Goal: Task Accomplishment & Management: Complete application form

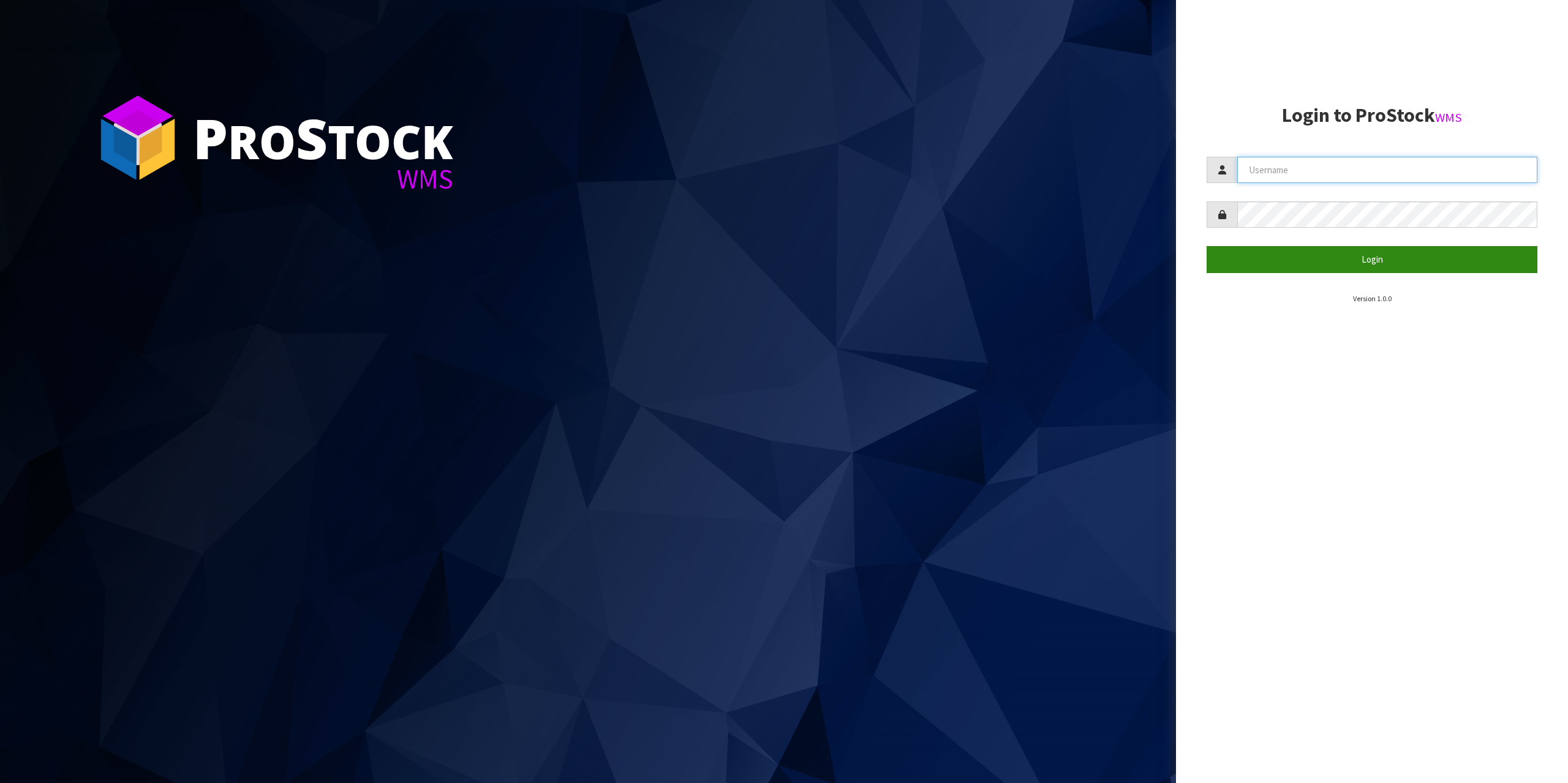
type input "[EMAIL_ADDRESS][DOMAIN_NAME]"
click at [1387, 268] on button "Login" at bounding box center [1372, 259] width 331 height 26
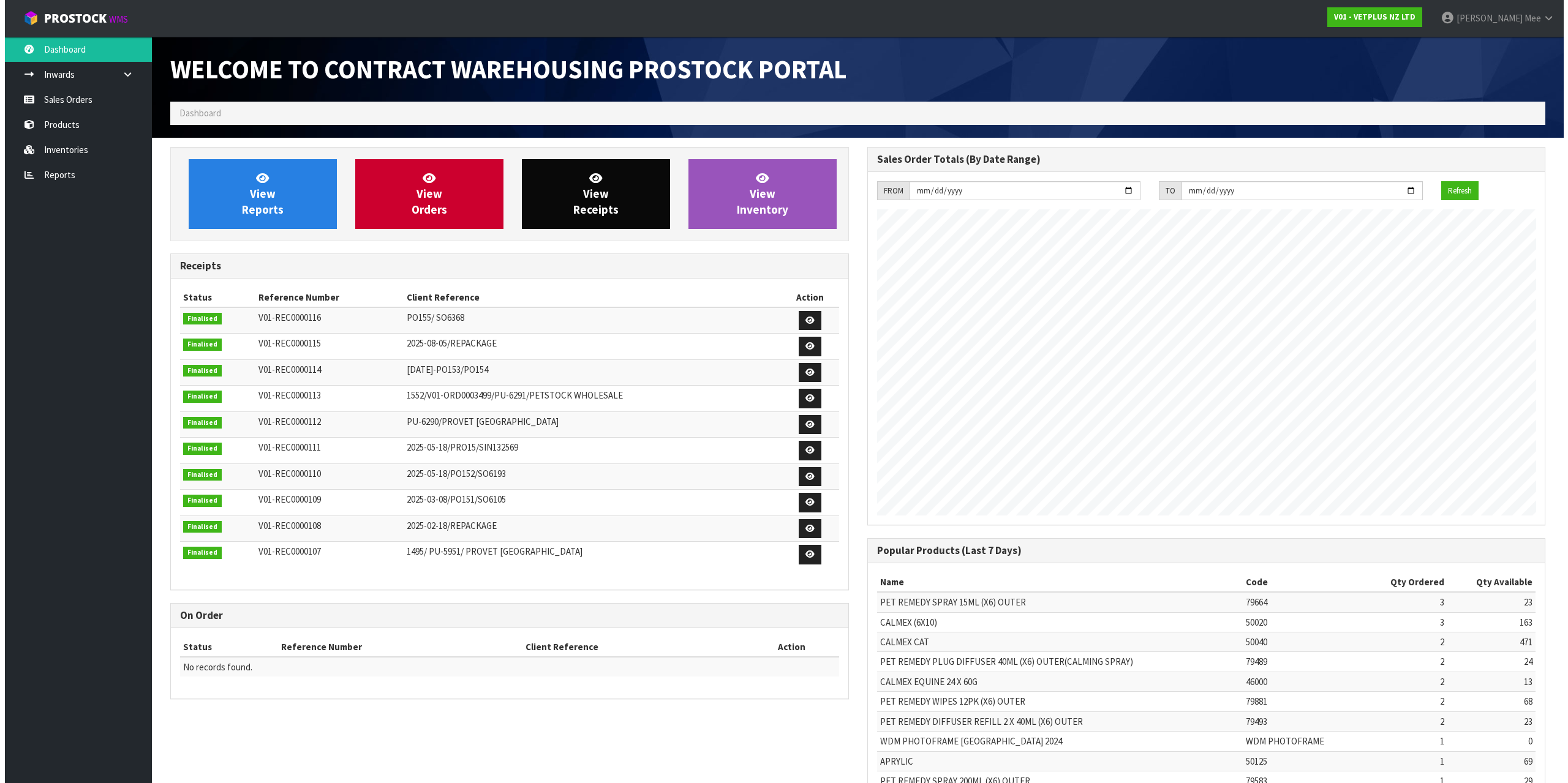
scroll to position [679, 696]
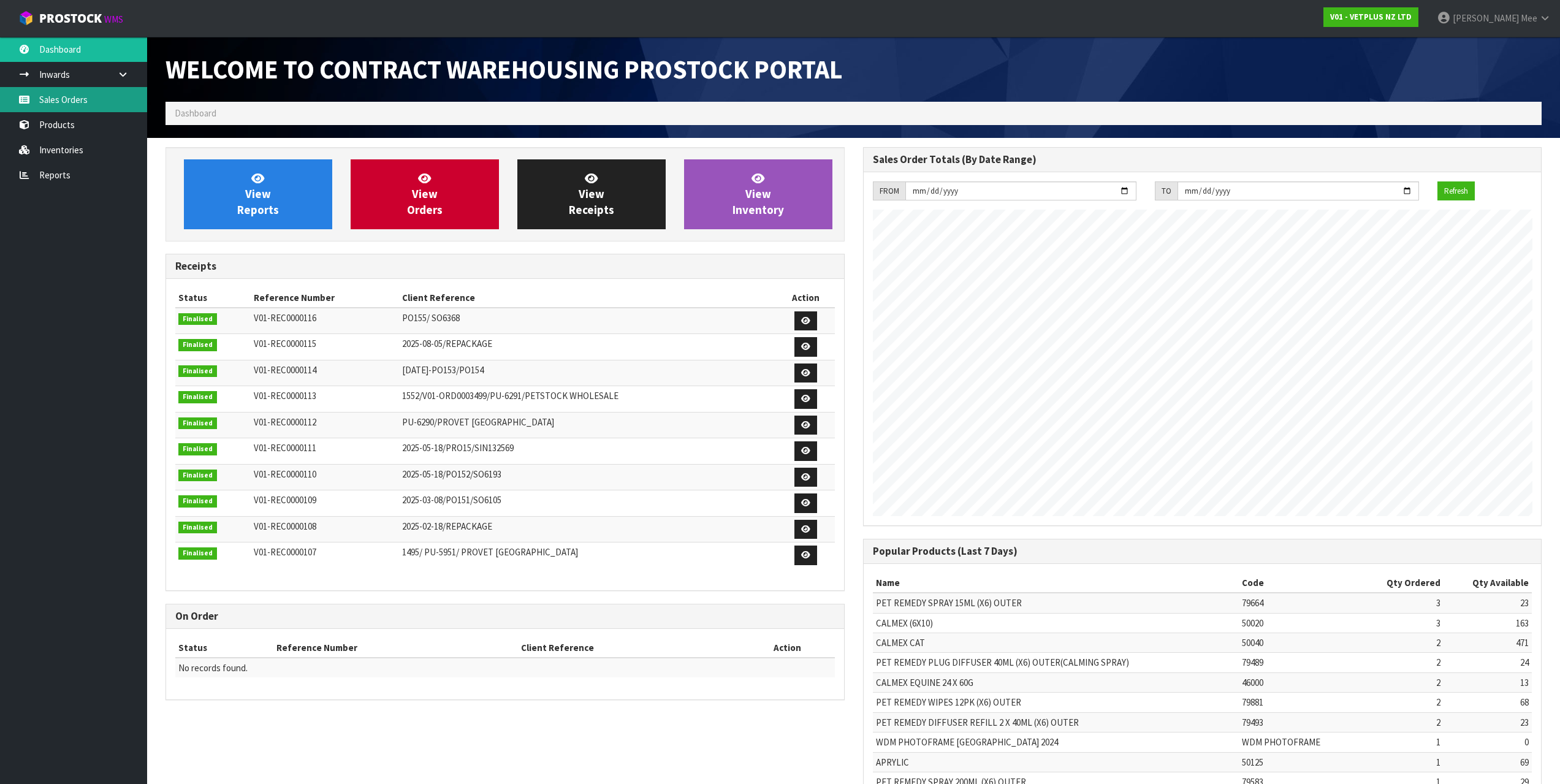
click at [82, 99] on link "Sales Orders" at bounding box center [73, 99] width 147 height 25
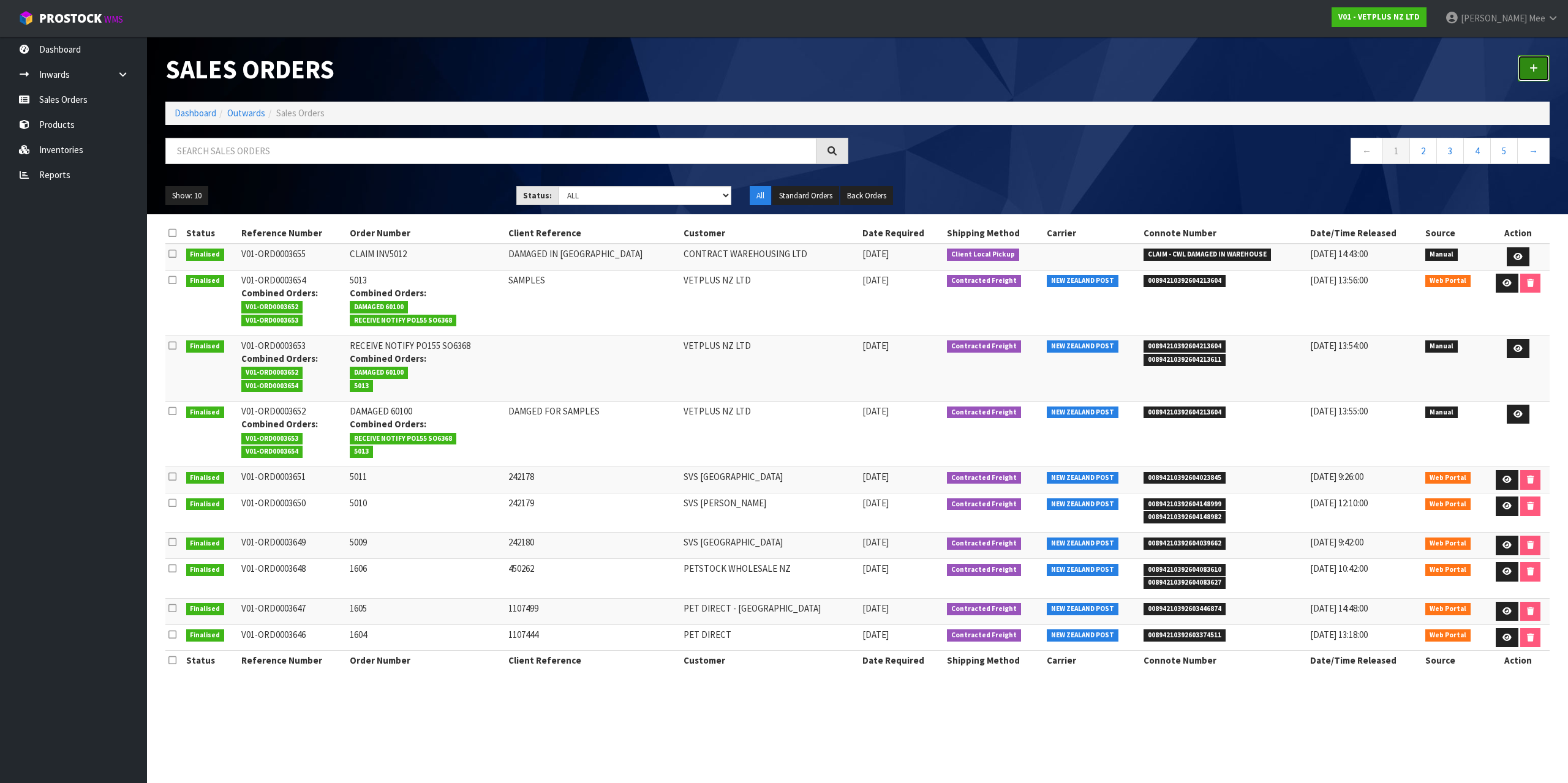
click at [1528, 69] on link at bounding box center [1533, 68] width 32 height 26
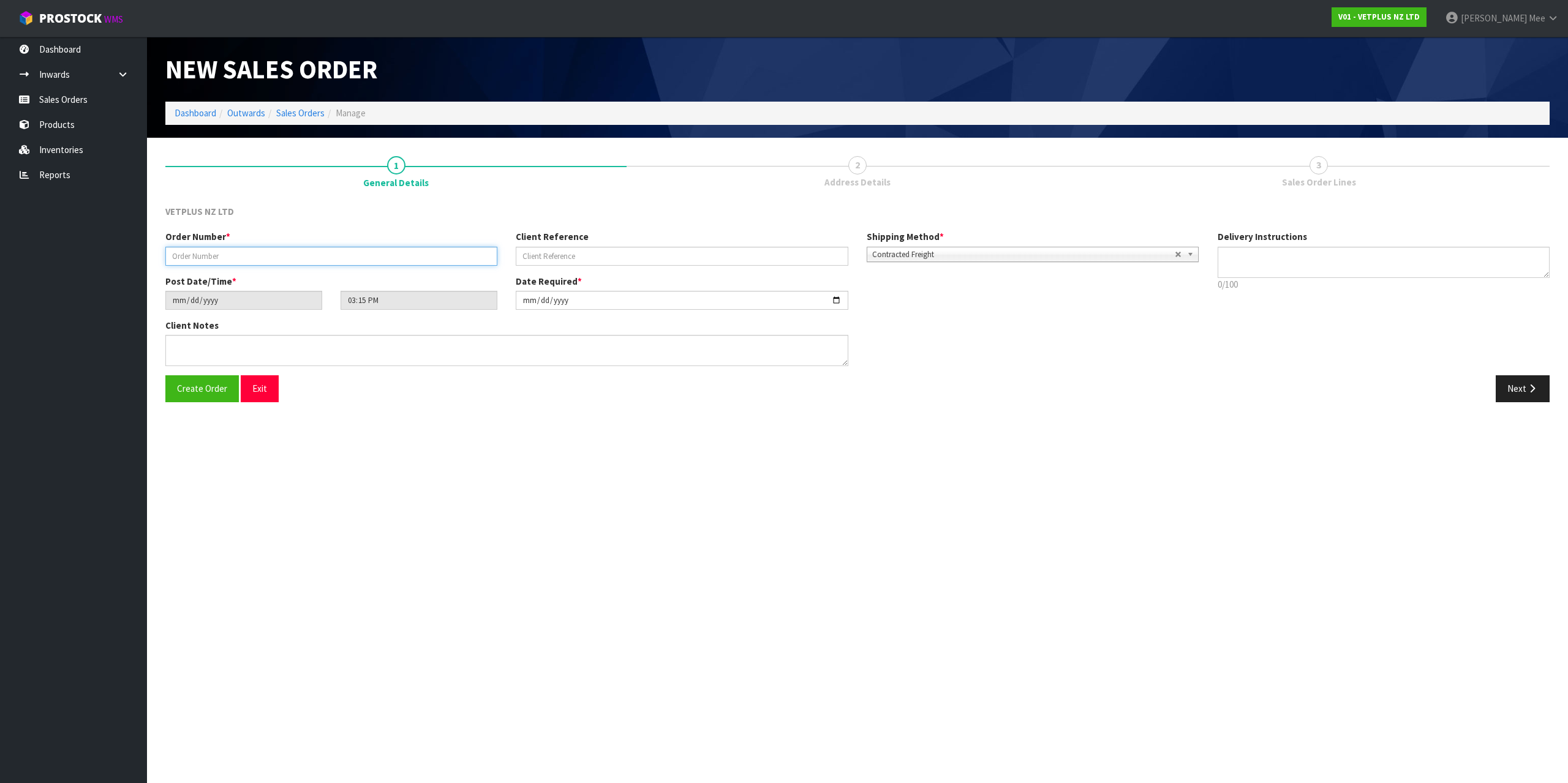
drag, startPoint x: 238, startPoint y: 259, endPoint x: 377, endPoint y: 258, distance: 139.0
click at [238, 259] on input "text" at bounding box center [331, 256] width 332 height 19
type input "5014"
type input "660277"
click at [258, 353] on textarea at bounding box center [507, 350] width 683 height 31
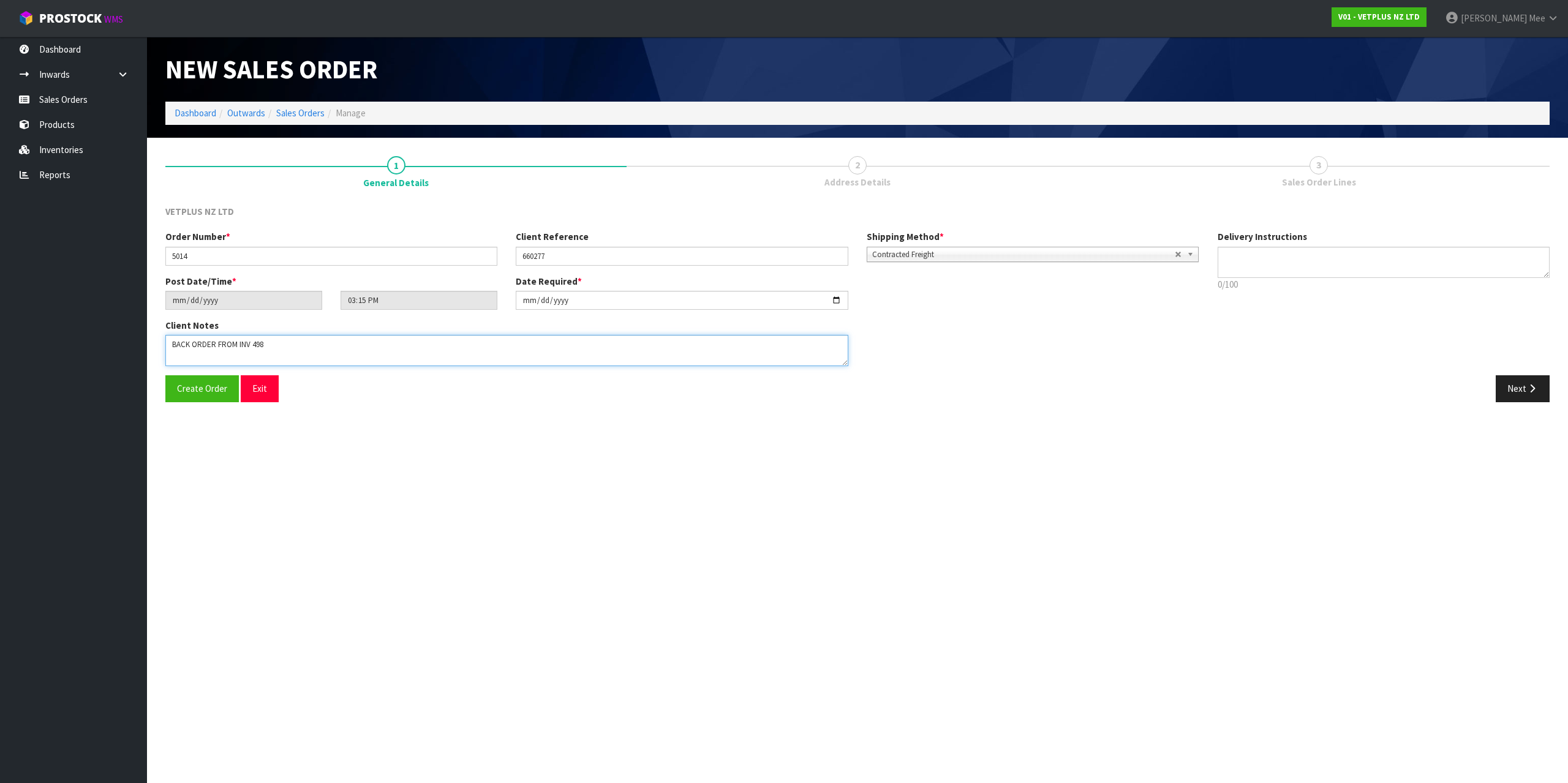
type textarea "BACK ORDER FROM INV 4986"
click at [1523, 386] on button "Next" at bounding box center [1523, 388] width 54 height 26
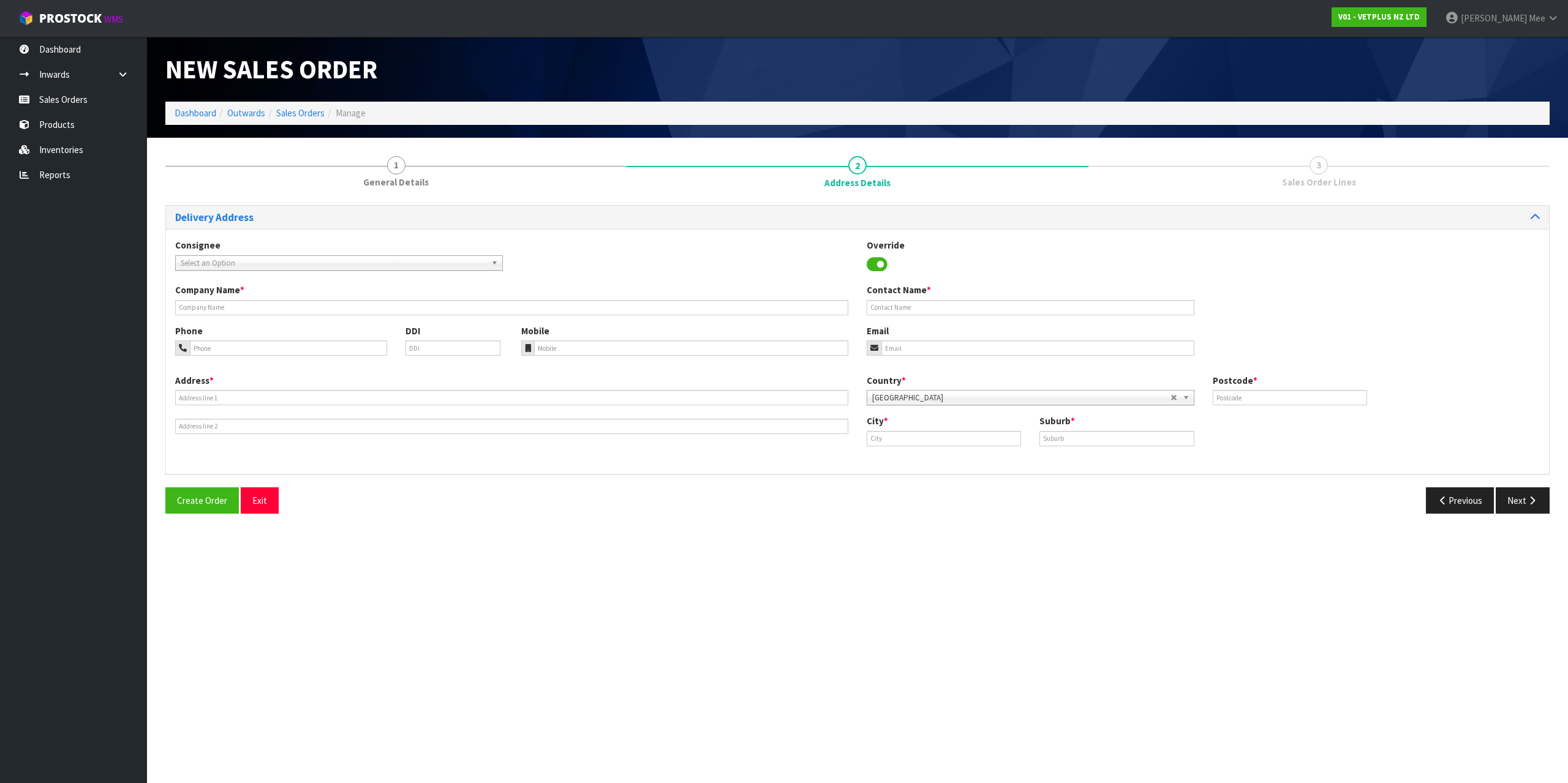
click at [216, 260] on span "Select an Option" at bounding box center [333, 263] width 306 height 15
type input "provet au"
click at [336, 303] on li "PROAUCAKL - PROVET AU [GEOGRAPHIC_DATA]" at bounding box center [339, 298] width 322 height 15
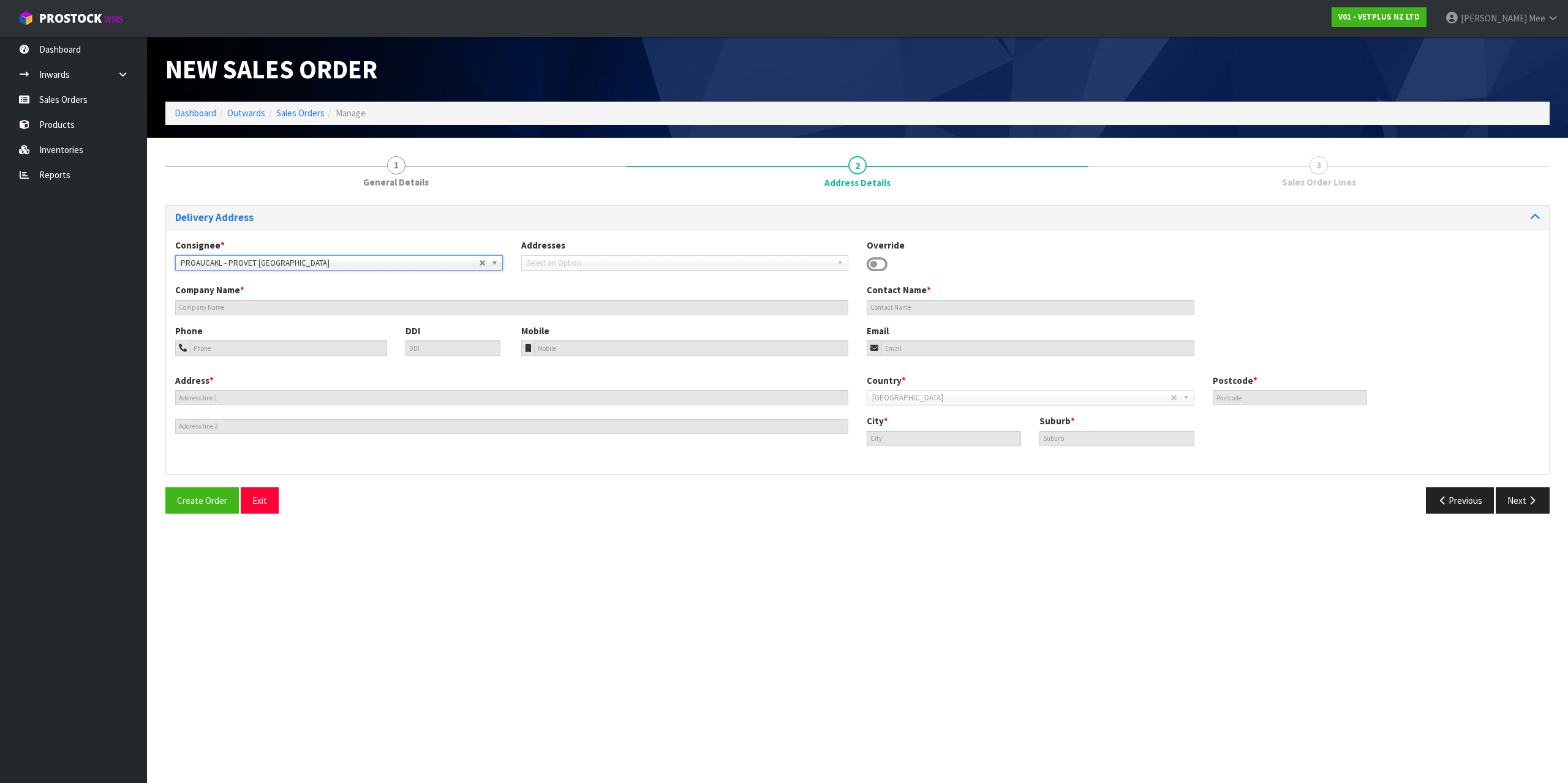
type input "PROVET [GEOGRAPHIC_DATA]"
type input "[STREET_ADDRESS]"
type input "2013"
type input "[GEOGRAPHIC_DATA]"
type input "EAST TAMAKI"
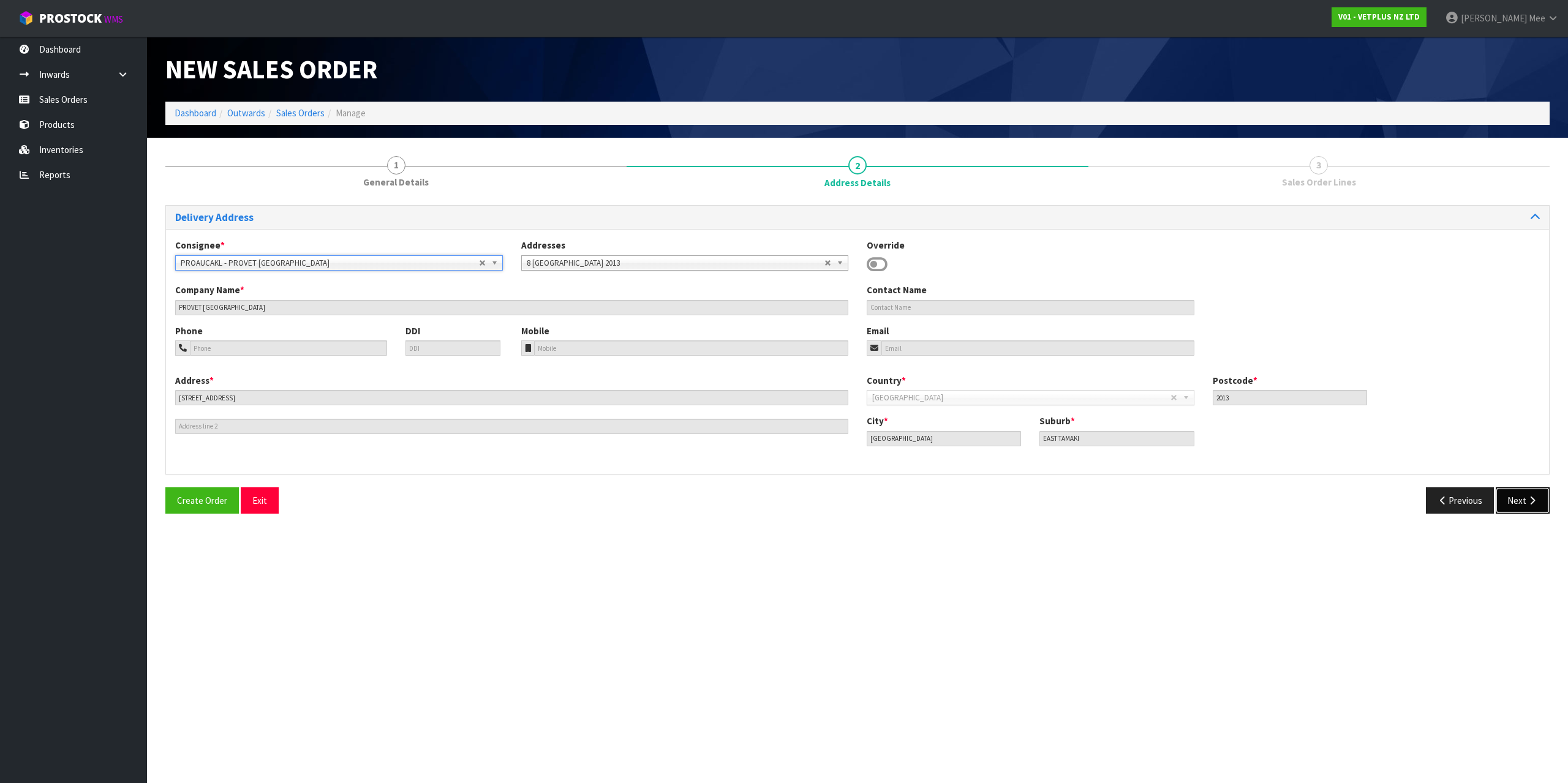
click at [1514, 497] on button "Next" at bounding box center [1523, 500] width 54 height 26
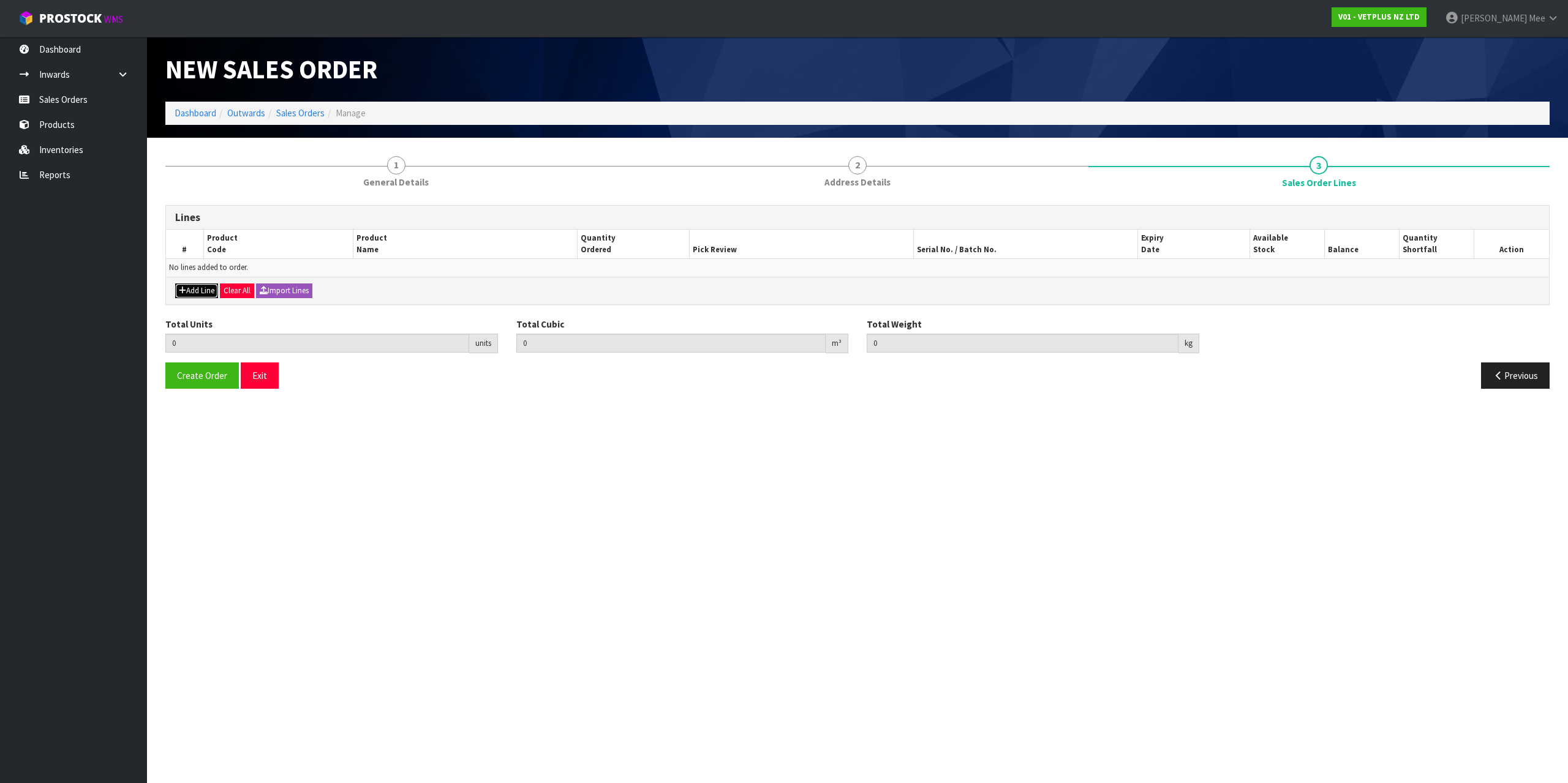
click at [185, 292] on icon "button" at bounding box center [182, 290] width 7 height 8
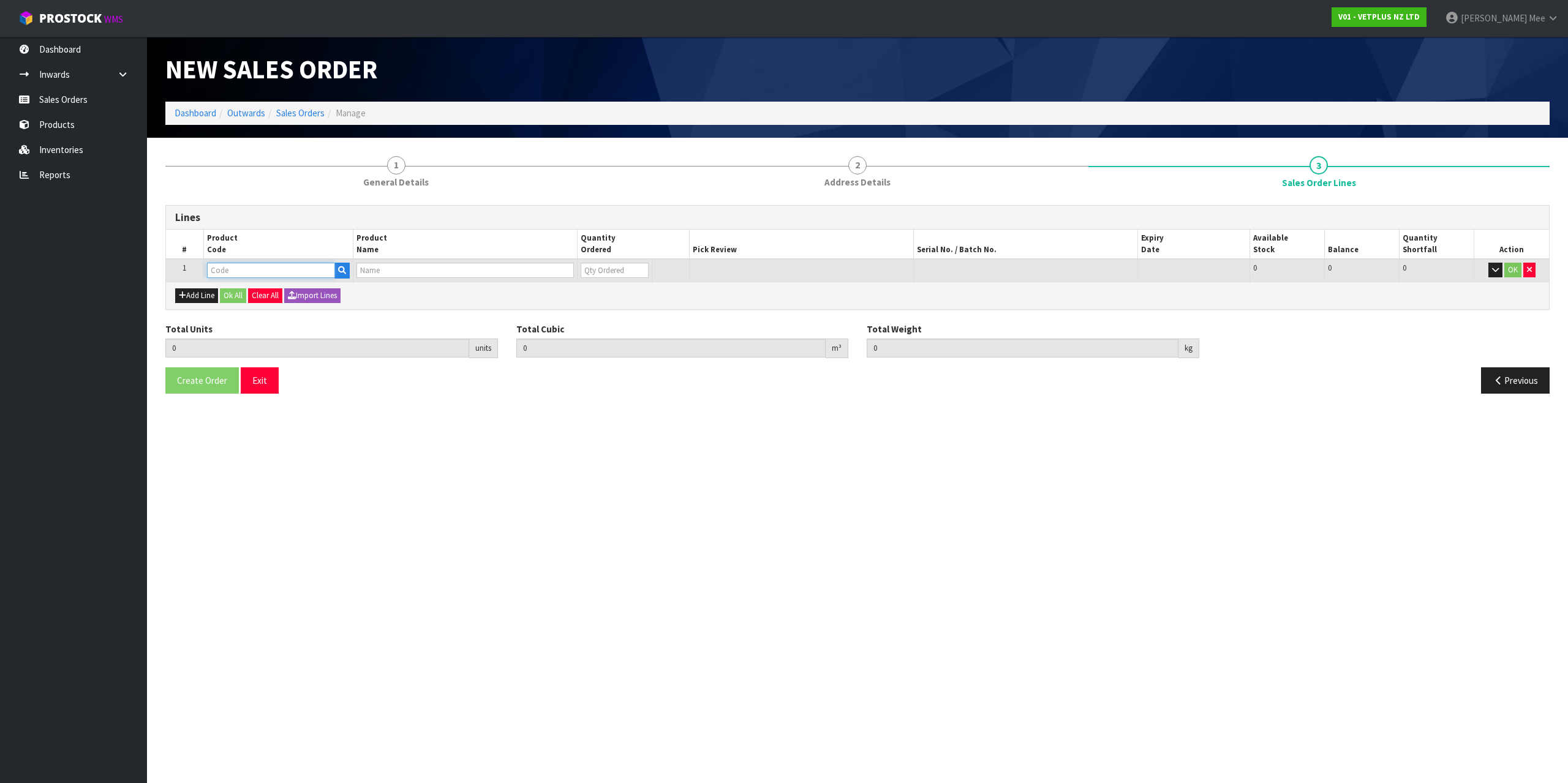
click at [234, 277] on input "text" at bounding box center [271, 270] width 128 height 15
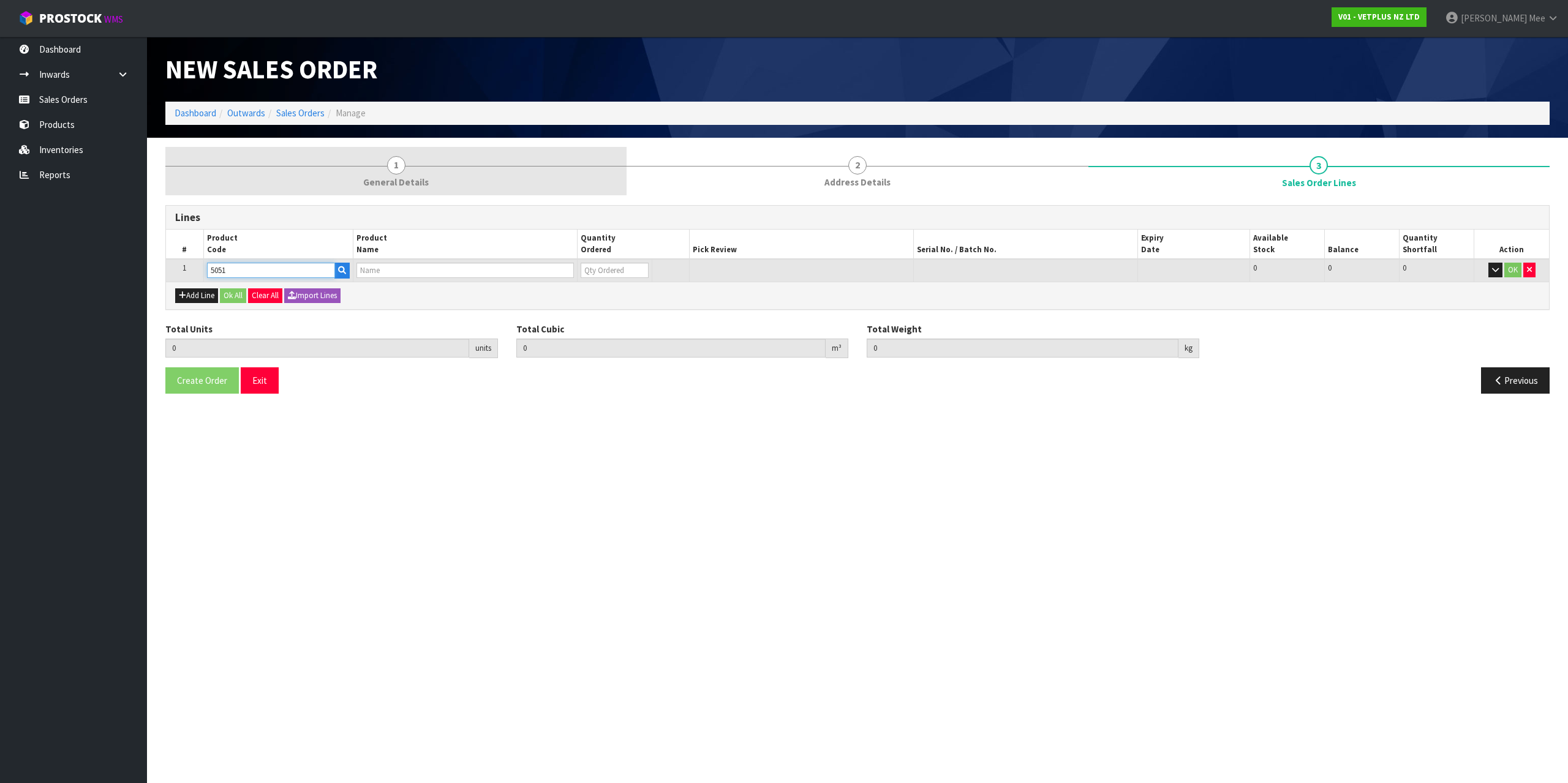
type input "50517"
type input "0.000000"
type input "0.000"
type input "LYPEX"
type input "0"
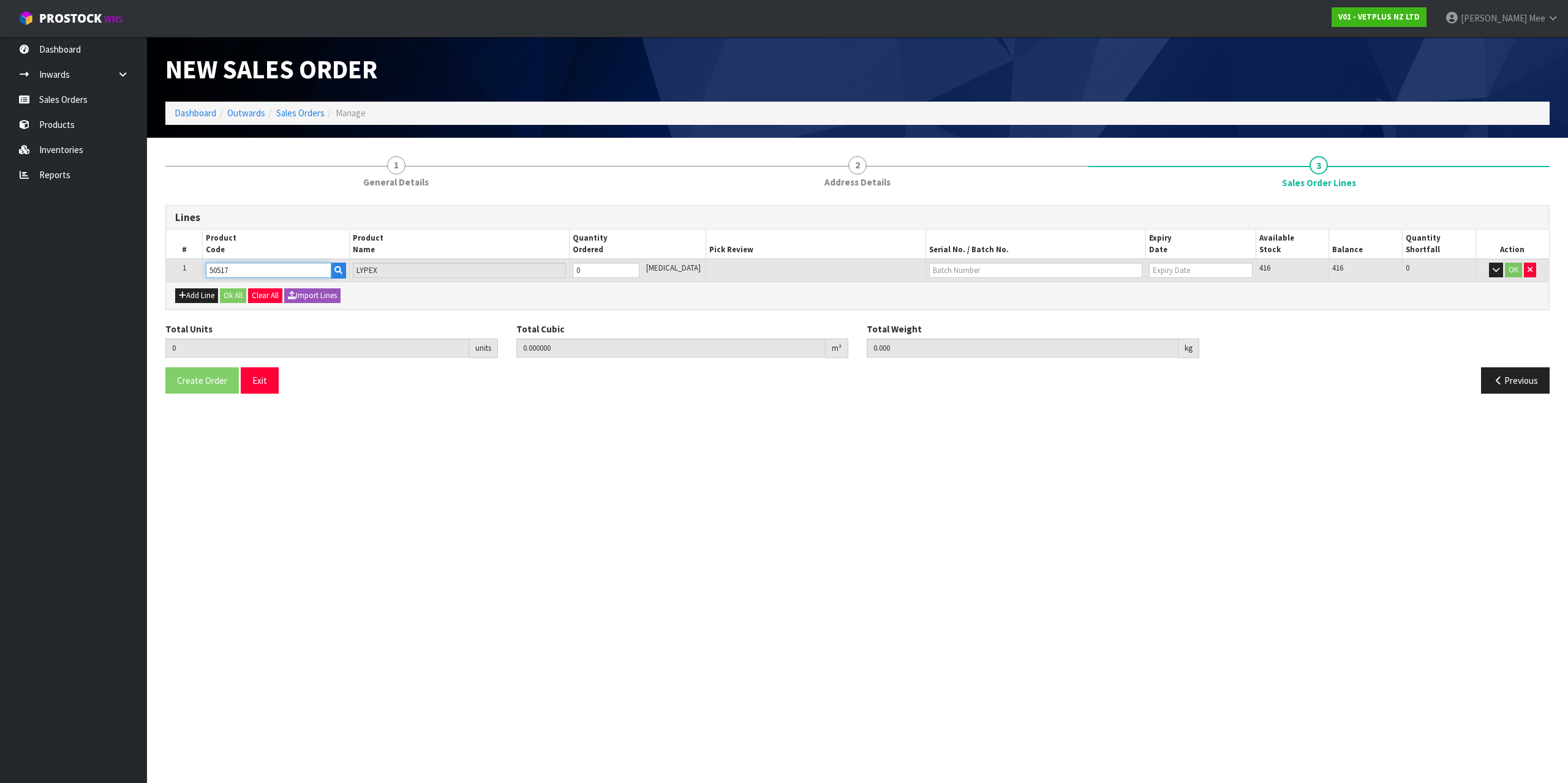
type input "50517"
click at [564, 267] on tr "1 50517 LYPEX 0 [MEDICAL_DATA] 416 416 0 OK" at bounding box center [857, 270] width 1383 height 22
type input "2"
type input "0.0014"
type input "0.2"
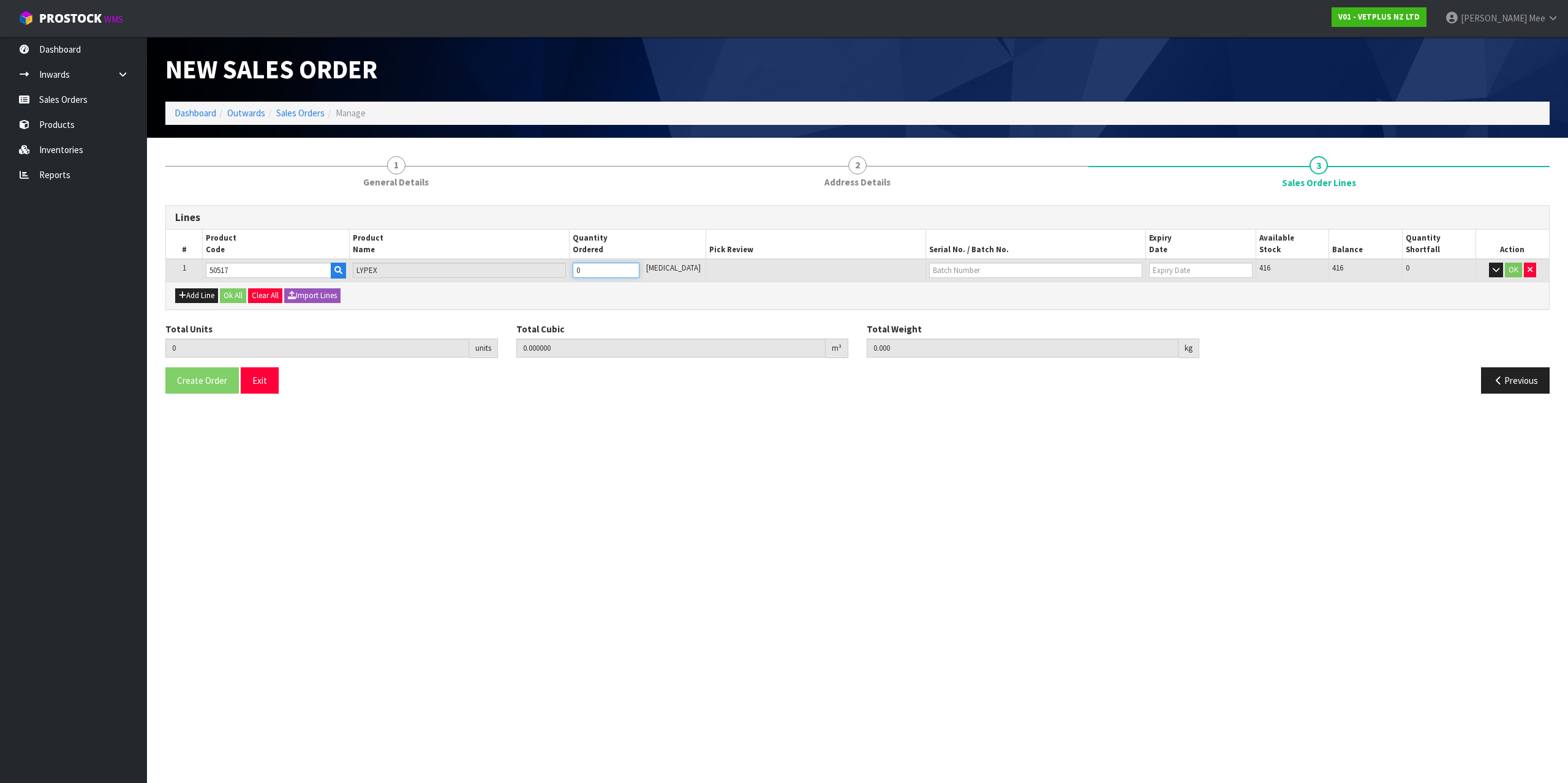
type input "2"
type input "20"
type input "0.014"
type input "2"
type input "20"
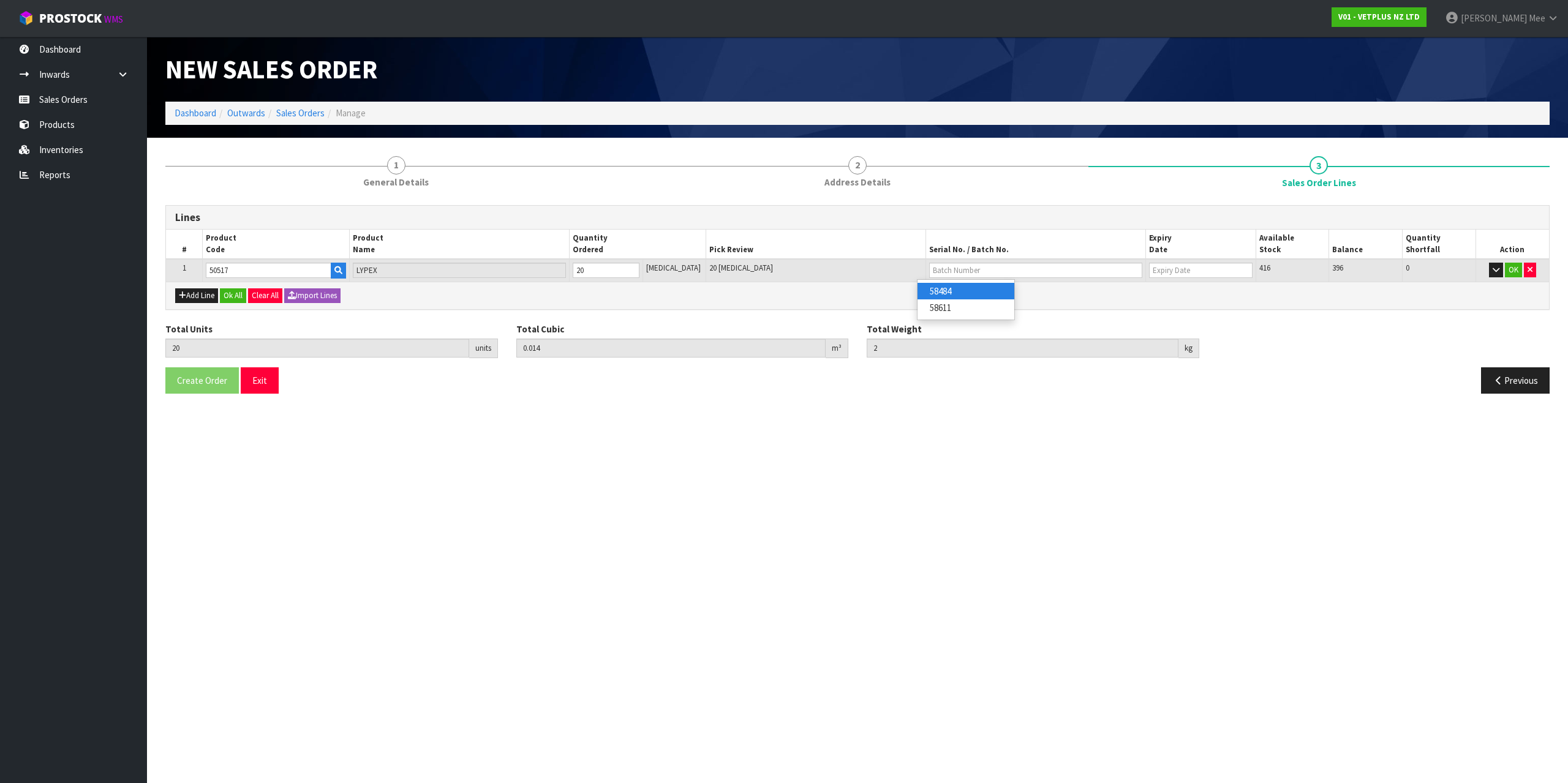
click at [762, 287] on div "Add Line Ok All Clear All Import Lines" at bounding box center [857, 295] width 1383 height 28
click at [233, 293] on button "Ok All" at bounding box center [233, 295] width 26 height 15
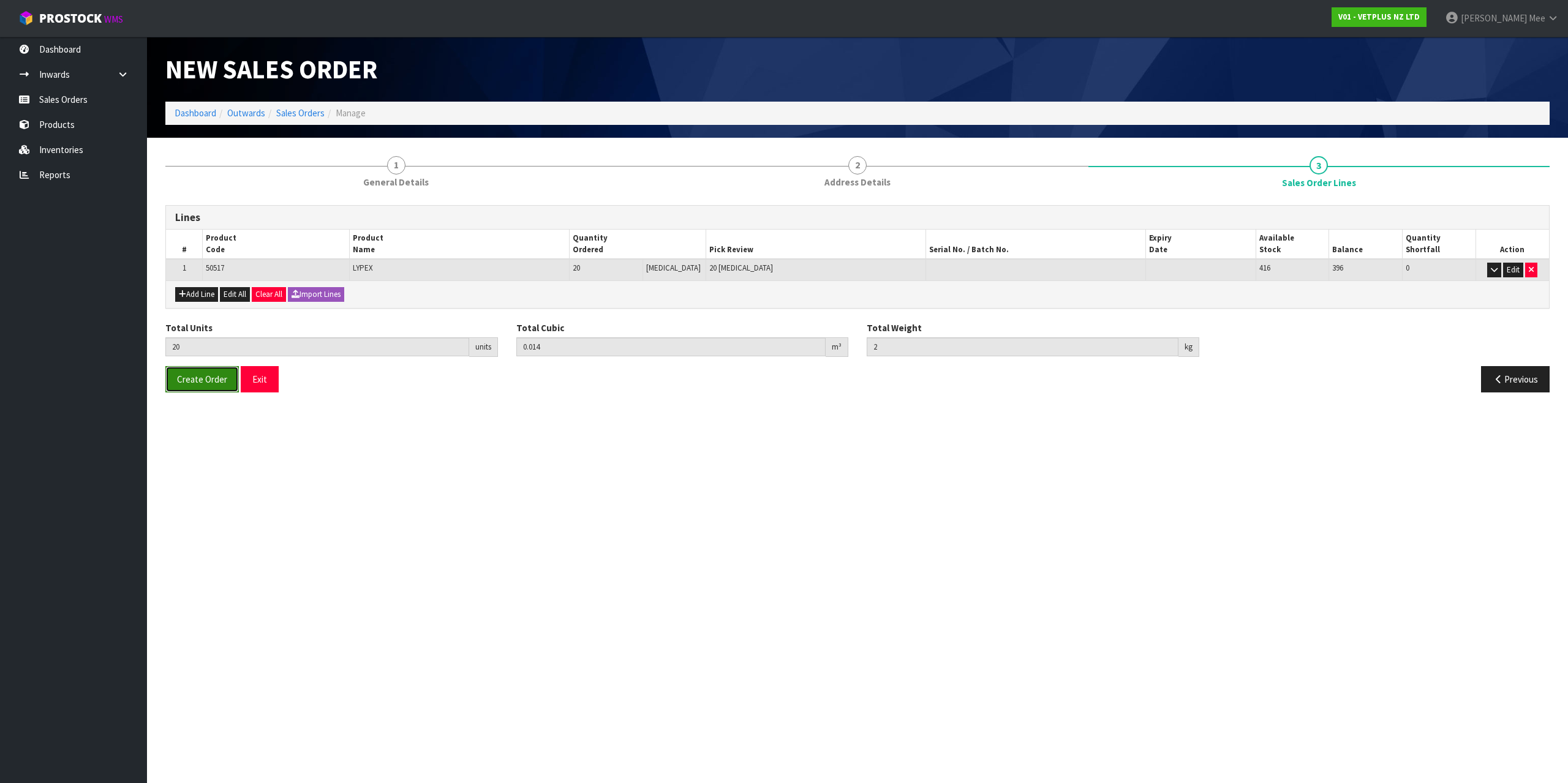
click at [231, 381] on button "Create Order" at bounding box center [202, 379] width 74 height 26
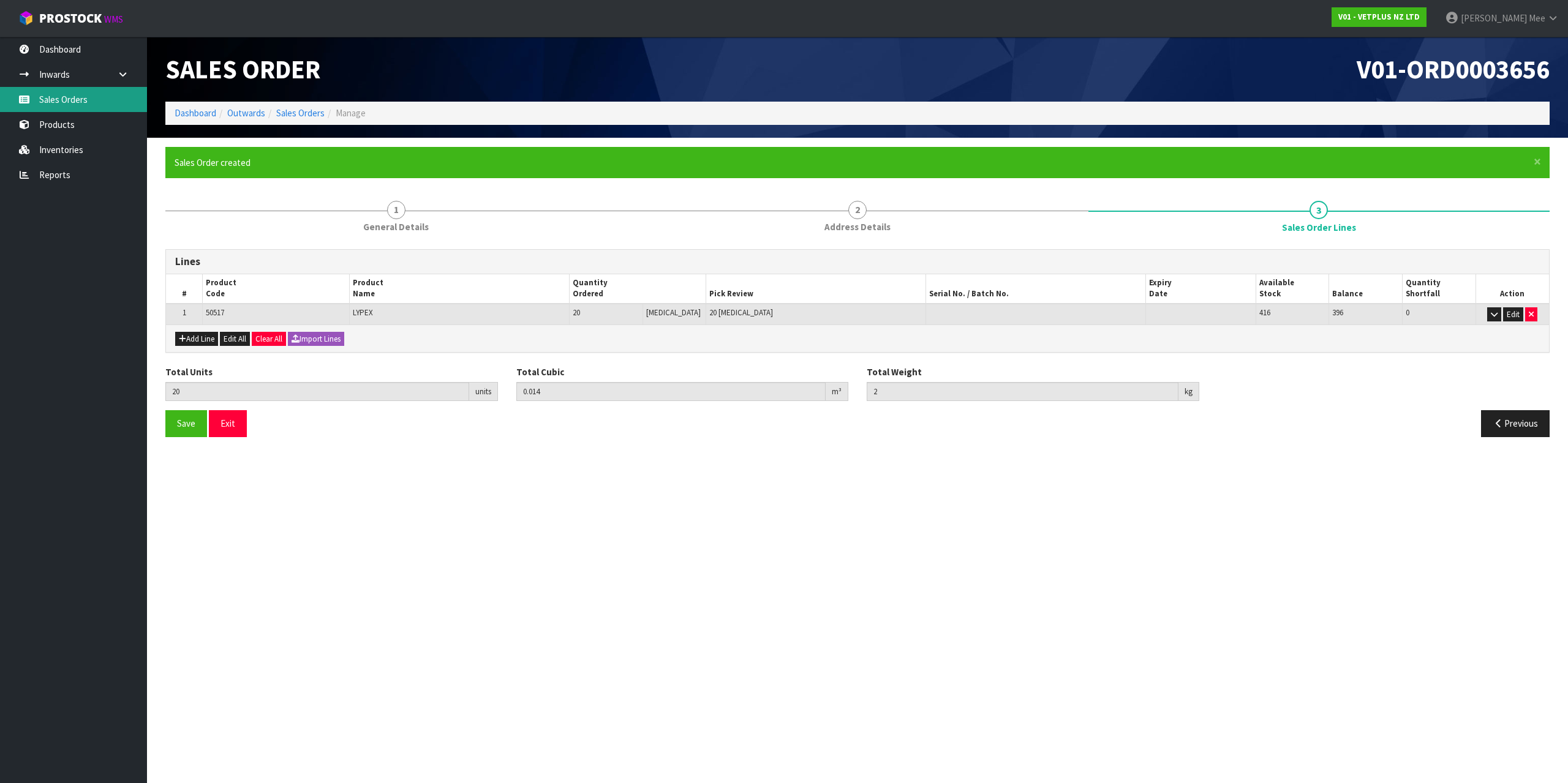
click at [86, 101] on link "Sales Orders" at bounding box center [73, 99] width 147 height 25
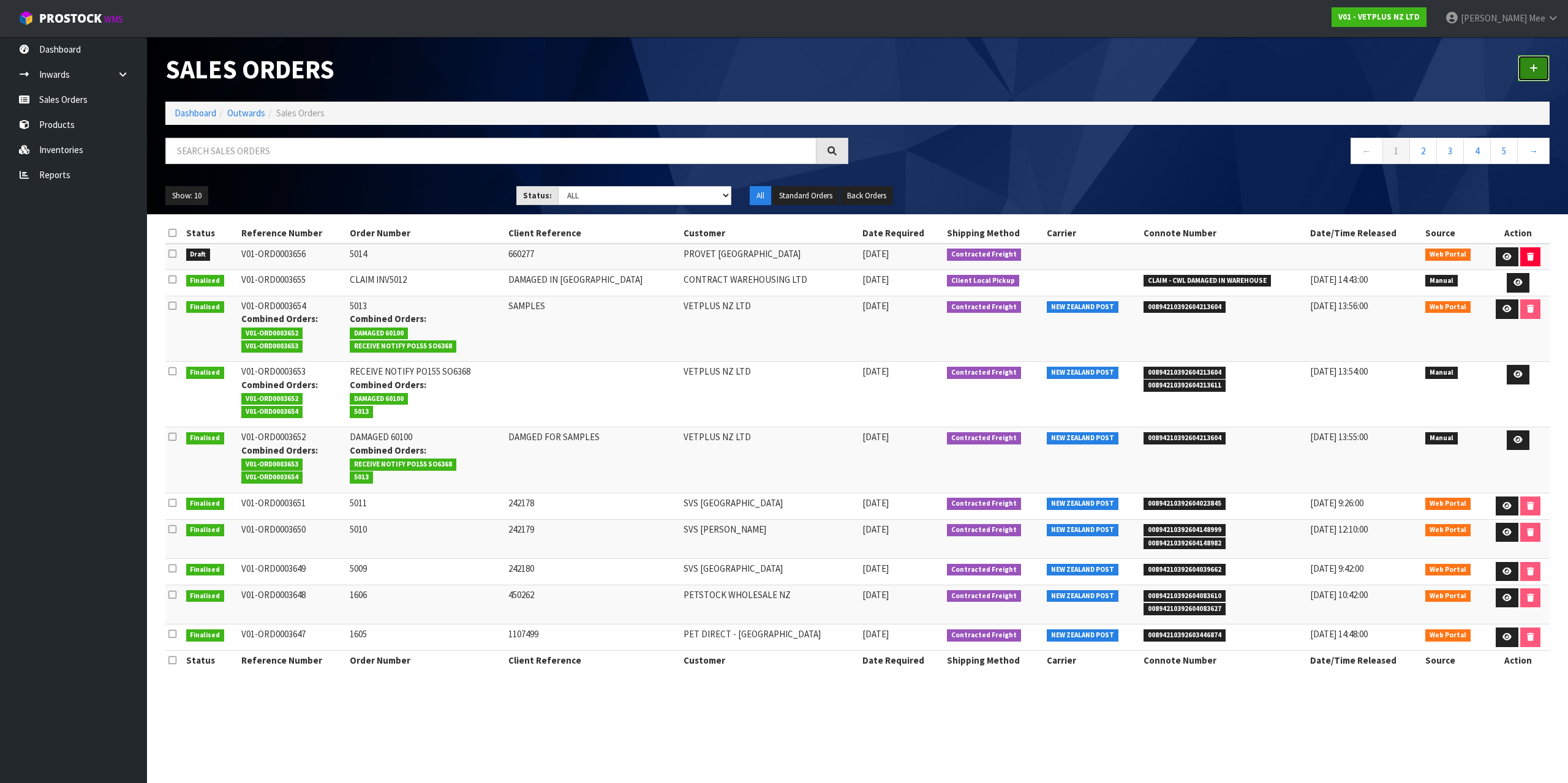
click at [1527, 58] on link at bounding box center [1533, 68] width 32 height 26
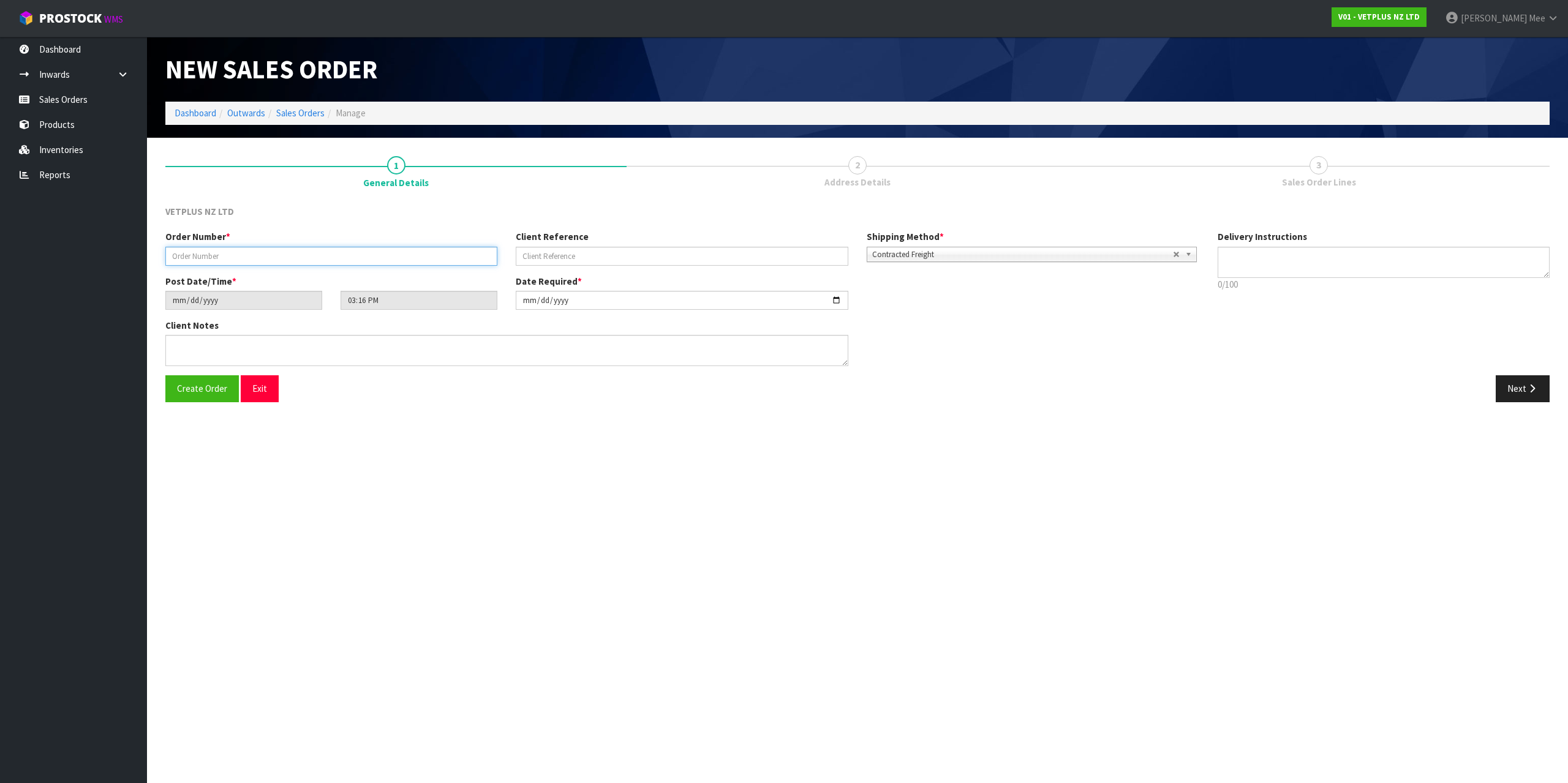
drag, startPoint x: 232, startPoint y: 257, endPoint x: 243, endPoint y: 257, distance: 11.0
click at [232, 257] on input "text" at bounding box center [331, 256] width 332 height 19
type input "5015"
type input "58911"
click at [244, 342] on textarea at bounding box center [507, 350] width 683 height 31
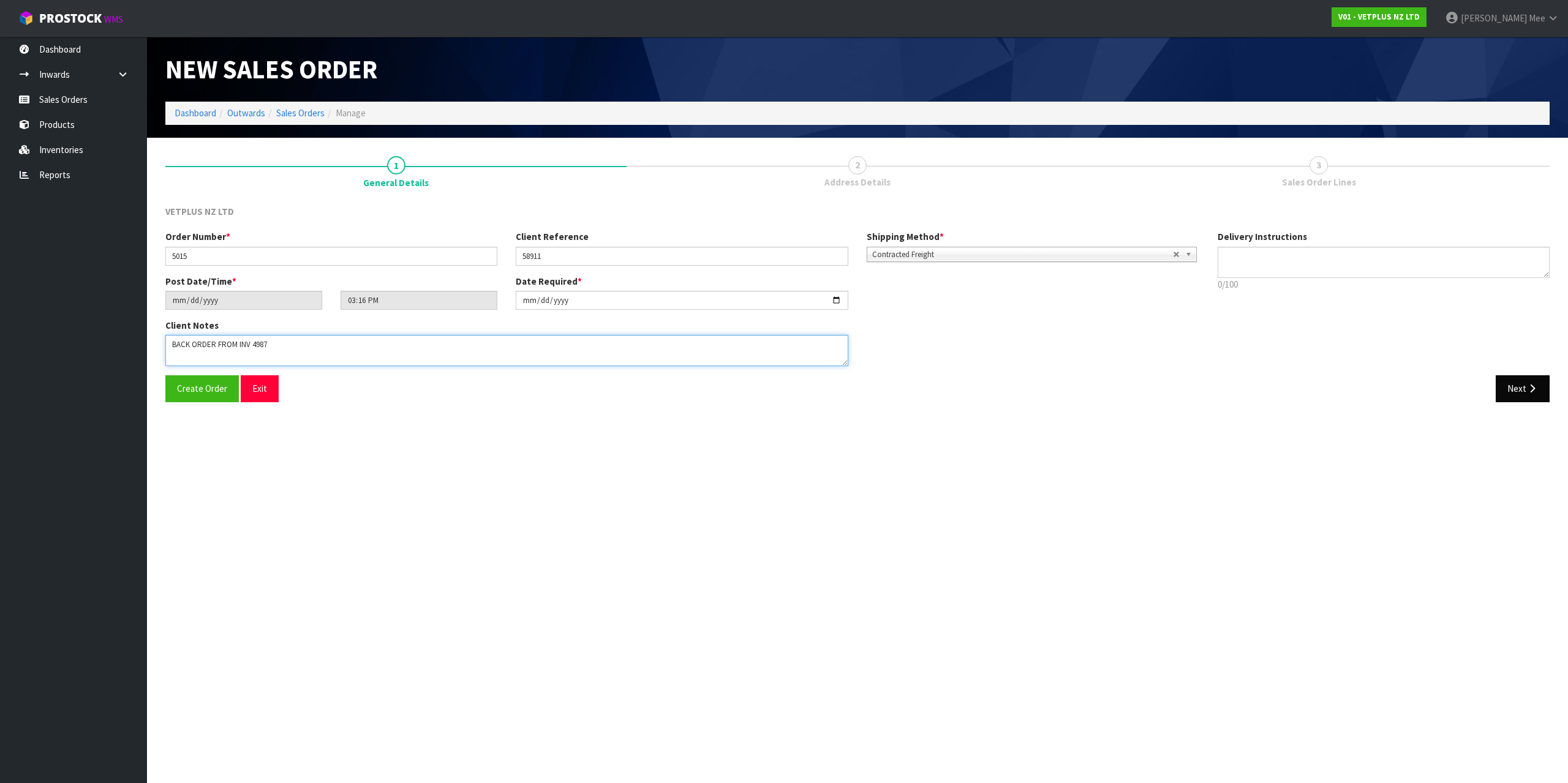
type textarea "BACK ORDER FROM INV 4987"
click at [1538, 397] on button "Next" at bounding box center [1523, 388] width 54 height 26
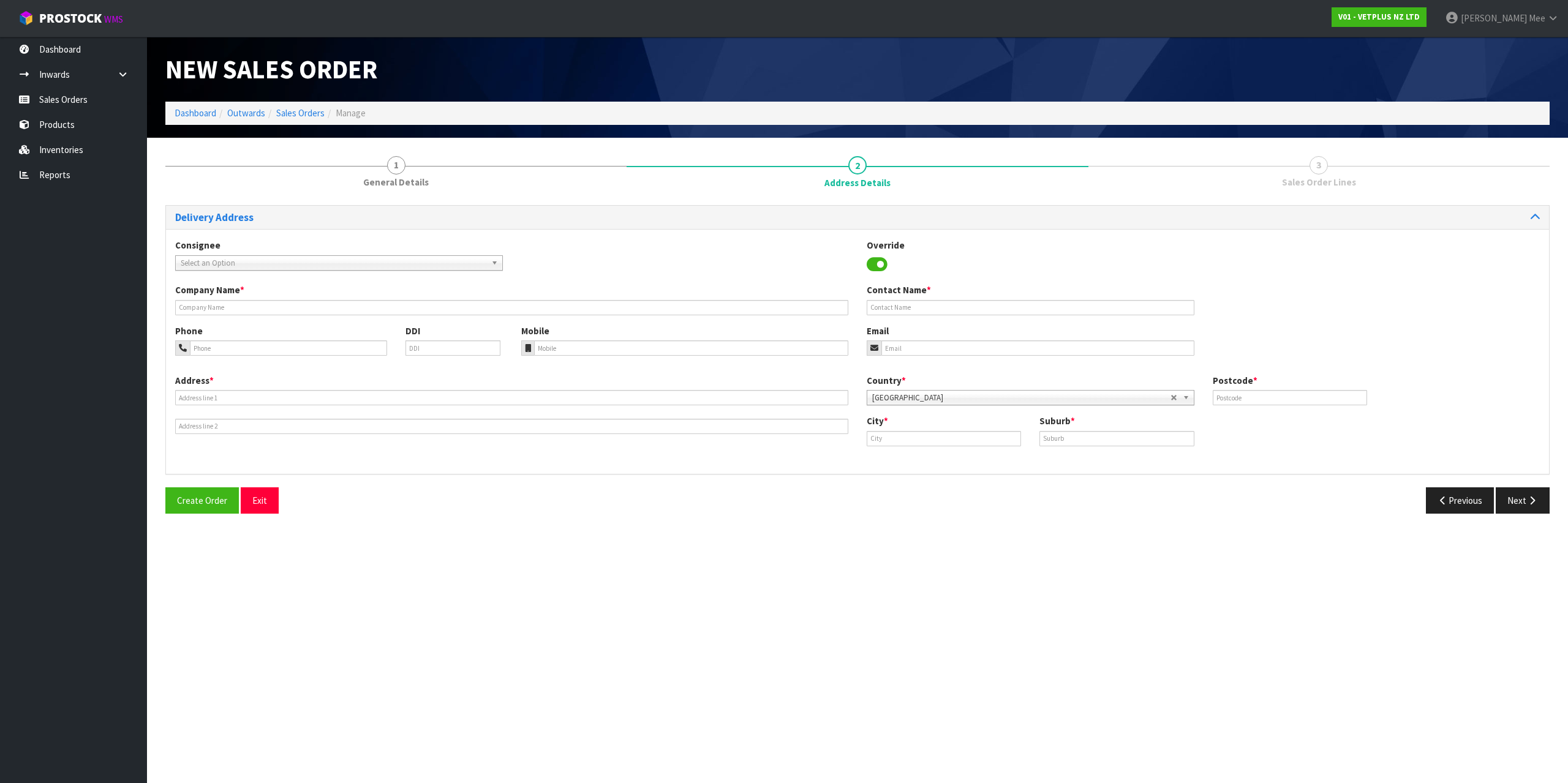
click at [247, 262] on span "Select an Option" at bounding box center [333, 263] width 306 height 15
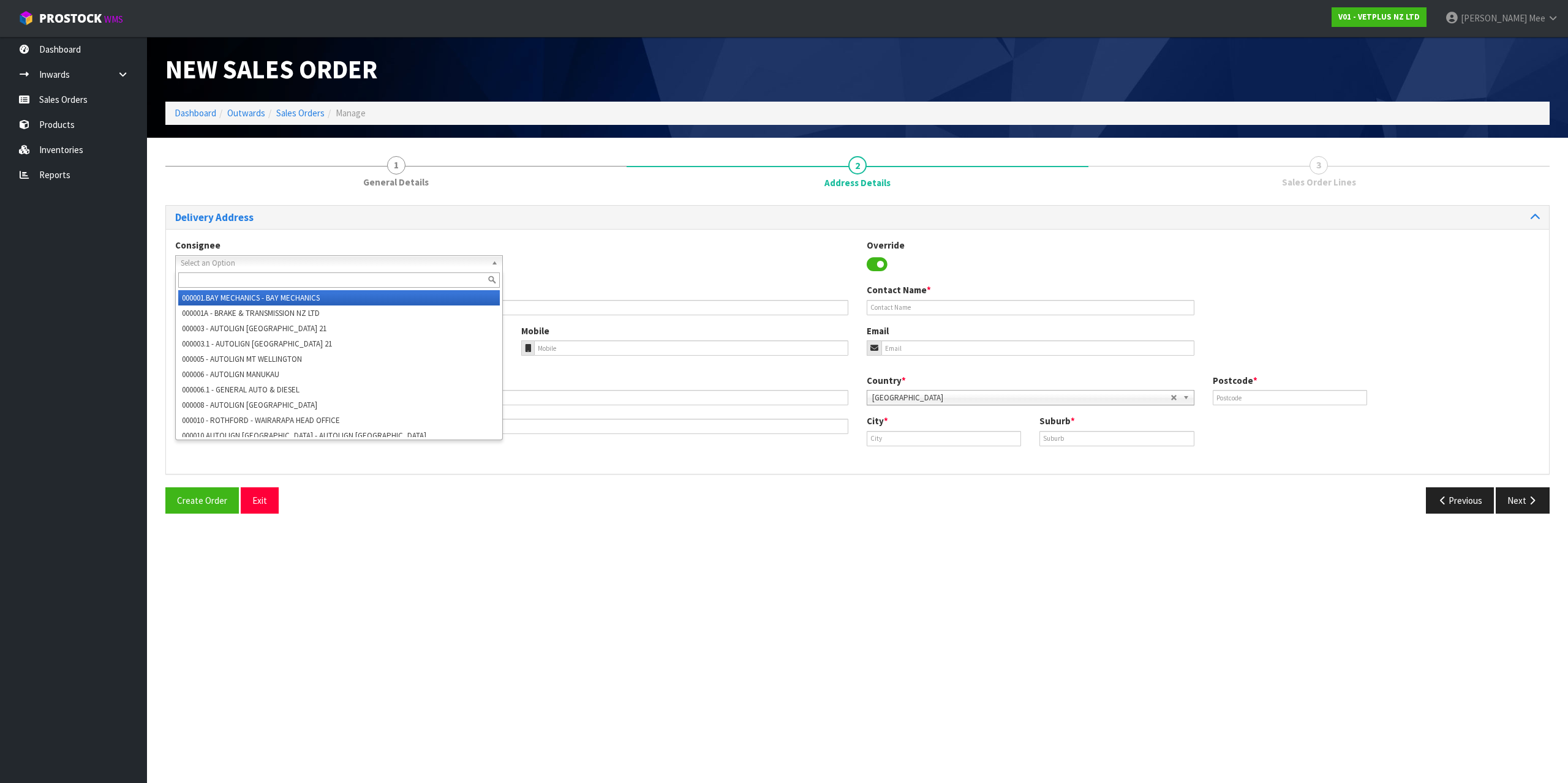
type input "o"
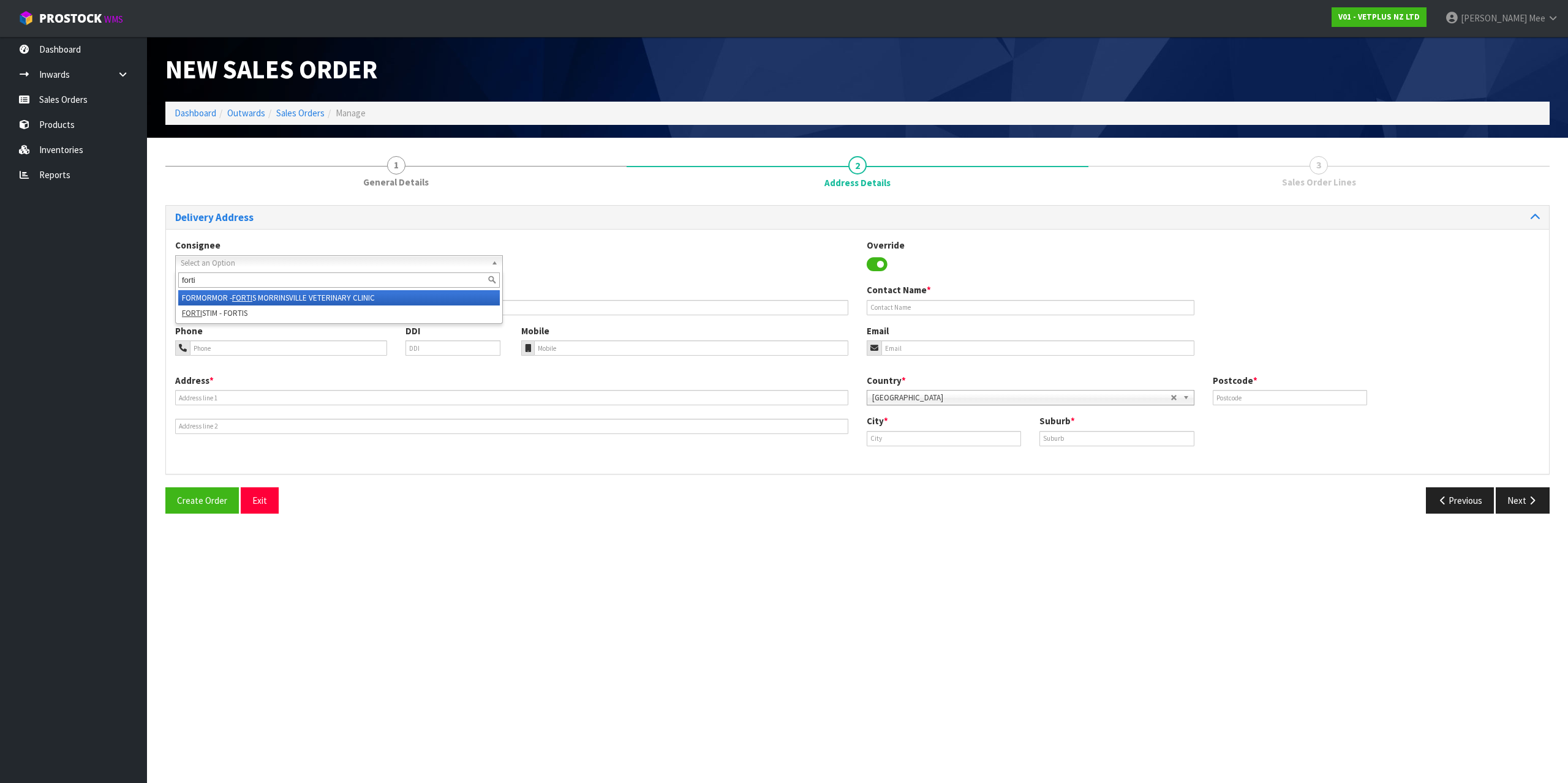
type input "forti"
click at [233, 306] on li "FORTI STIM - FORTIS" at bounding box center [339, 313] width 322 height 15
type input "FORTIS"
type input "[STREET_ADDRESS]"
type input "7910"
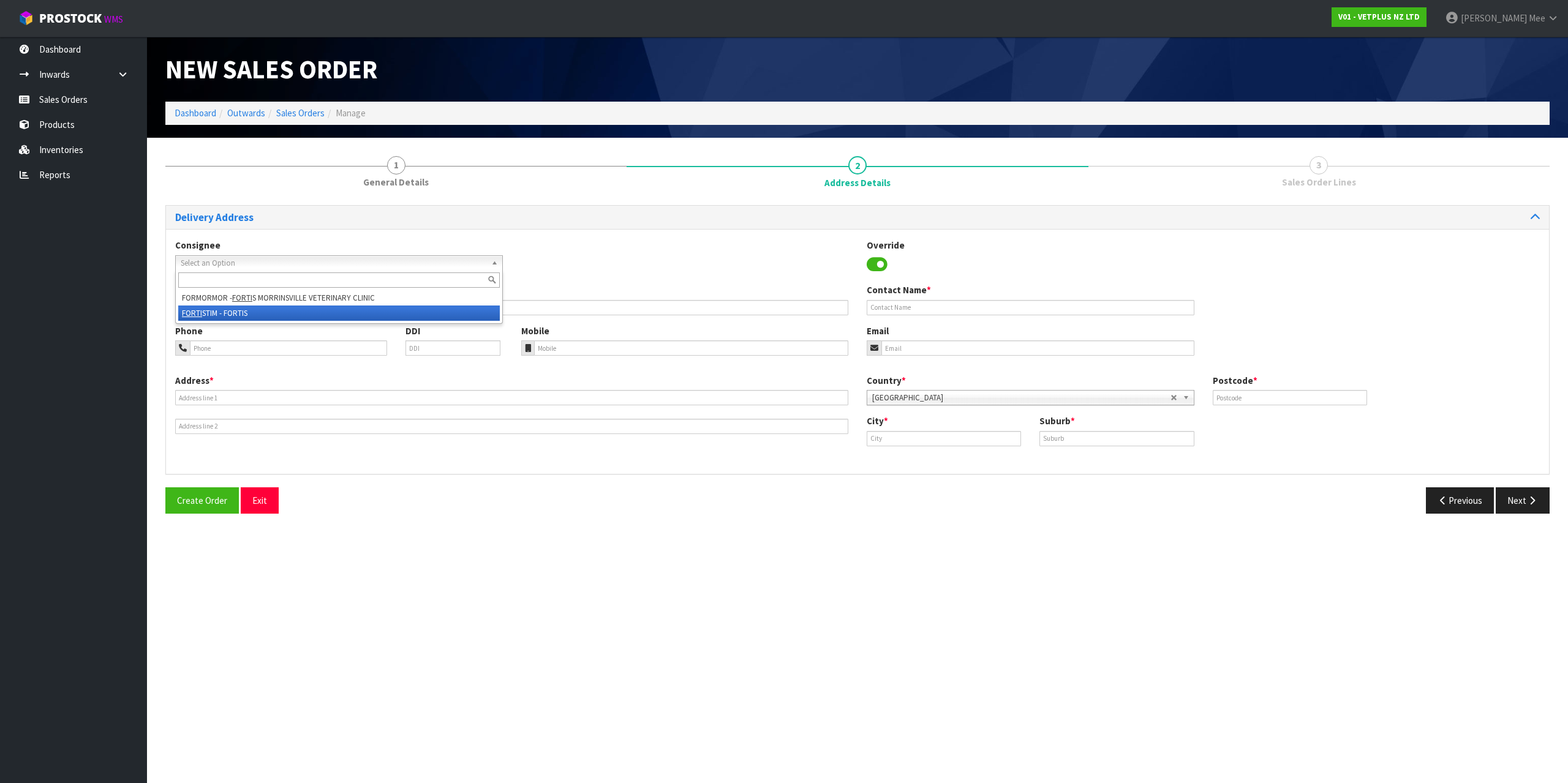
type input "TIMARU"
type input "WASHDYKE"
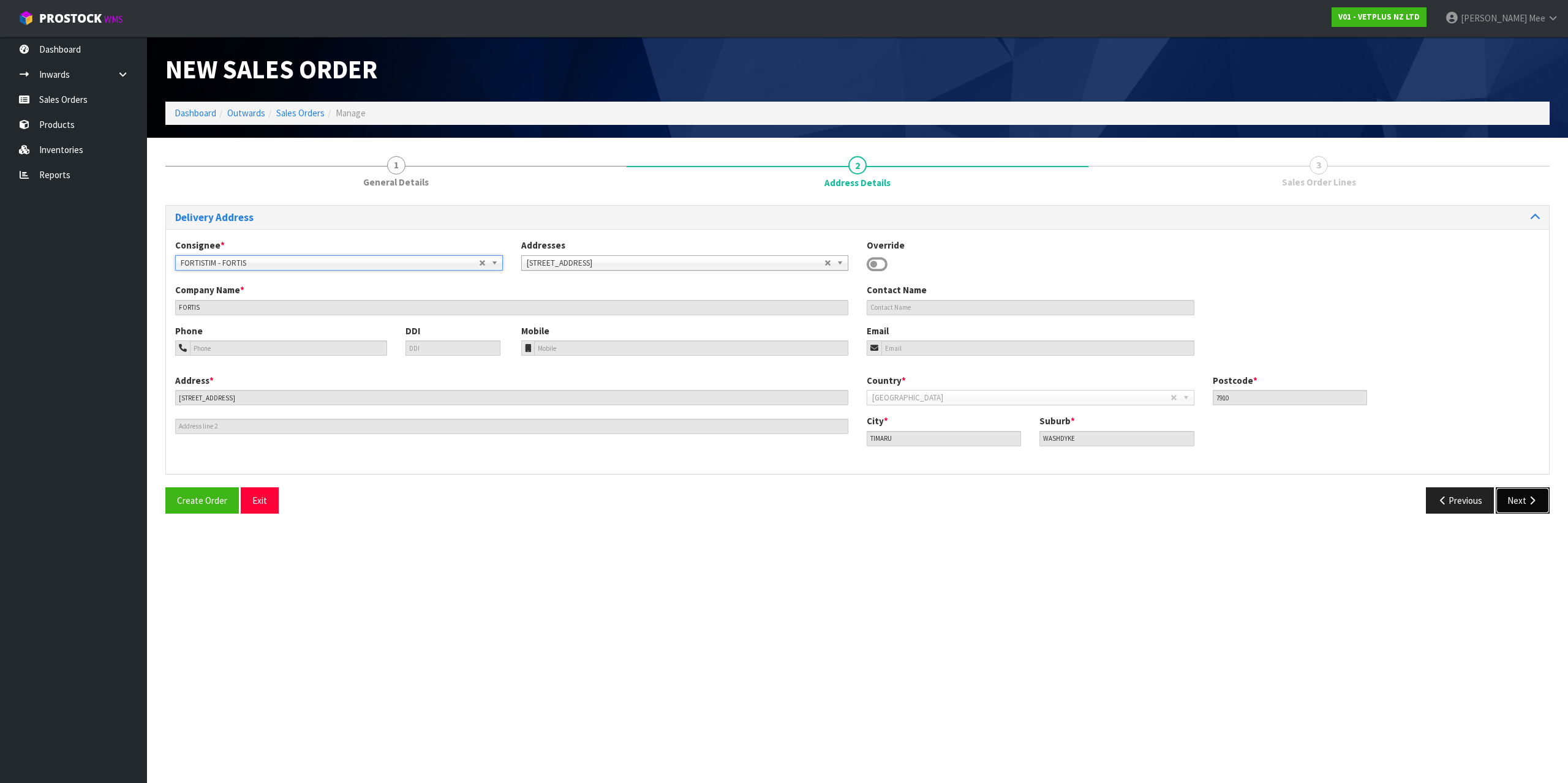
click at [1532, 494] on button "Next" at bounding box center [1523, 500] width 54 height 26
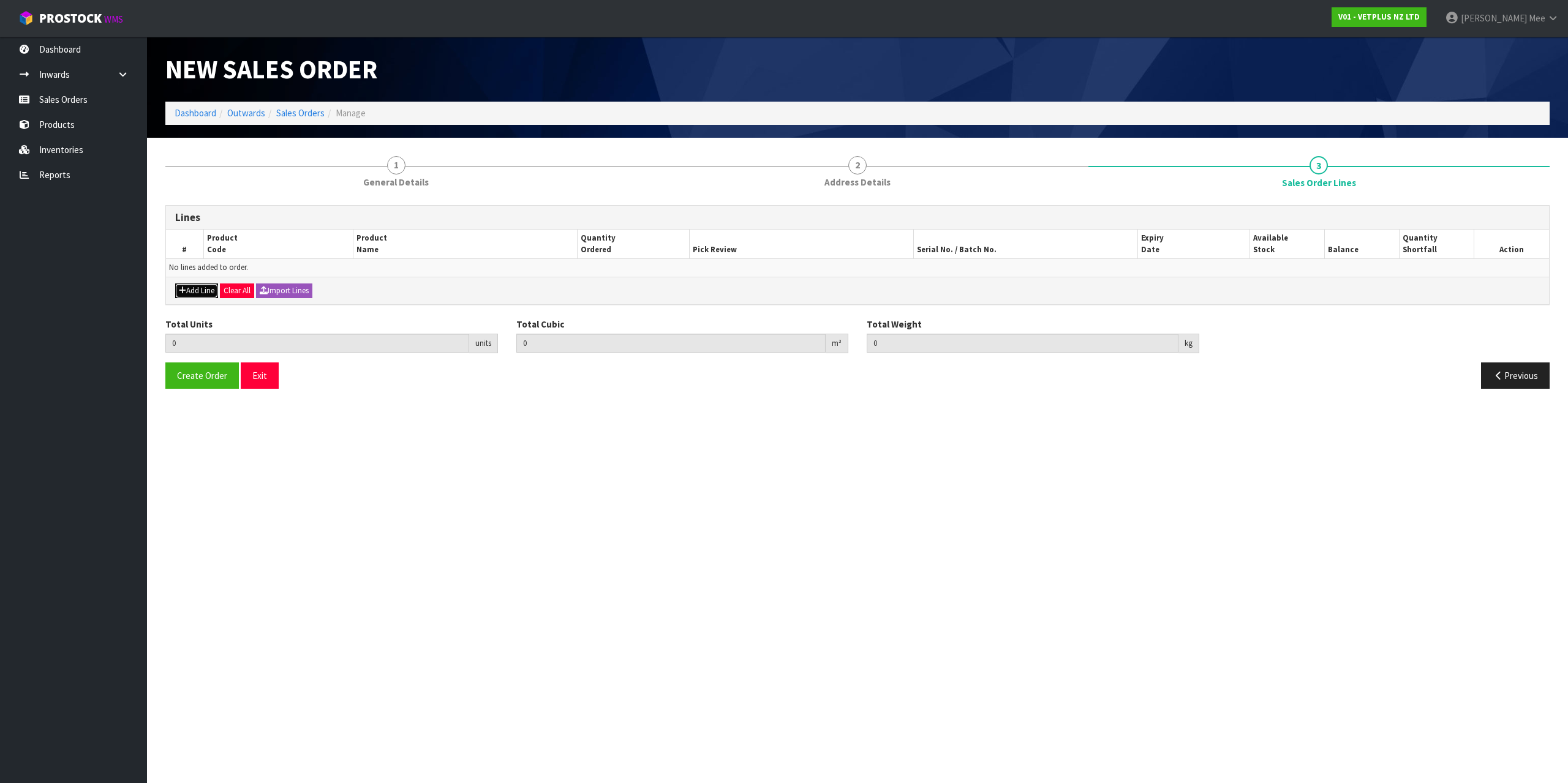
click at [202, 291] on button "Add Line" at bounding box center [196, 291] width 43 height 15
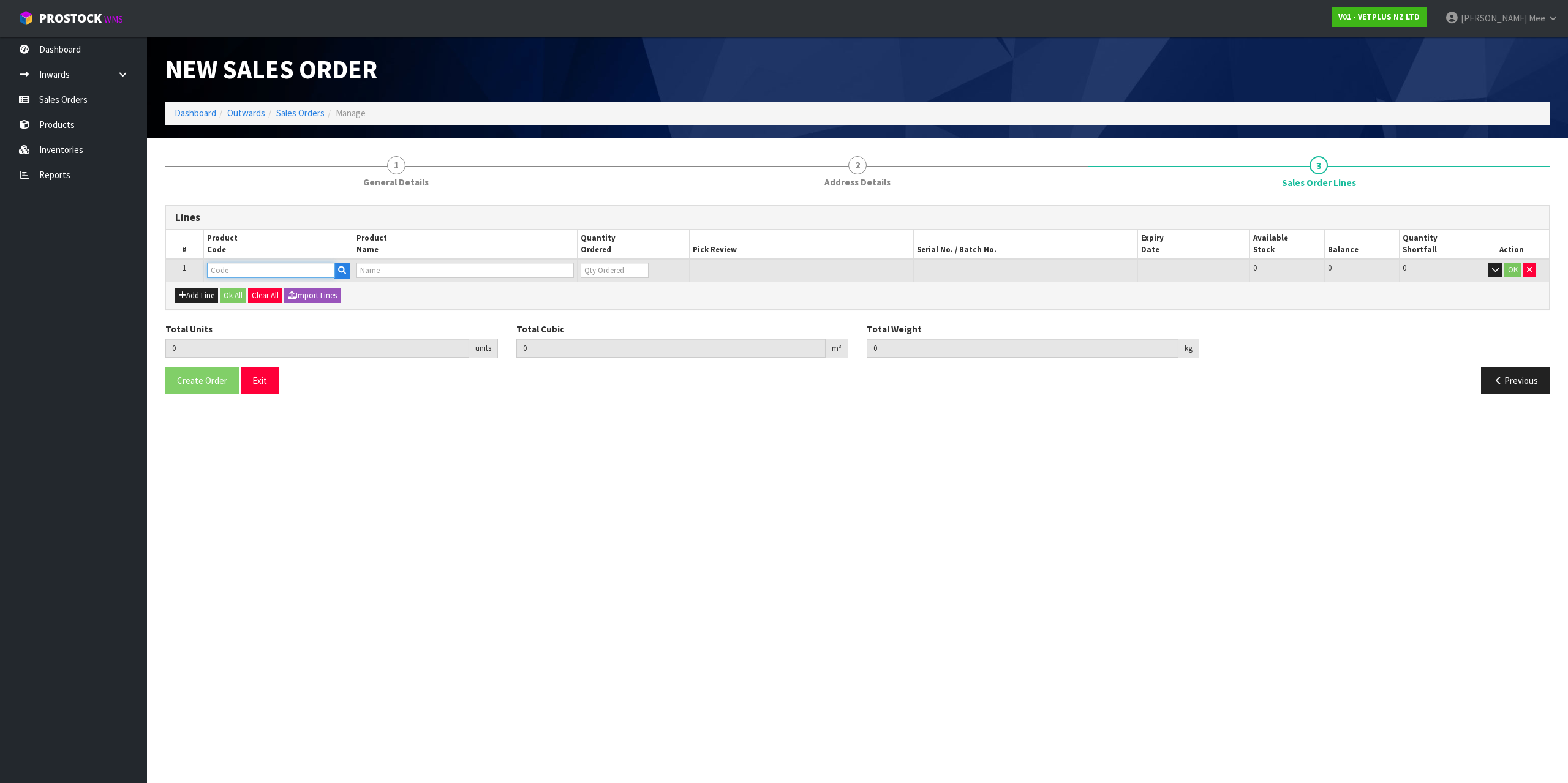
click at [284, 270] on input "text" at bounding box center [271, 270] width 128 height 15
type input "50517"
type input "0.000000"
type input "0.000"
type input "LYPEX"
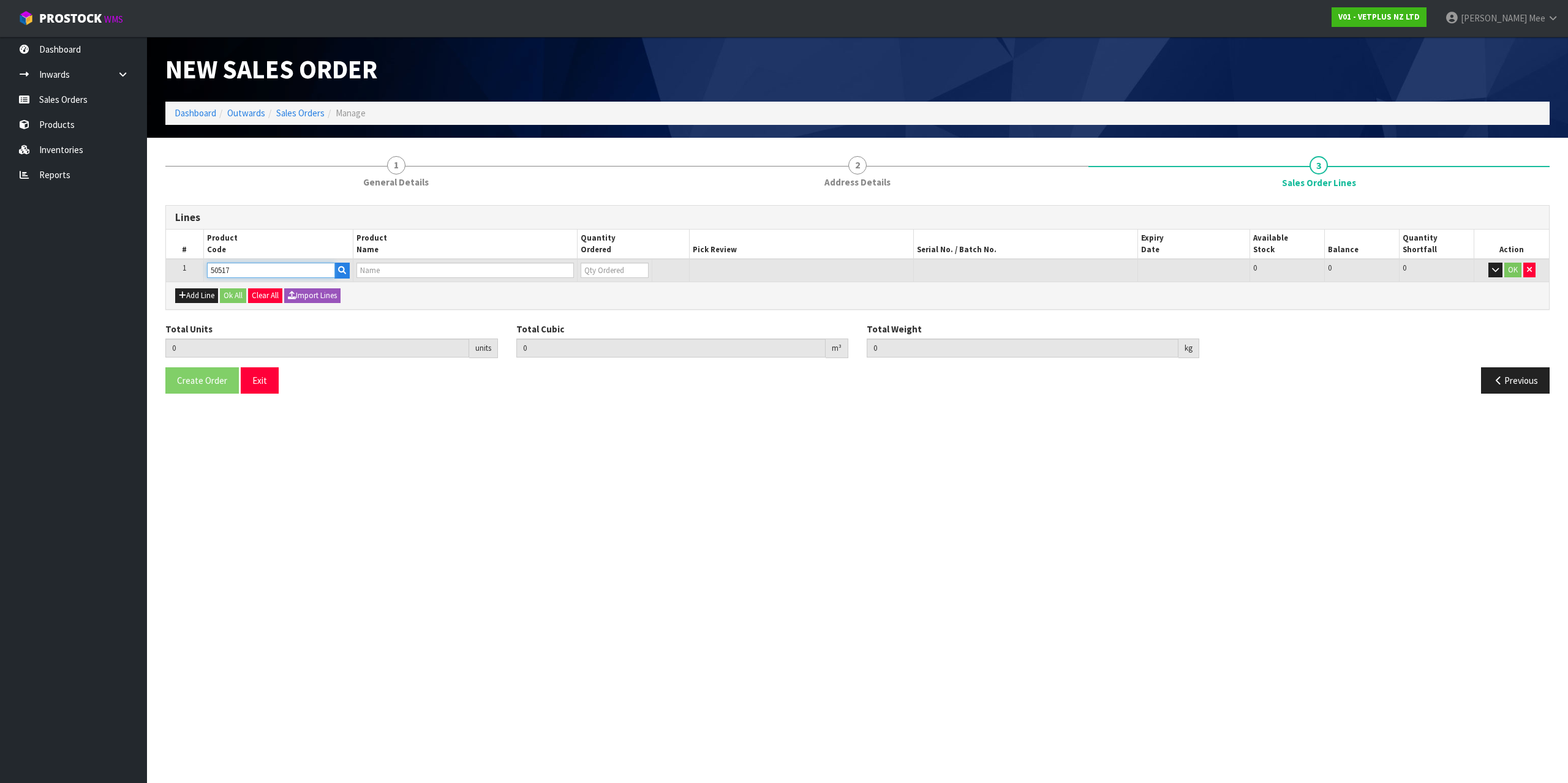
type input "0"
type input "50517"
click at [556, 270] on tr "1 50517 LYPEX 0 [MEDICAL_DATA] 416 416 0 OK" at bounding box center [857, 270] width 1383 height 22
type input "2"
type input "0.0014"
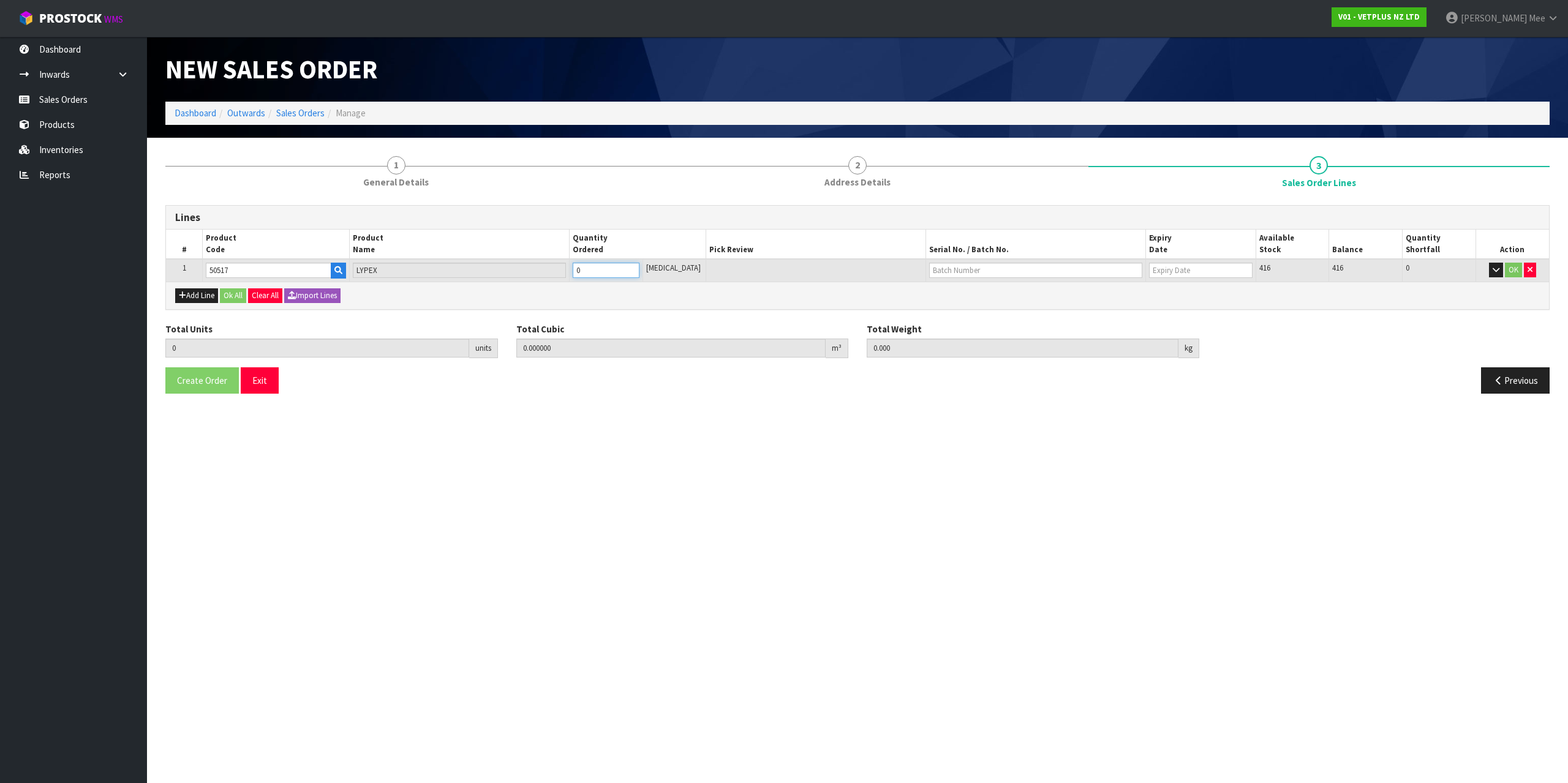
type input "0.2"
type input "2"
type input "24"
type input "0.0168"
type input "2.4"
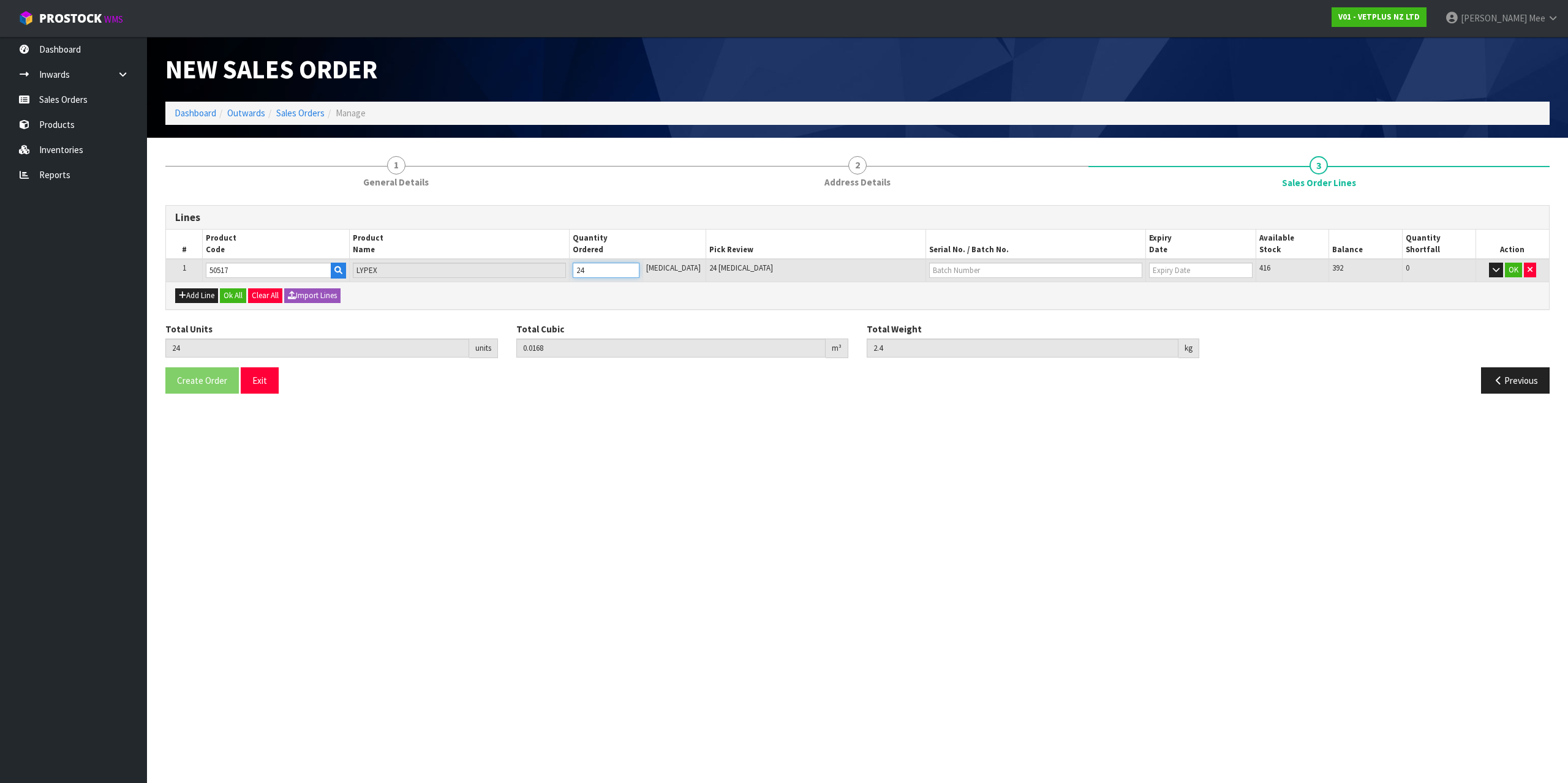
type input "24"
click at [195, 298] on button "Add Line" at bounding box center [196, 295] width 43 height 15
type input "0"
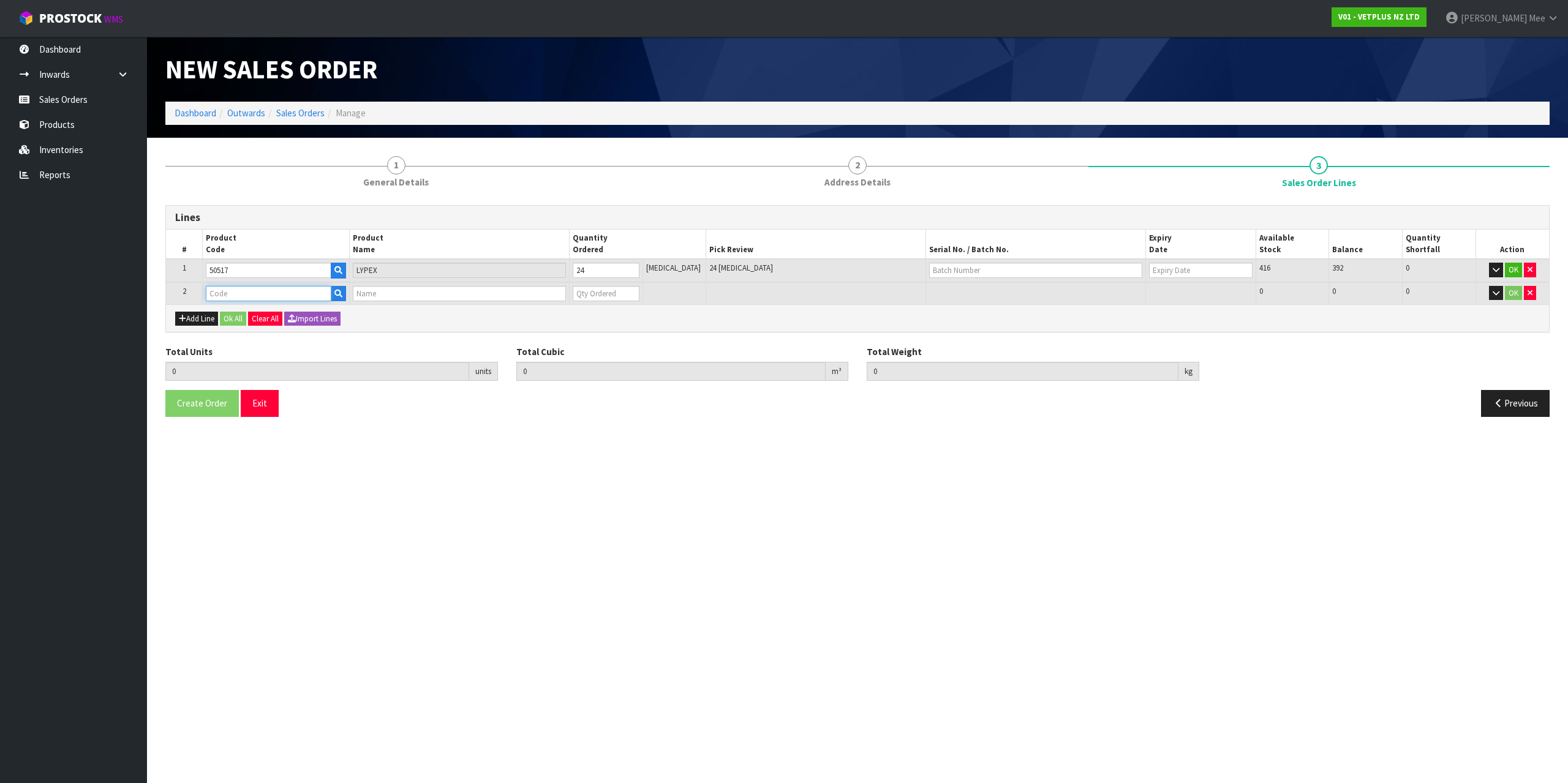
click at [217, 294] on input "text" at bounding box center [268, 294] width 125 height 15
type input "50840"
type input "24"
type input "0.0168"
type input "2.4"
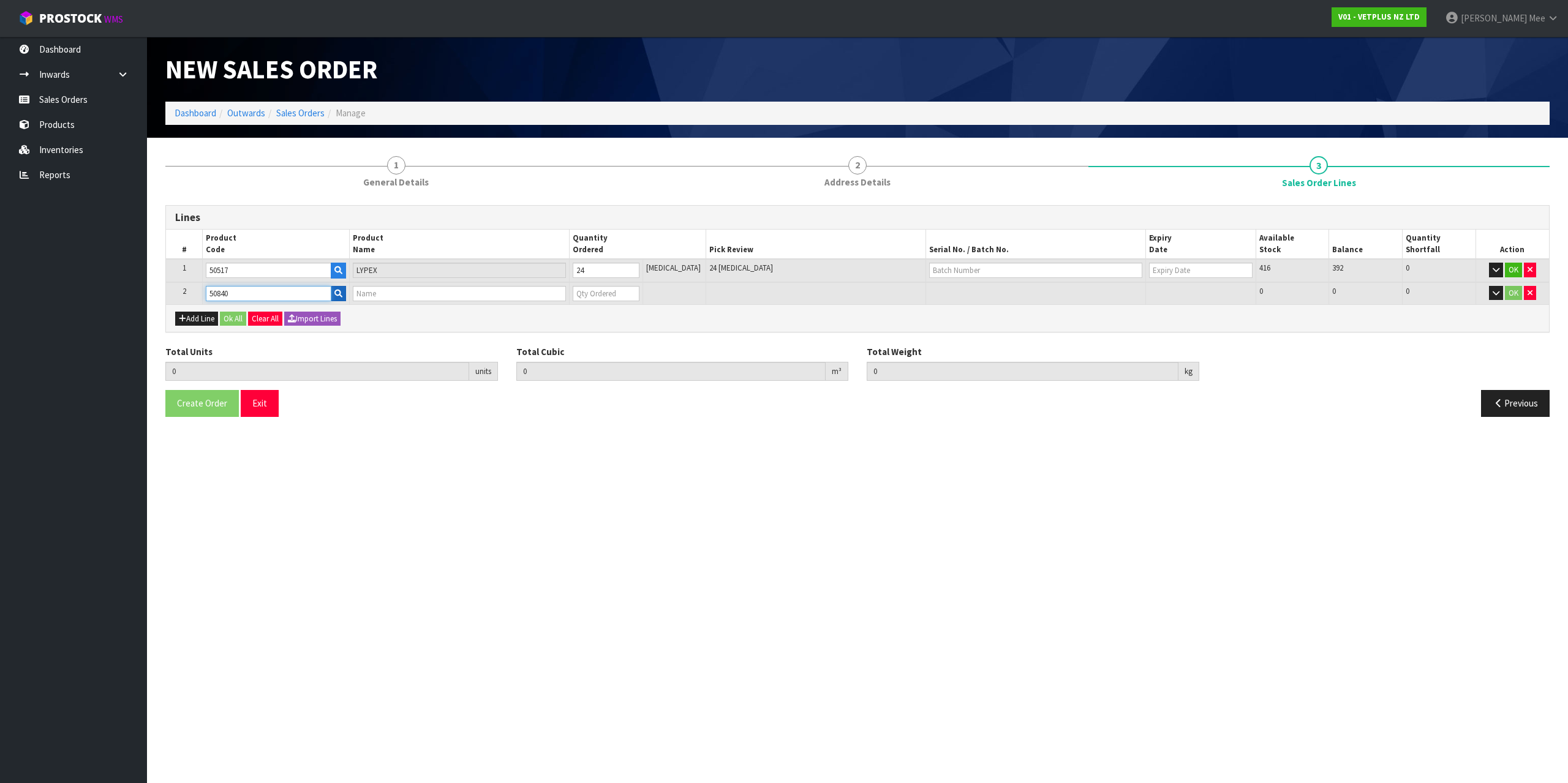
type input "COMPLIVIT - 150G"
type input "0"
type input "50840"
drag, startPoint x: 573, startPoint y: 284, endPoint x: 567, endPoint y: 255, distance: 29.6
click at [570, 283] on tr "2 50840 COMPLIVIT - 150G 0 [MEDICAL_DATA] 96 96 0 OK" at bounding box center [857, 293] width 1383 height 22
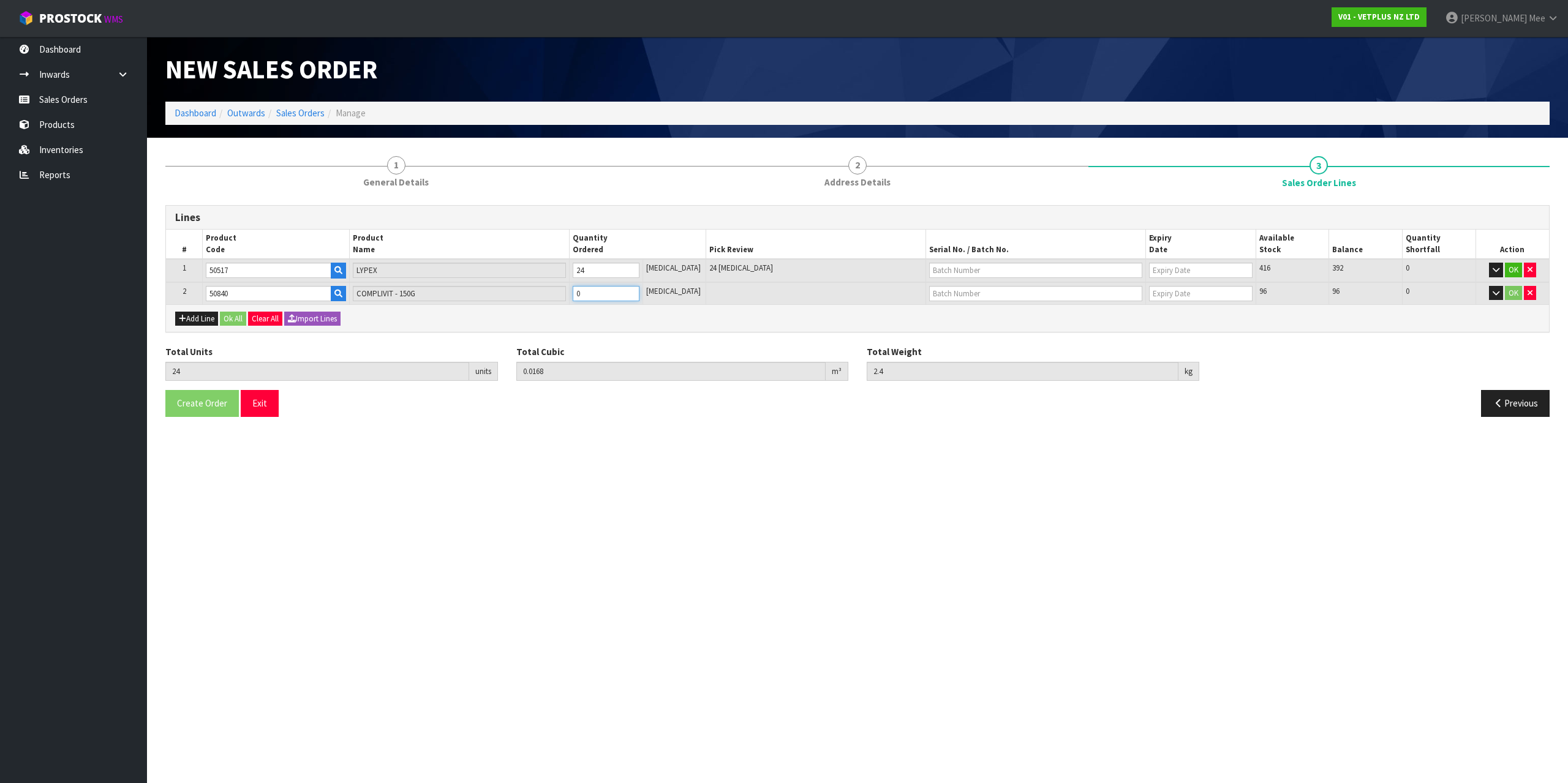
type input "27"
type input "0.01815"
type input "3.12"
type input "3"
click at [740, 339] on div "Lines # Product Code Product Name Quantity Ordered Pick Review Serial No. / Bat…" at bounding box center [857, 315] width 1384 height 221
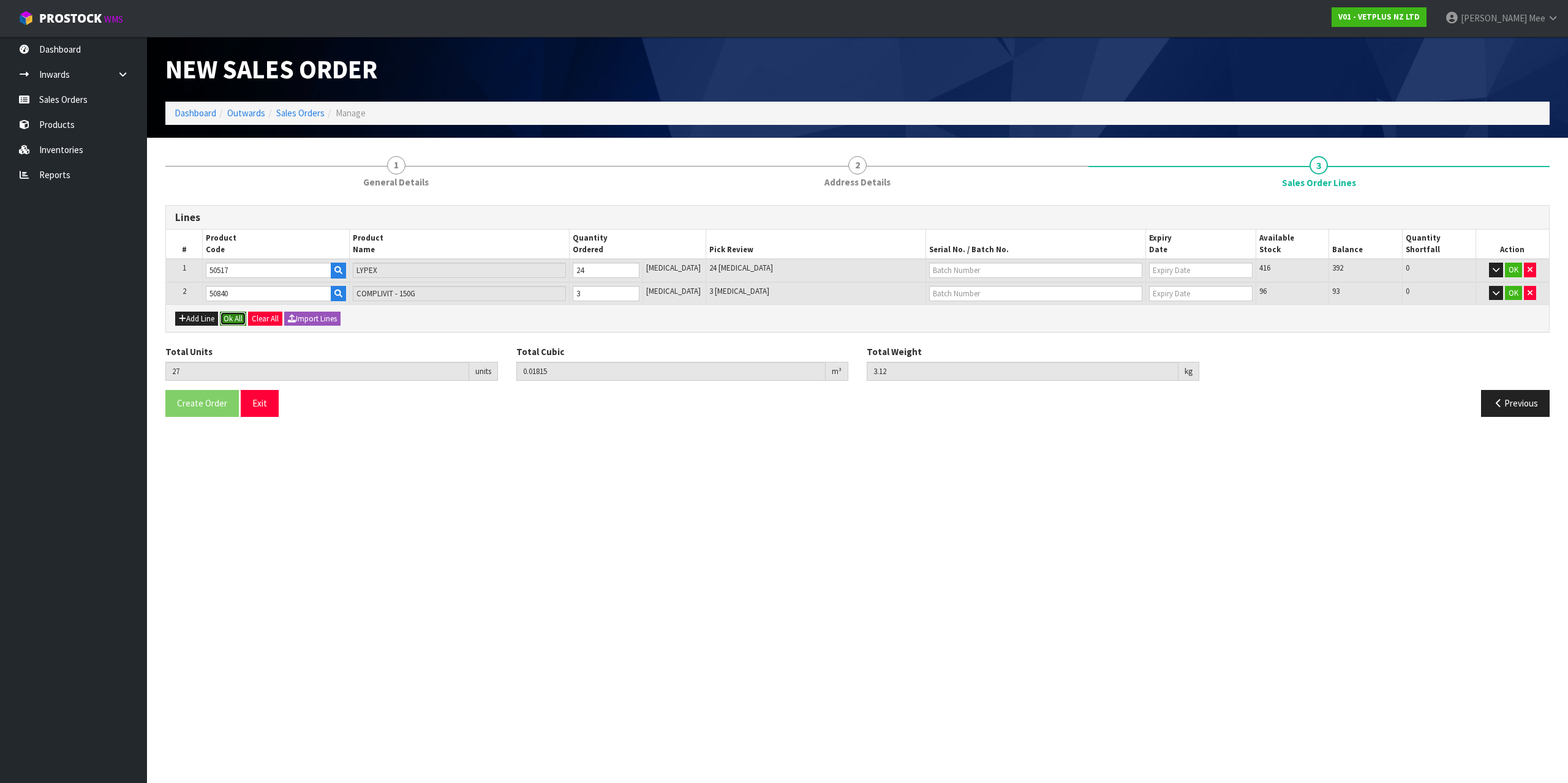
click at [242, 316] on button "Ok All" at bounding box center [233, 319] width 26 height 15
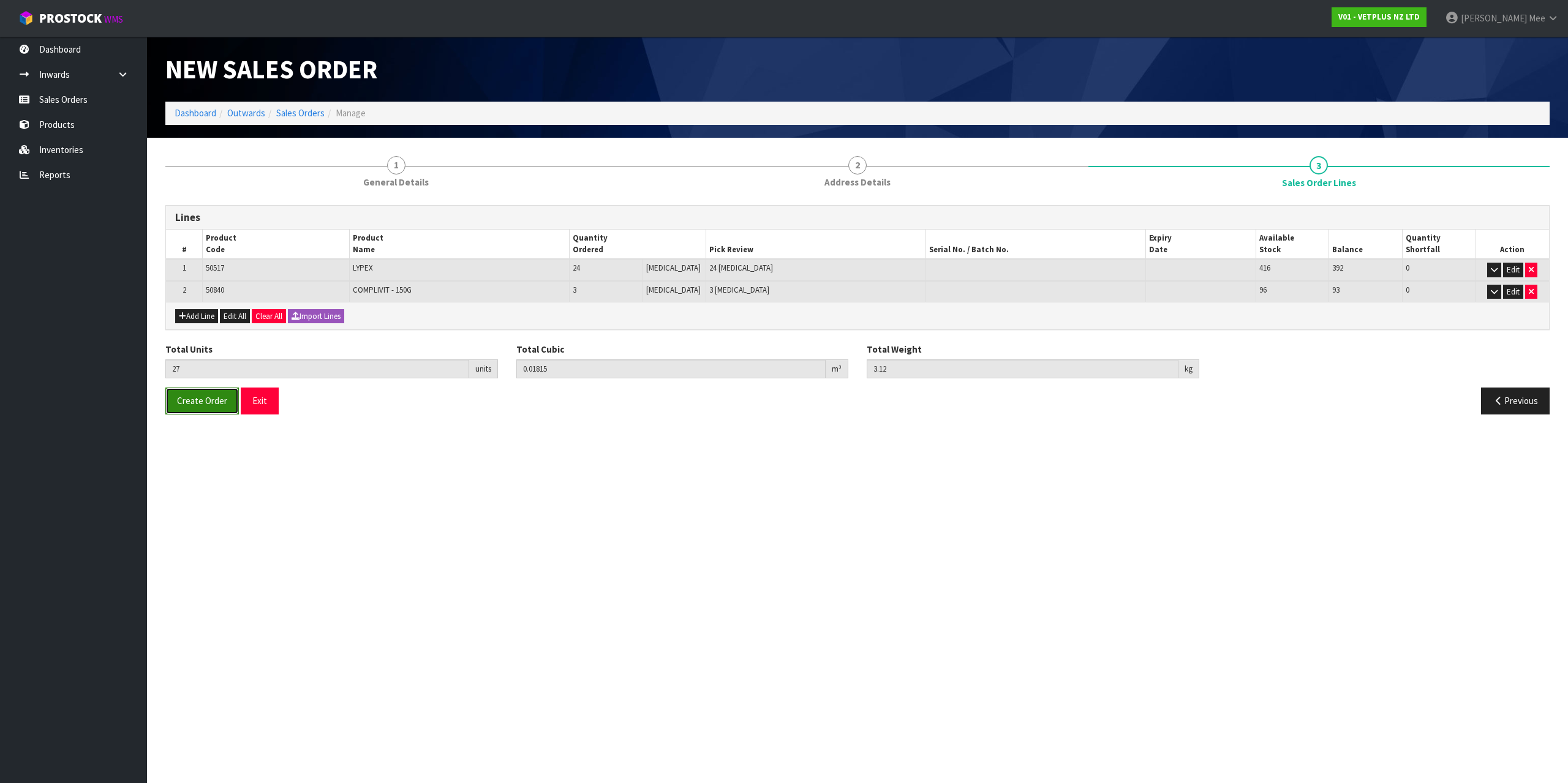
click at [211, 401] on span "Create Order" at bounding box center [202, 401] width 50 height 12
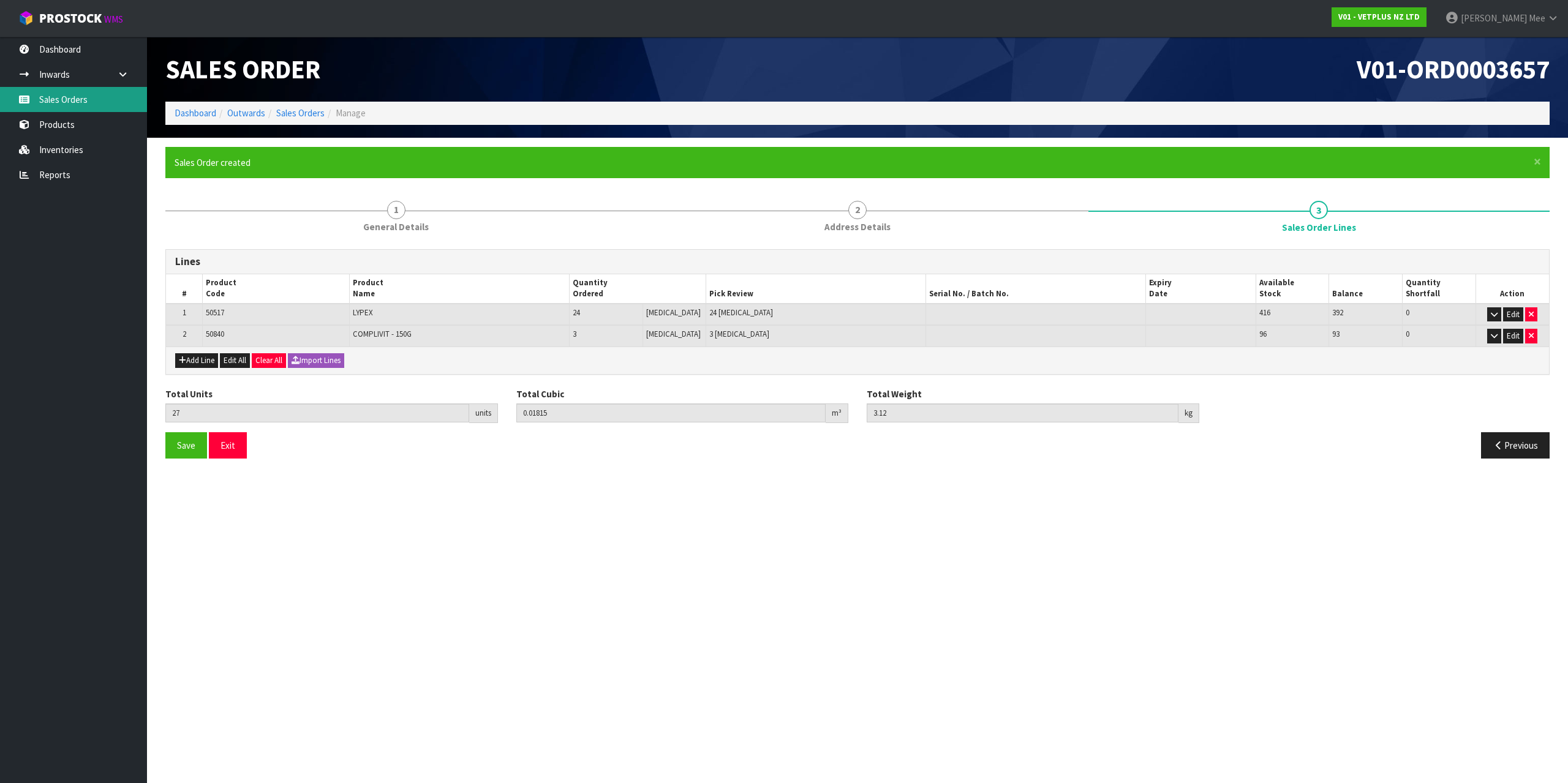
click at [109, 93] on link "Sales Orders" at bounding box center [73, 99] width 147 height 25
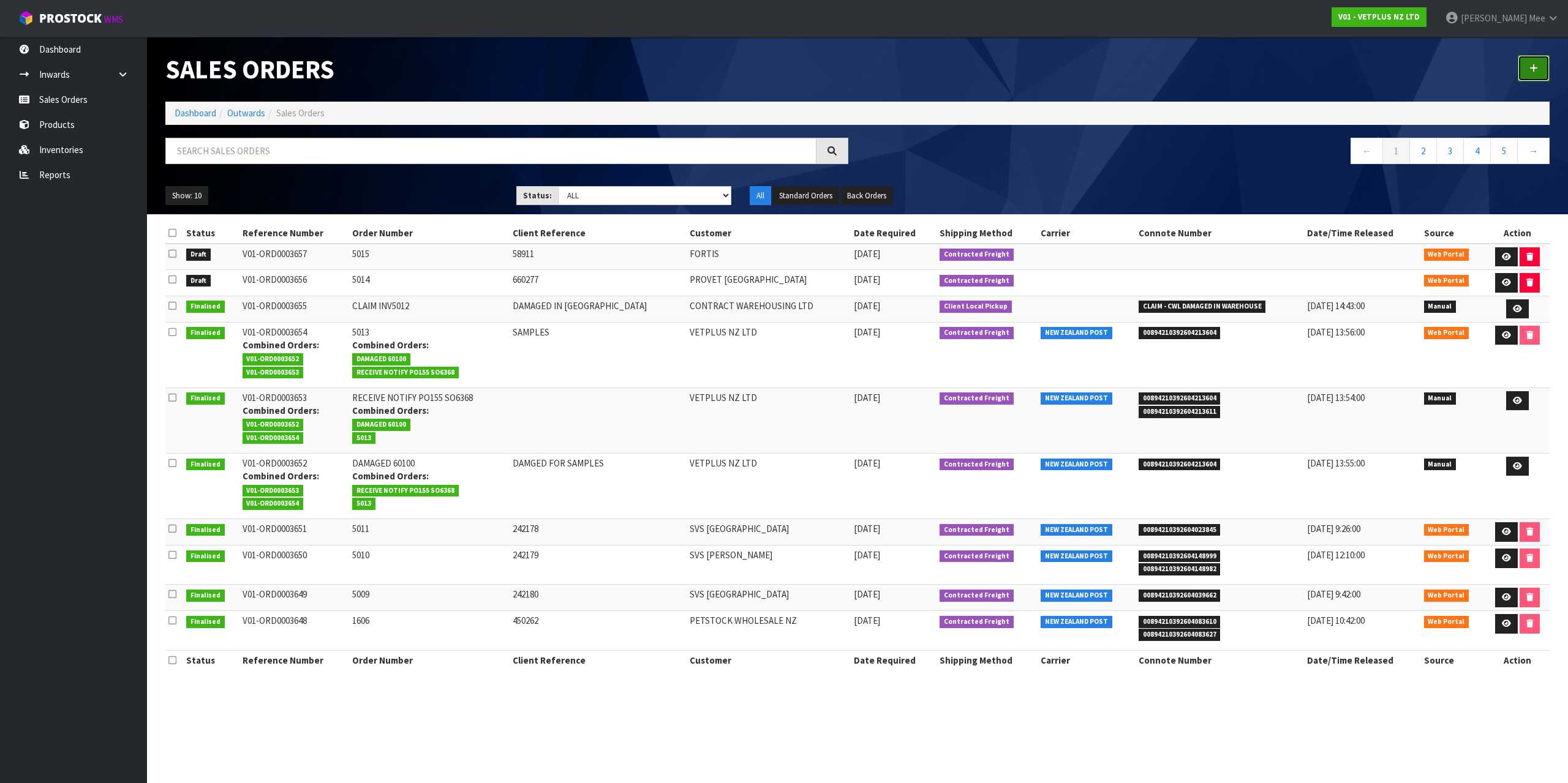
click at [1538, 70] on link at bounding box center [1533, 68] width 32 height 26
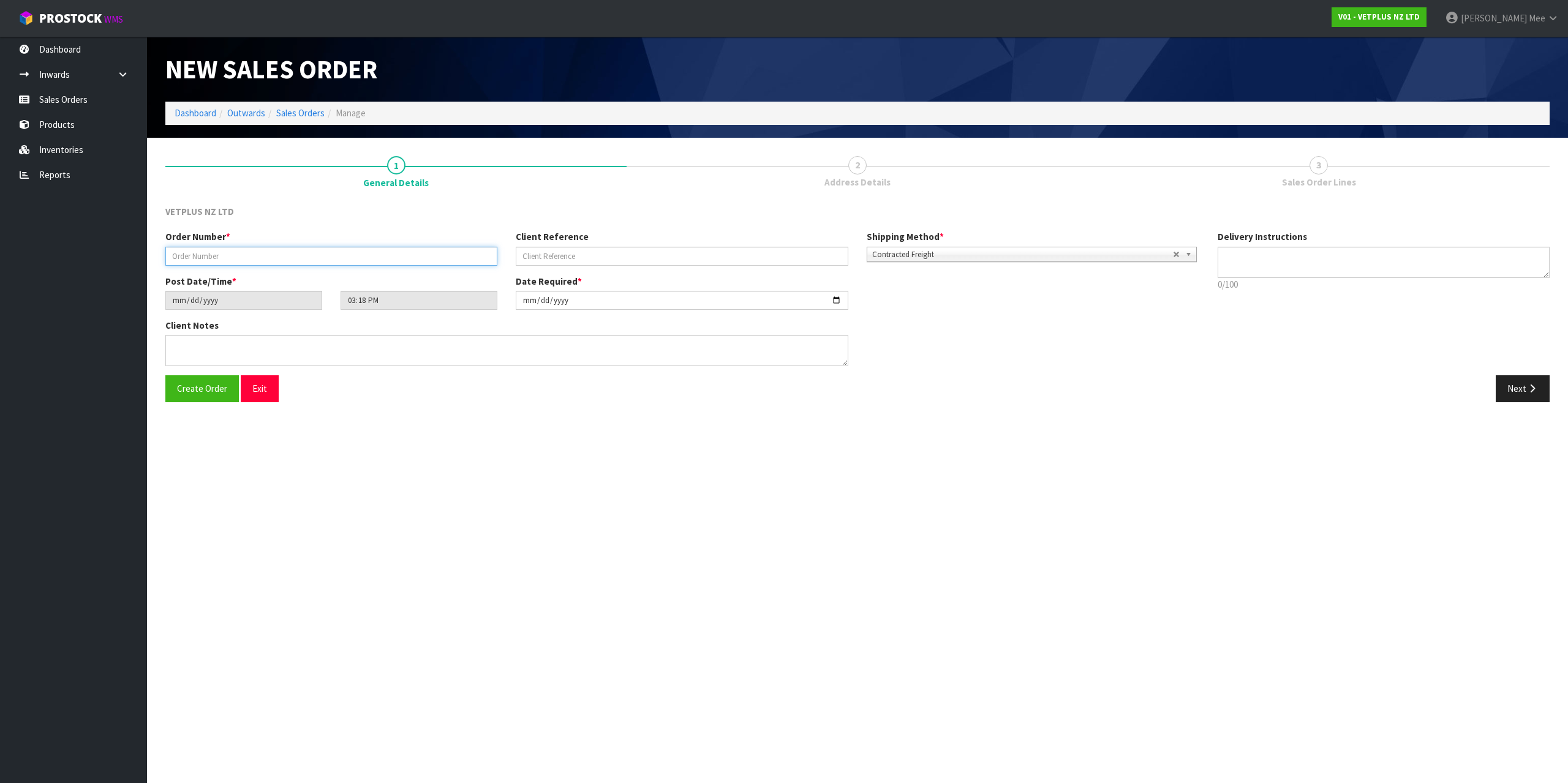
click at [216, 261] on input "text" at bounding box center [331, 256] width 332 height 19
type input "5016"
type input "240605"
click at [270, 352] on textarea at bounding box center [507, 350] width 683 height 31
type textarea "BACK ORDER FROM INV 4985"
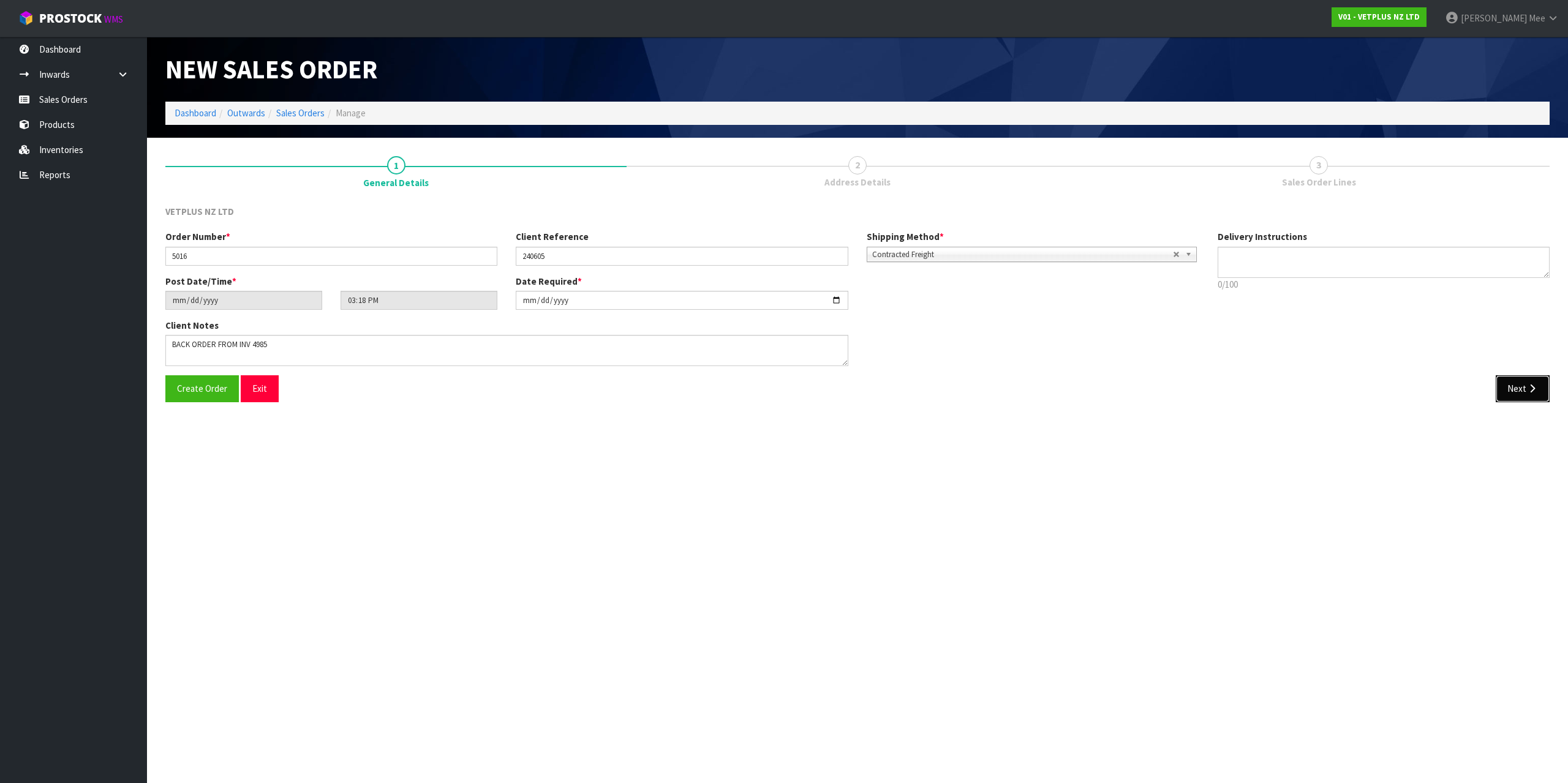
click at [1533, 384] on icon "button" at bounding box center [1532, 388] width 12 height 9
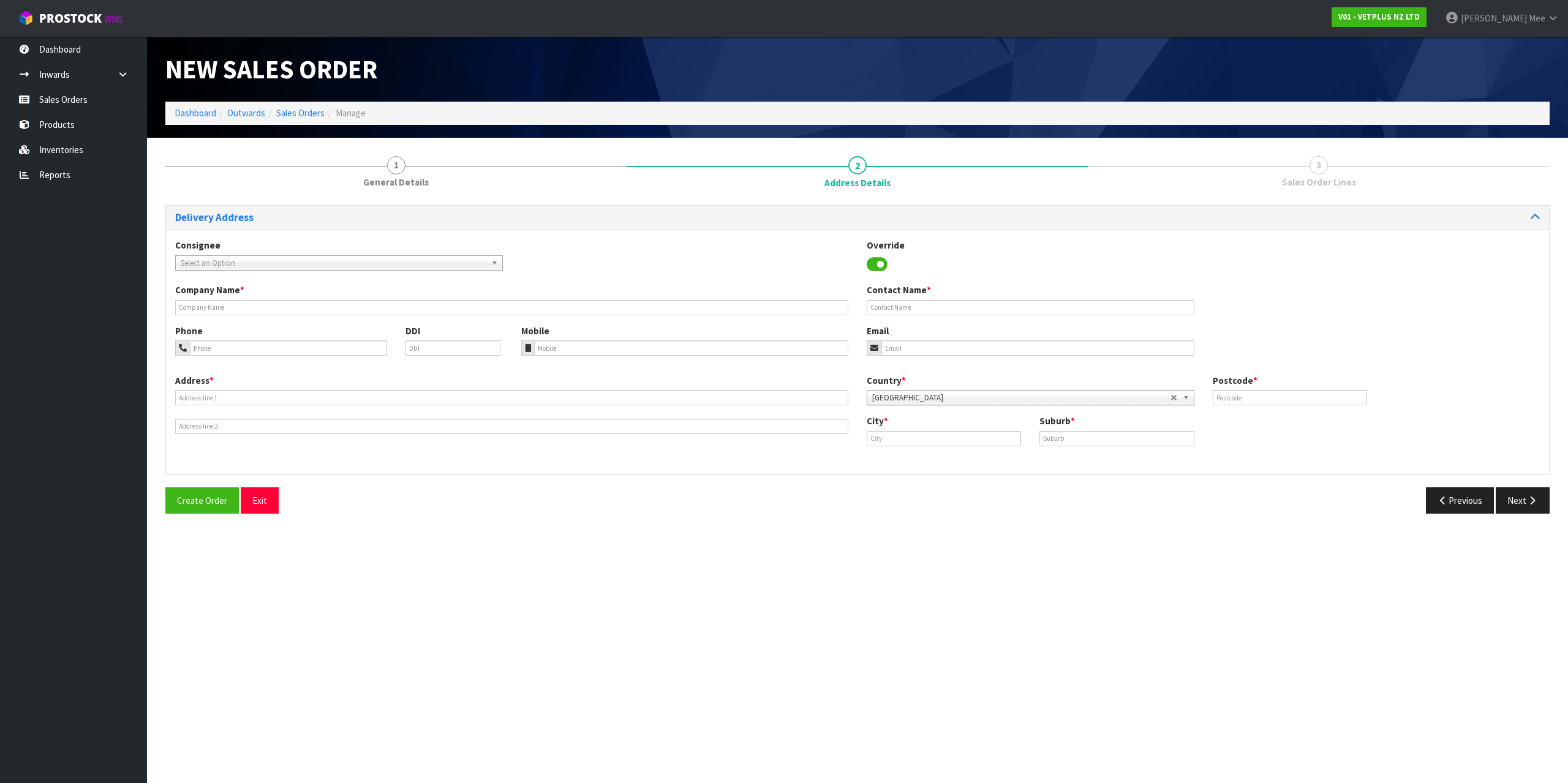
click at [198, 265] on span "Select an Option" at bounding box center [333, 263] width 306 height 15
type input "svs pal"
click at [225, 298] on li "SVS PAL [PERSON_NAME] NORTH - SVS PALMERSON NORTH" at bounding box center [339, 298] width 322 height 15
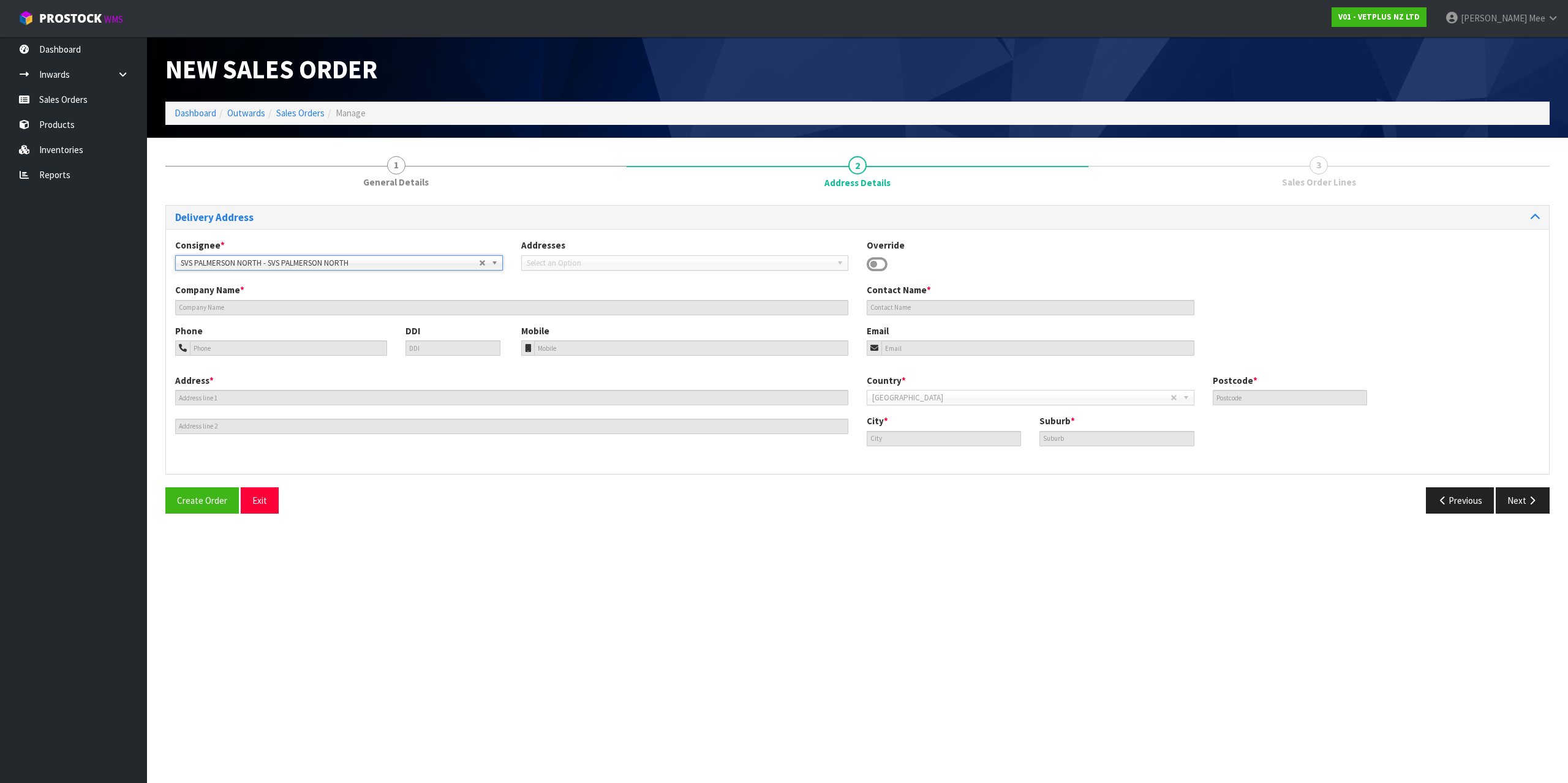
type input "SVS PALMERSON NORTH"
type input "[STREET_ADDRESS][PERSON_NAME]"
type input "4414"
type input "[GEOGRAPHIC_DATA]"
type input "[PERSON_NAME]"
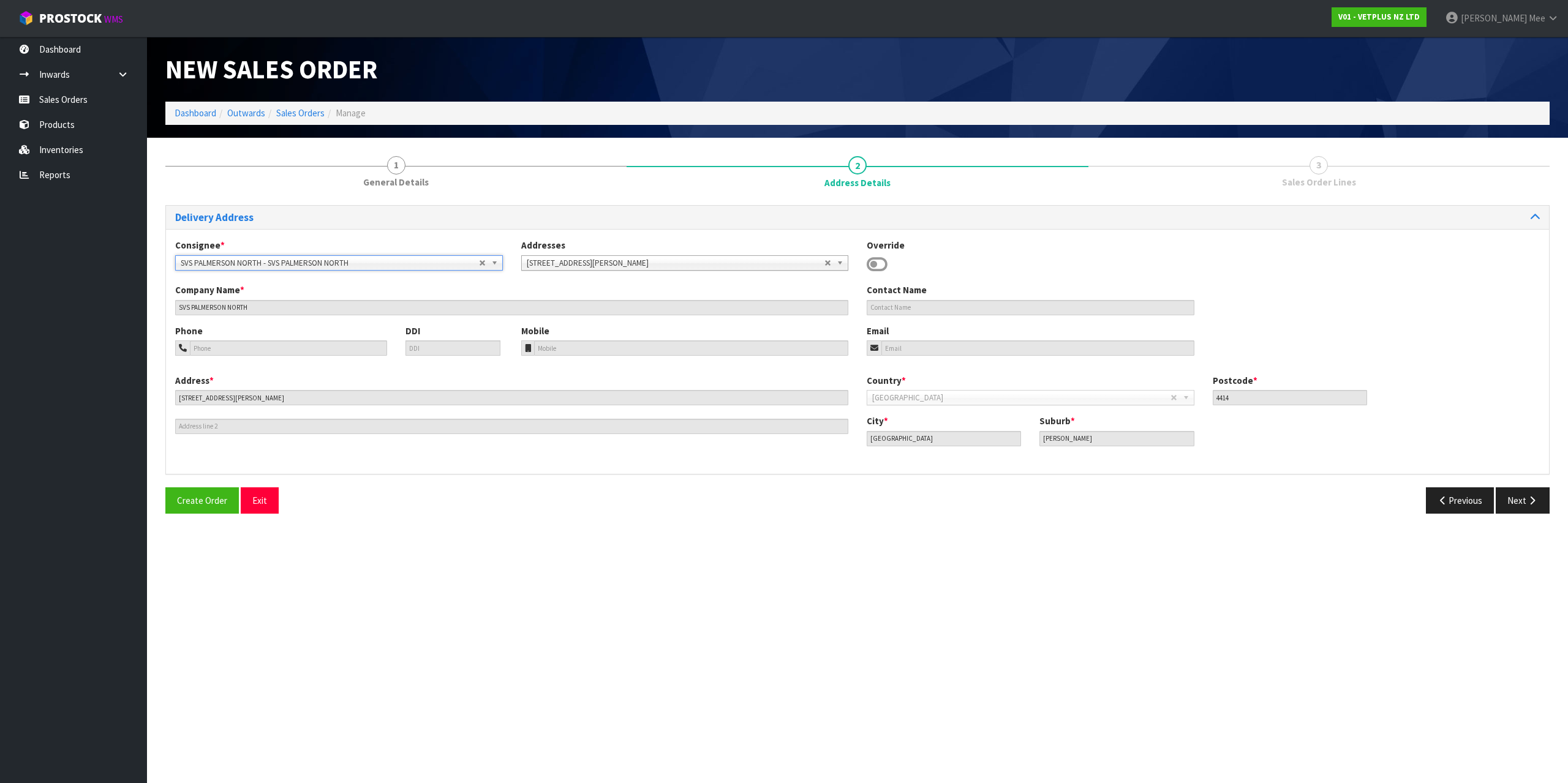
click at [343, 256] on span "SVS PALMERSON NORTH - SVS PALMERSON NORTH" at bounding box center [330, 263] width 298 height 15
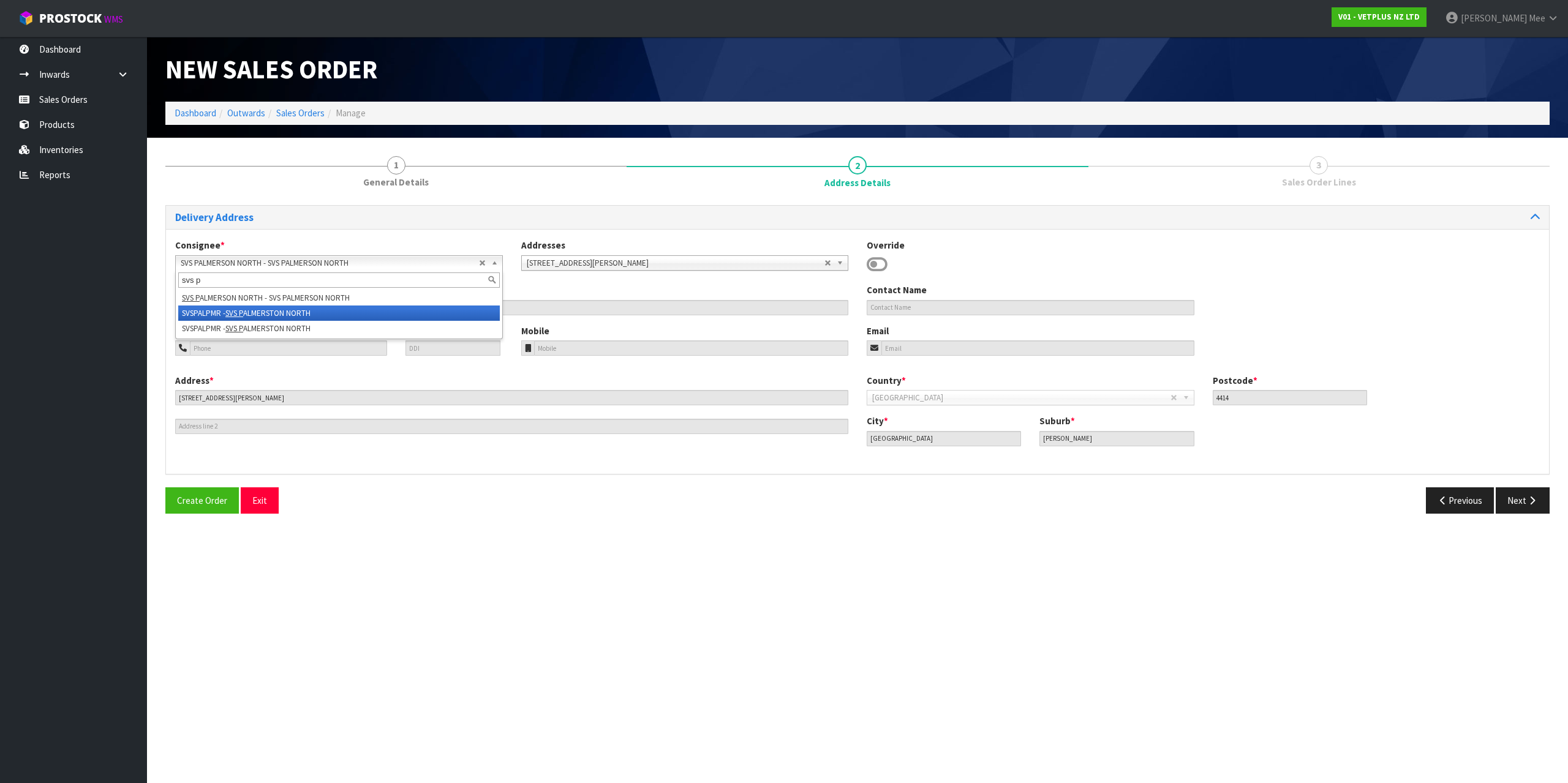
type input "svs p"
click at [293, 309] on li "SVSPALPMR - SVS P ALMERSTON NORTH" at bounding box center [339, 313] width 322 height 15
type input "SVS [GEOGRAPHIC_DATA]"
type input "[STREET_ADDRESS][PERSON_NAME]"
type input "4414"
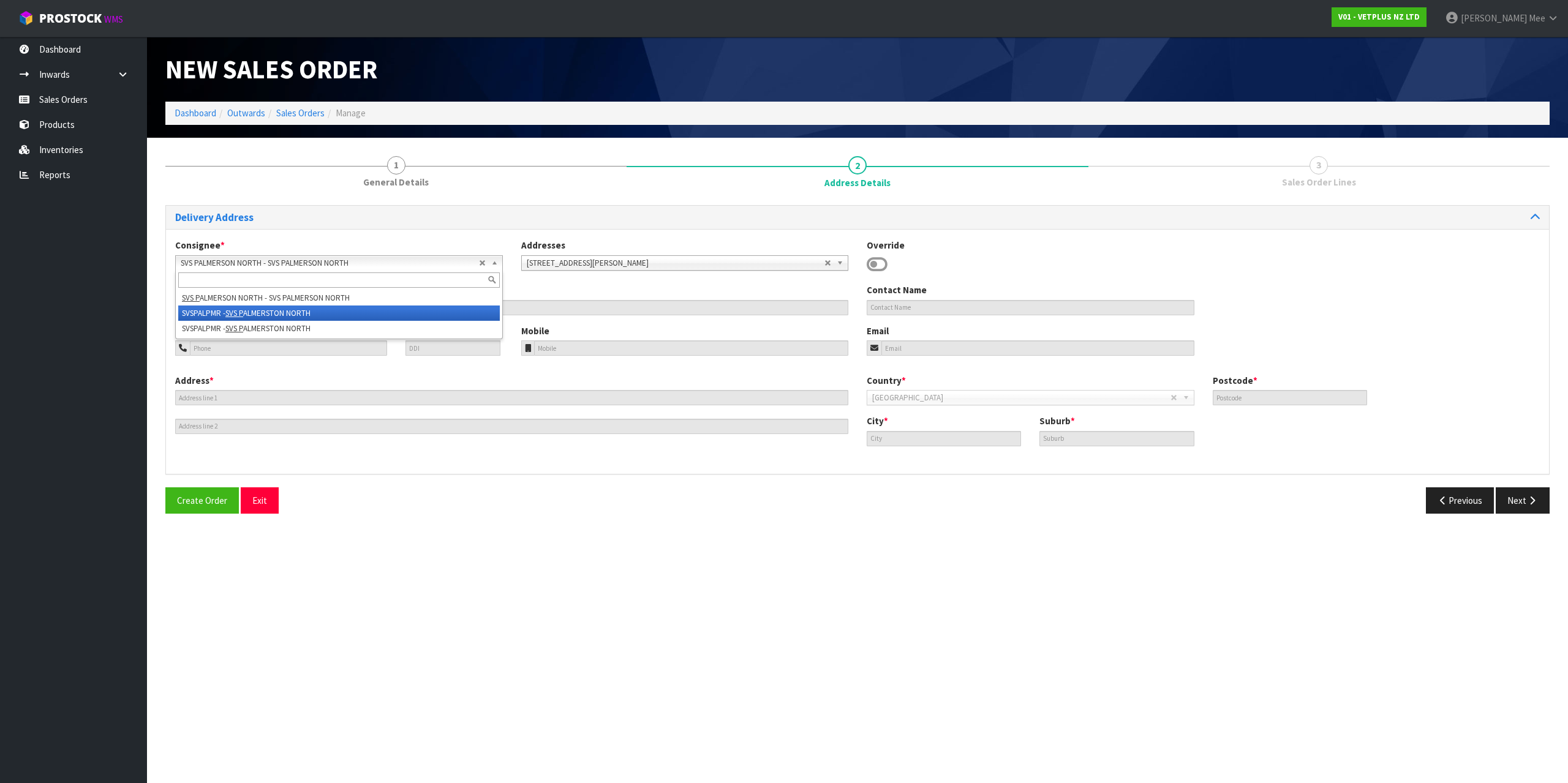
type input "[GEOGRAPHIC_DATA]"
type input "[PERSON_NAME]"
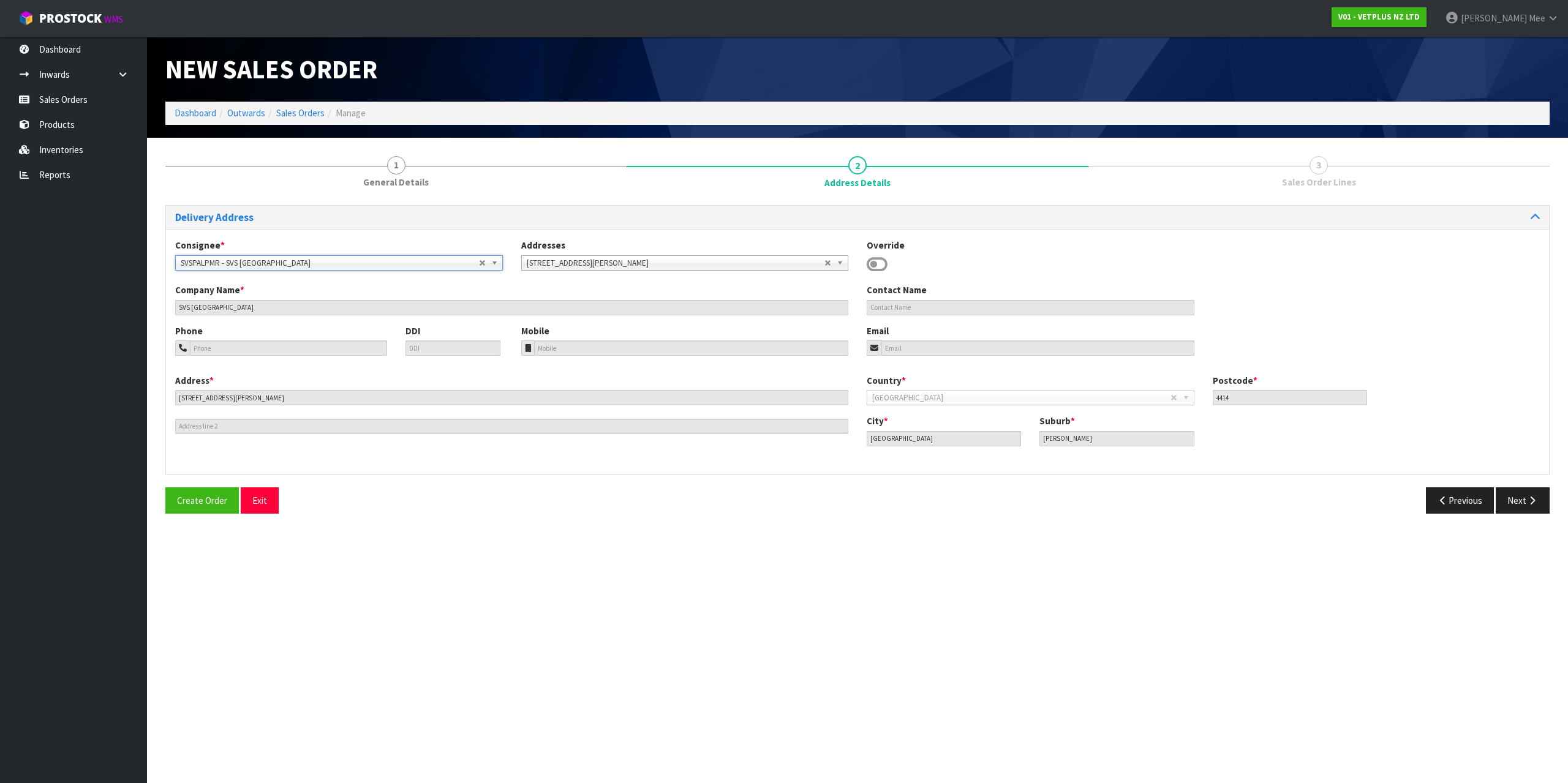
click at [307, 265] on span "SVSPALPMR - SVS [GEOGRAPHIC_DATA]" at bounding box center [330, 263] width 298 height 15
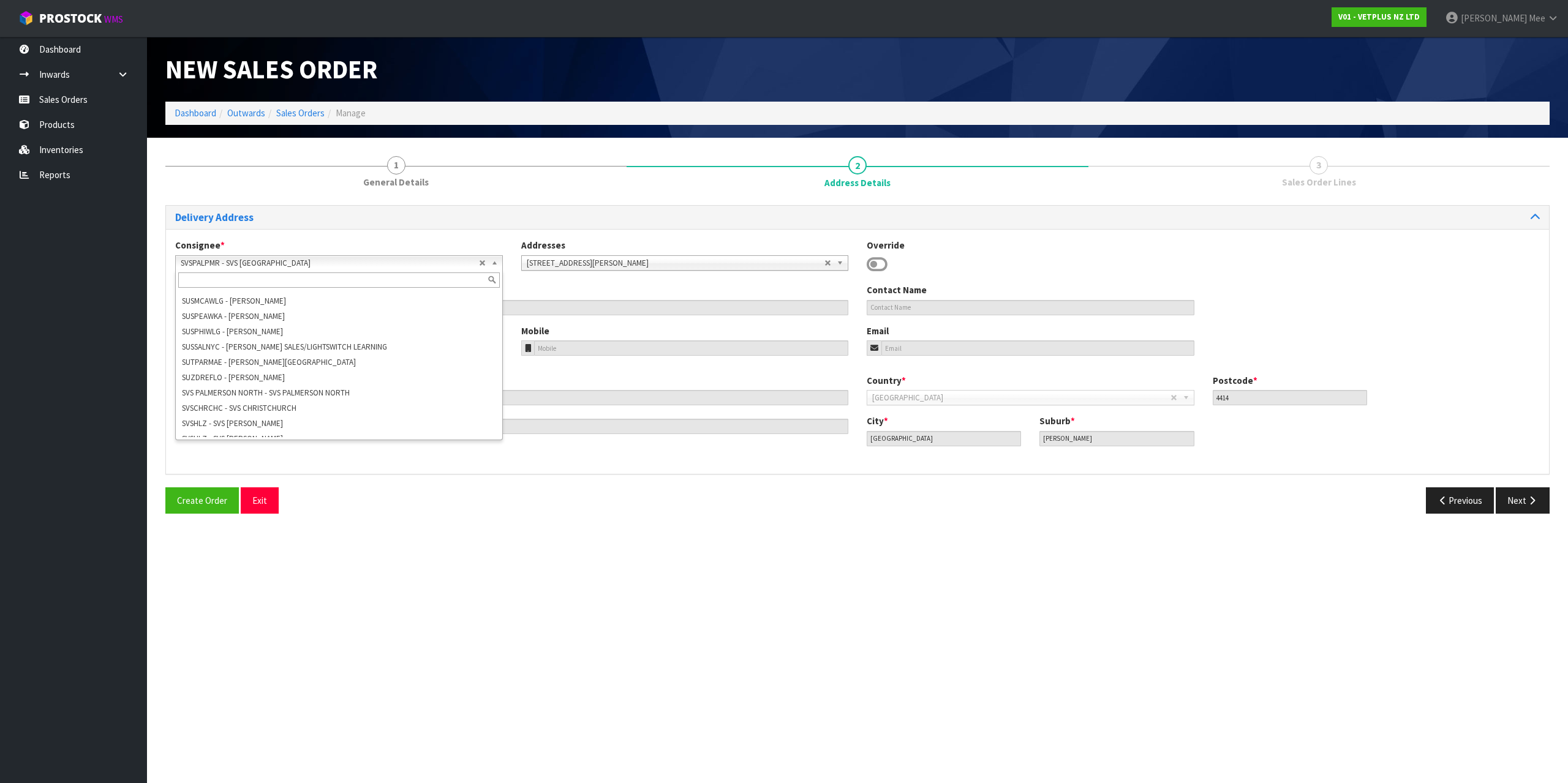
scroll to position [81832, 0]
click at [290, 379] on li "SVS PALMERSON NORTH - SVS PALMERSON NORTH" at bounding box center [339, 387] width 322 height 15
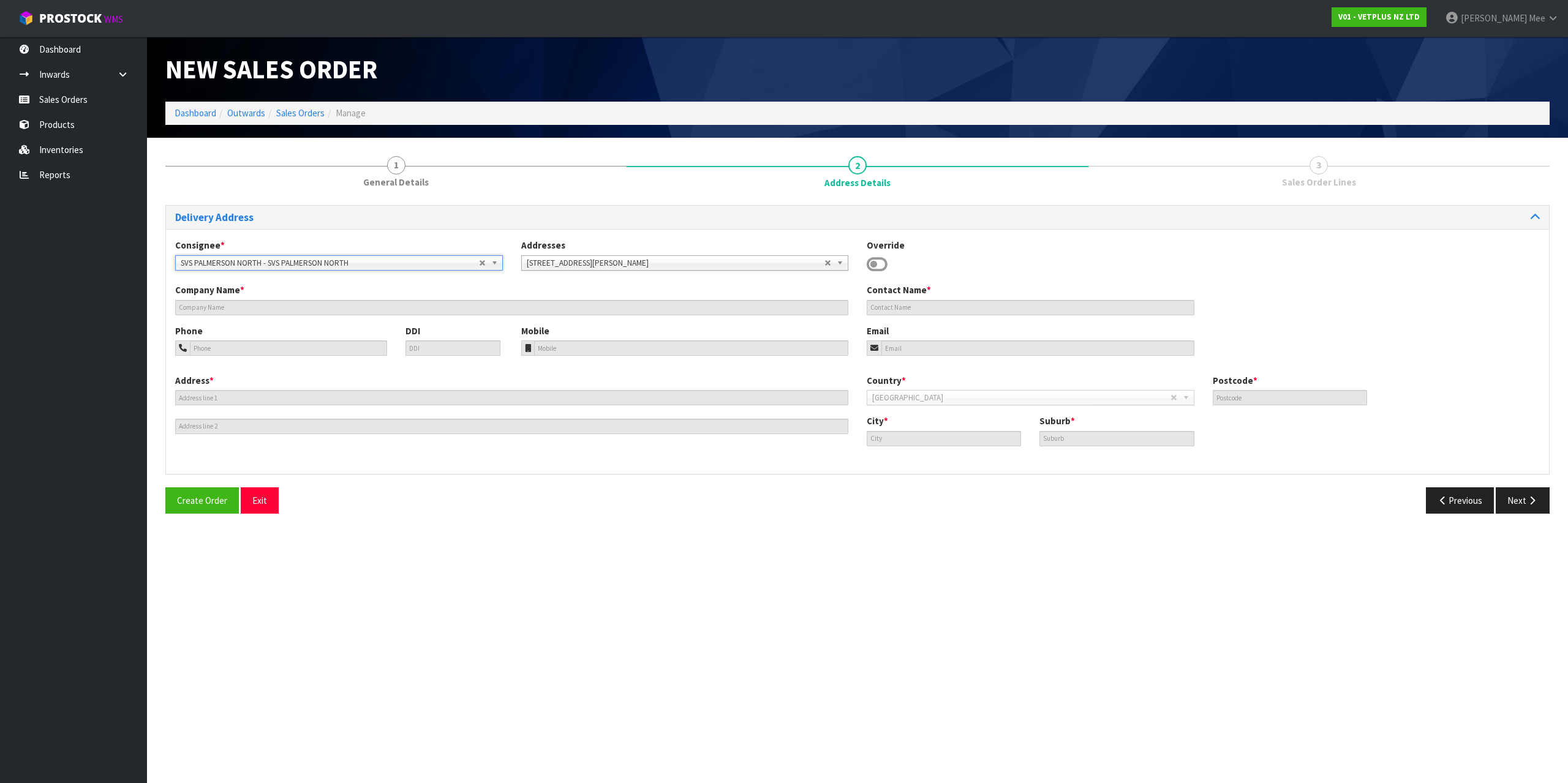
type input "SVS PALMERSON NORTH"
type input "[STREET_ADDRESS][PERSON_NAME]"
type input "4414"
type input "[GEOGRAPHIC_DATA]"
type input "[PERSON_NAME]"
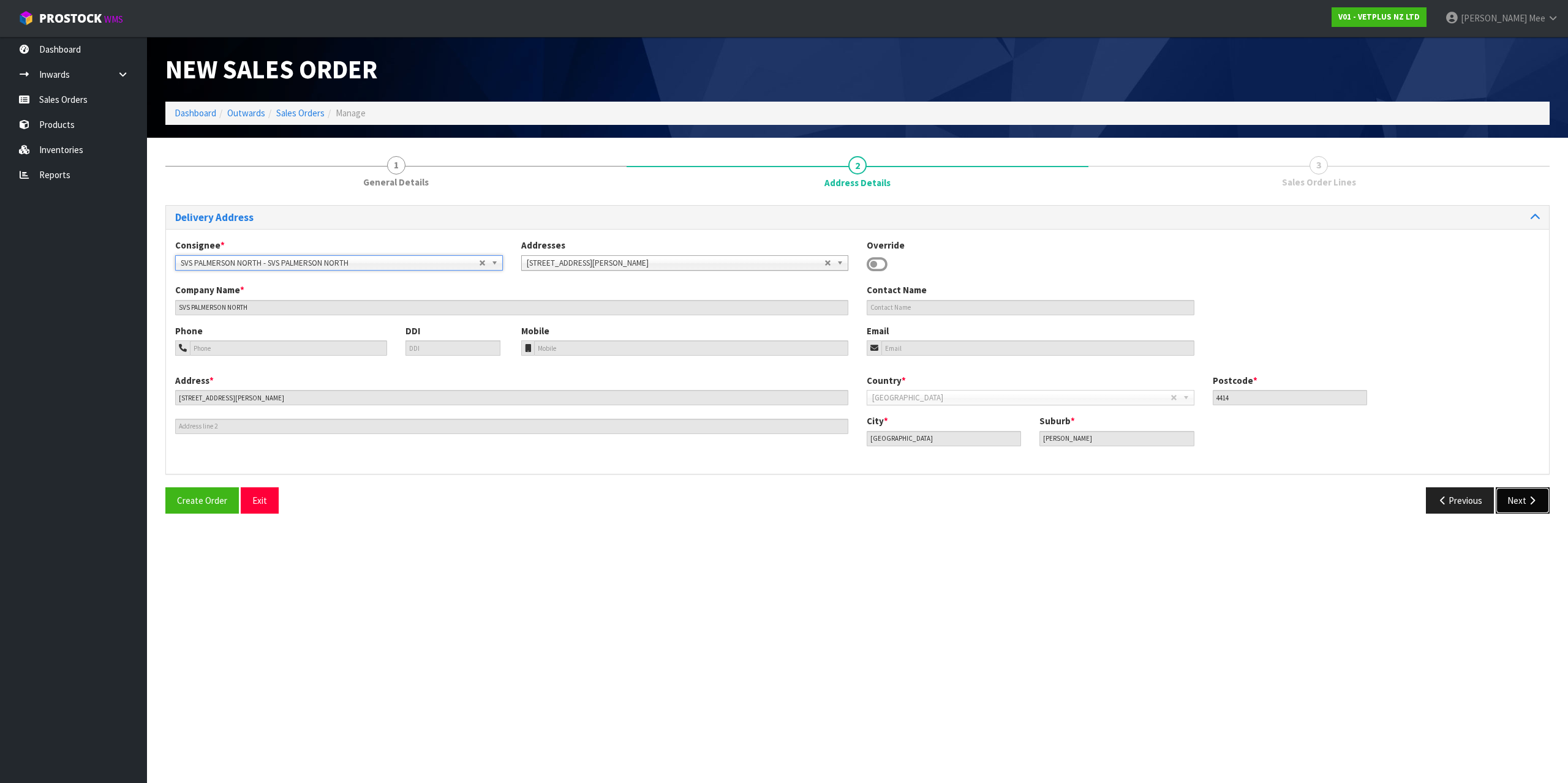
click at [1509, 500] on button "Next" at bounding box center [1523, 500] width 54 height 26
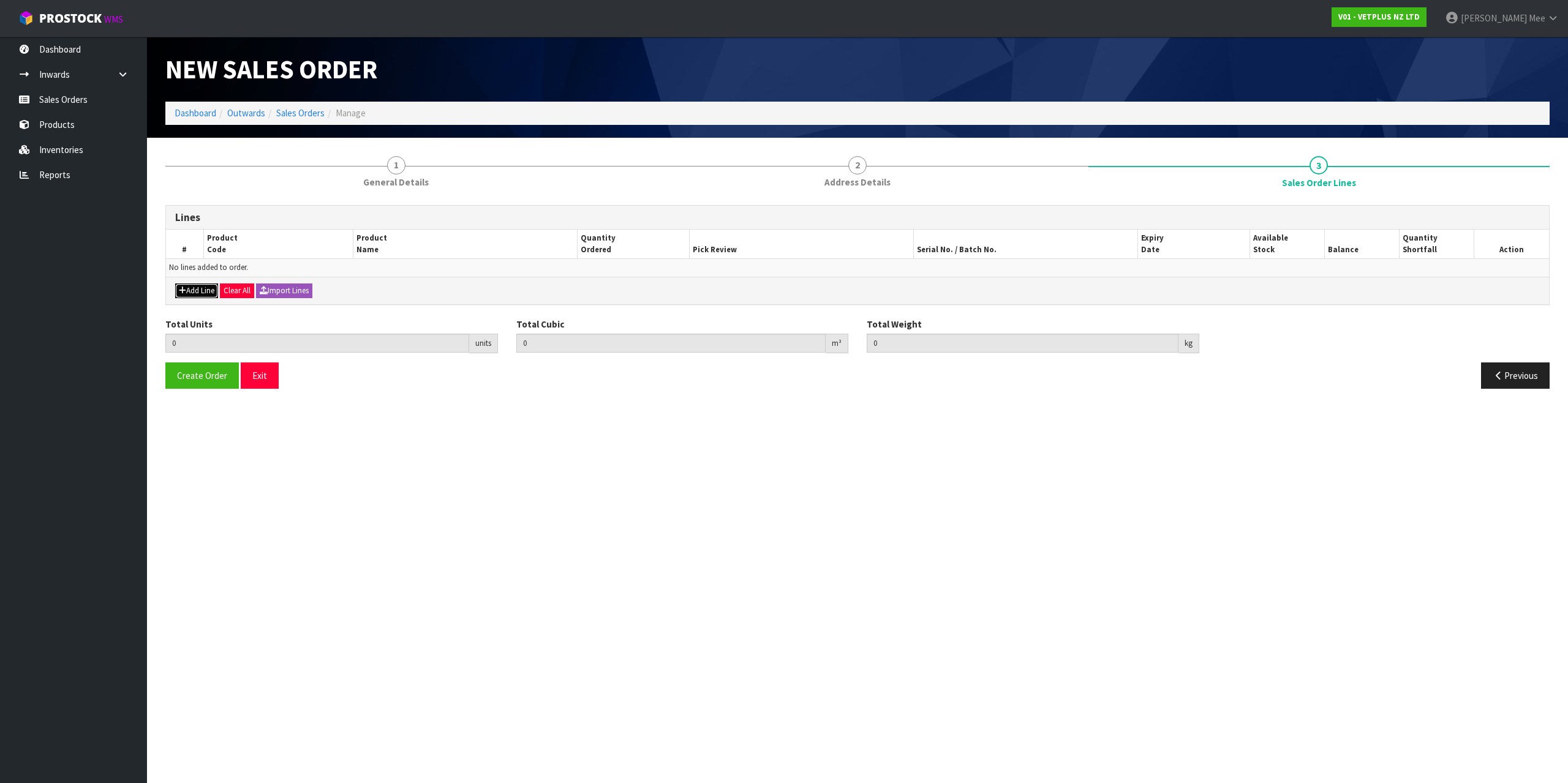
click at [187, 289] on button "Add Line" at bounding box center [196, 291] width 43 height 15
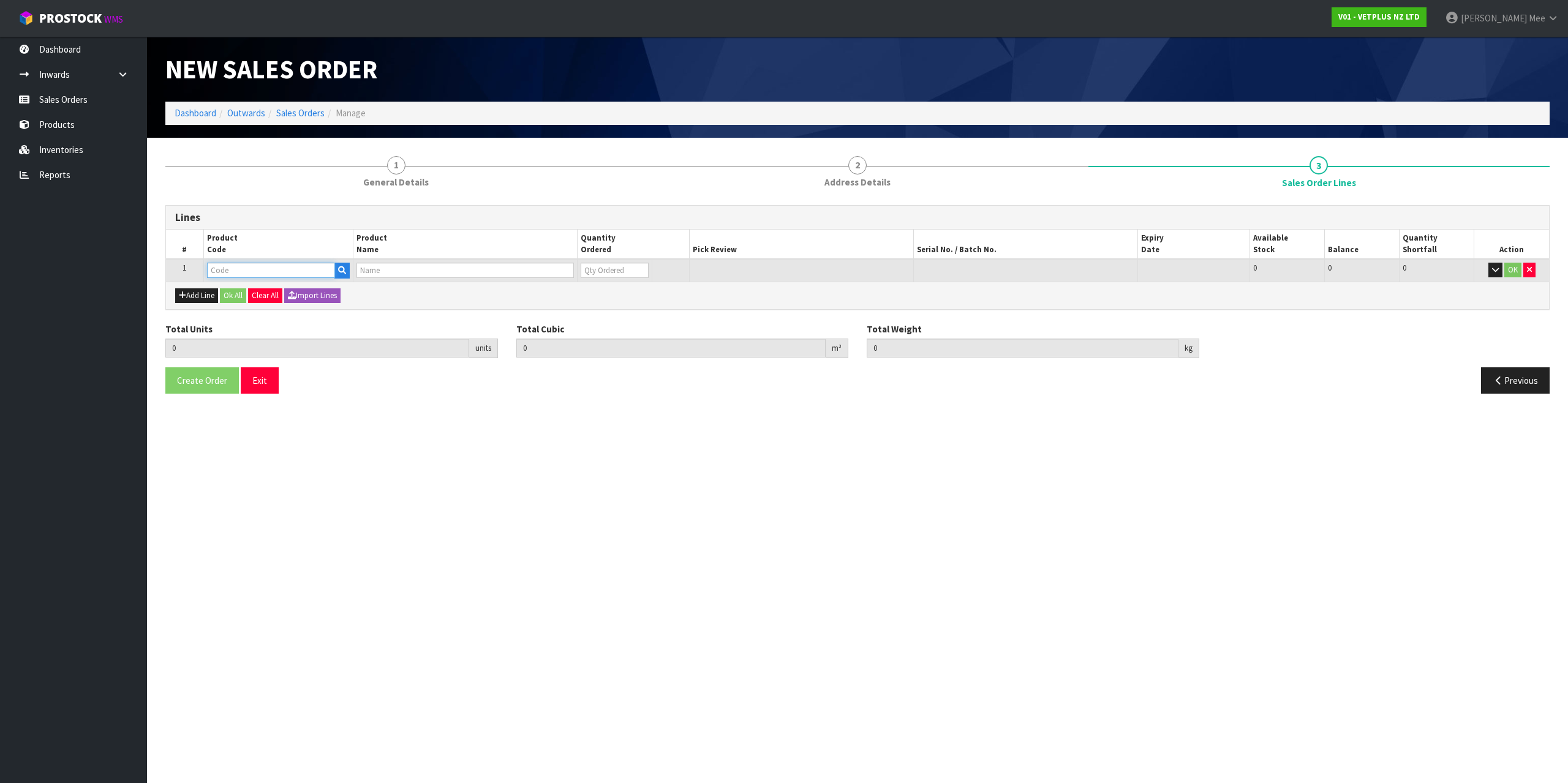
click at [213, 278] on input "text" at bounding box center [271, 270] width 128 height 15
type input "50517"
type input "0.000000"
type input "0.000"
type input "LYPEX"
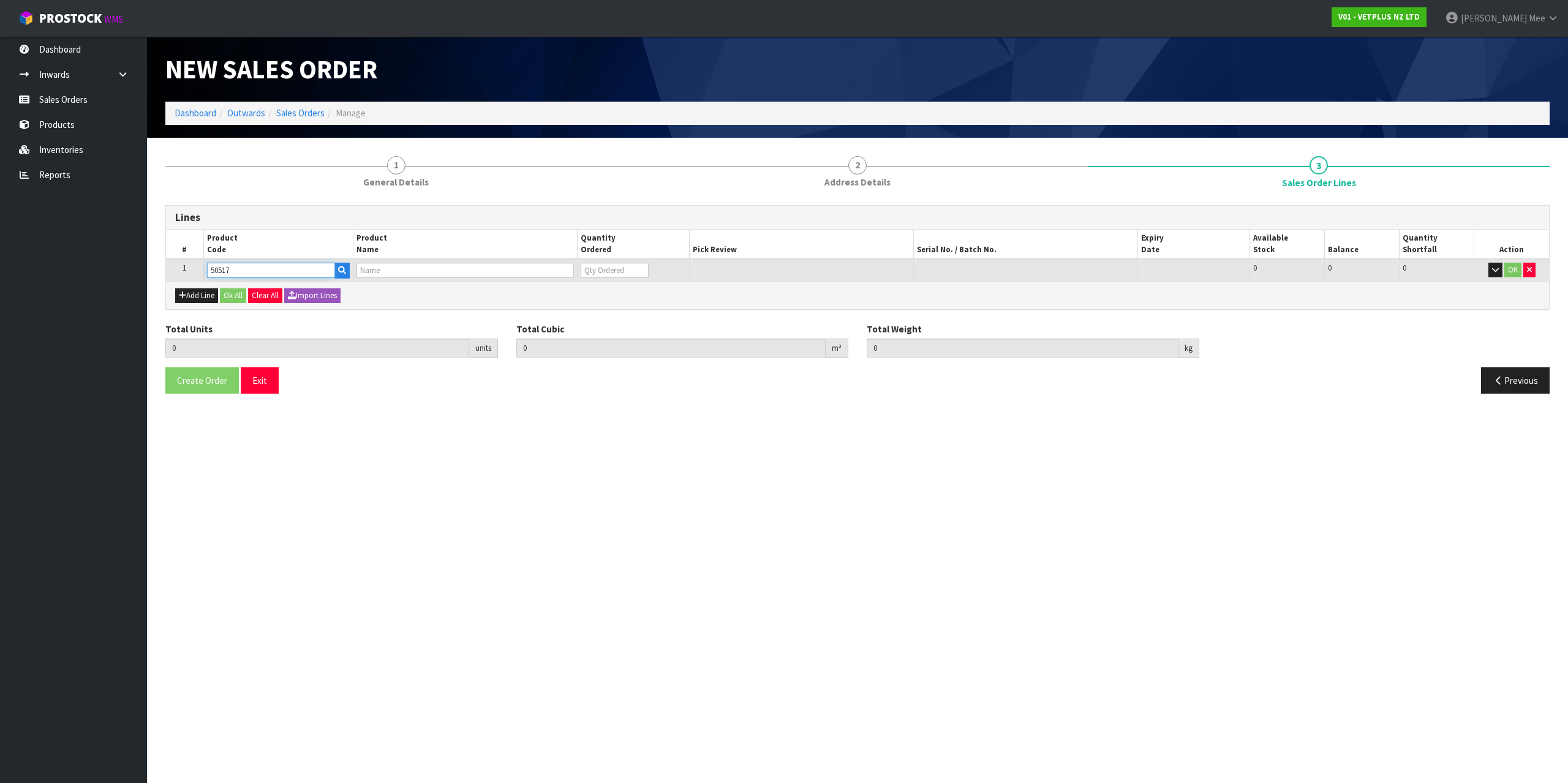
type input "0"
type input "50517"
drag, startPoint x: 611, startPoint y: 270, endPoint x: 548, endPoint y: 263, distance: 63.4
click at [579, 268] on td "0" at bounding box center [605, 270] width 74 height 22
type input "1"
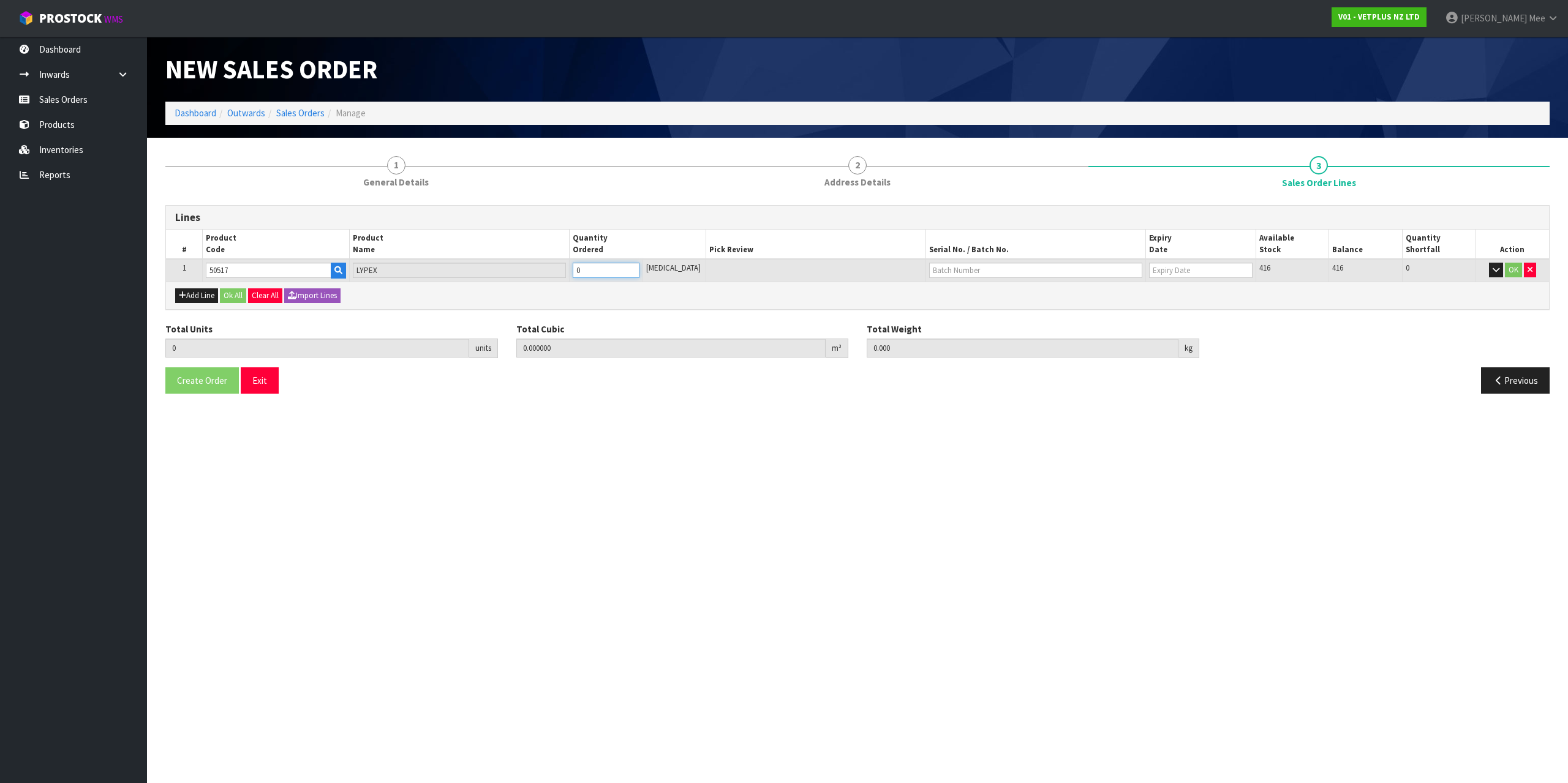
type input "0.0007"
type input "0.1"
type input "1"
type input "12"
type input "0.0084"
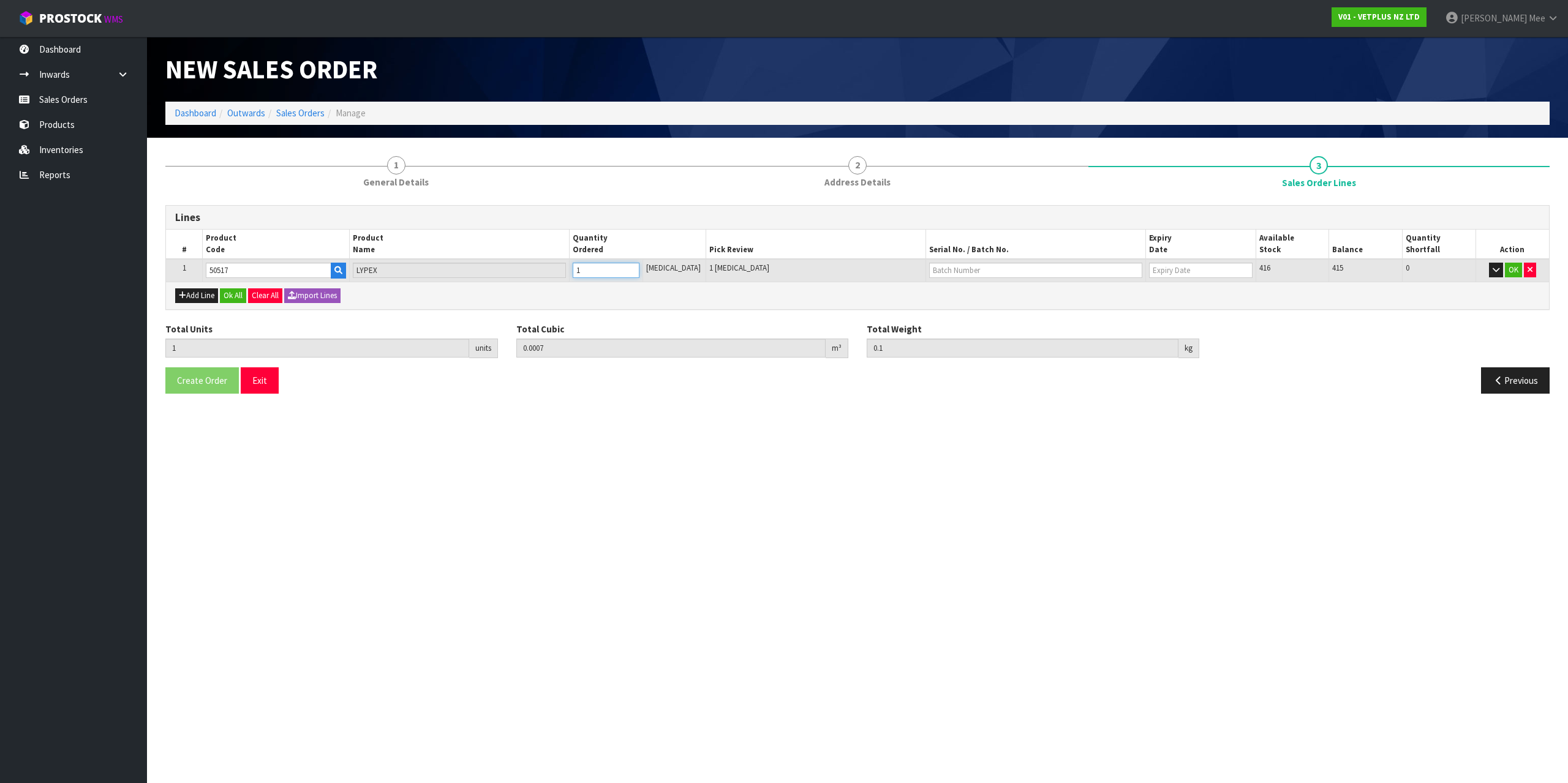
type input "1.2"
type input "12"
click at [479, 300] on div "Add Line Ok All Clear All Import Lines" at bounding box center [857, 295] width 1383 height 28
click at [231, 301] on button "Ok All" at bounding box center [233, 295] width 26 height 15
click at [213, 378] on span "Create Order" at bounding box center [202, 379] width 50 height 12
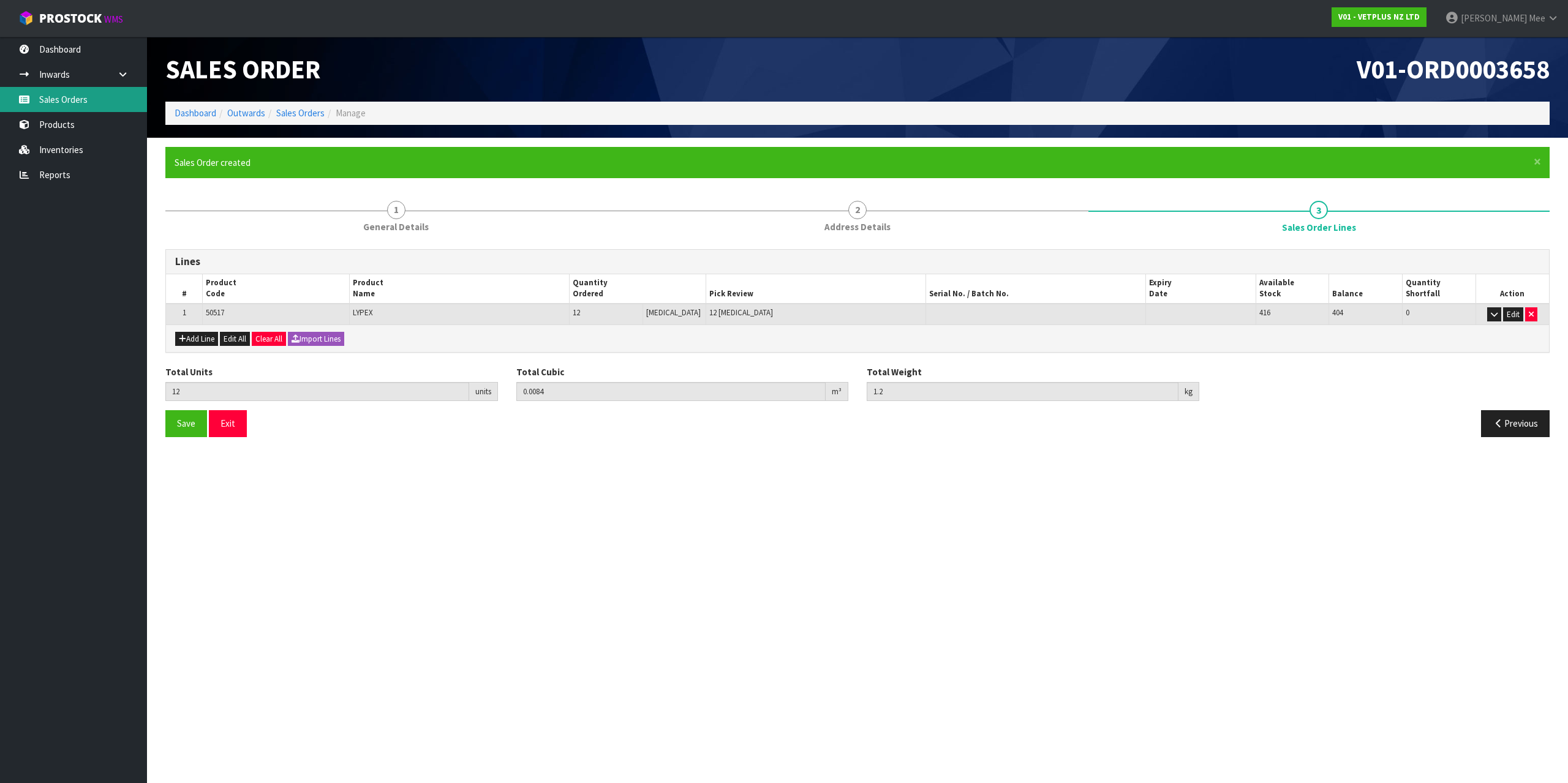
click at [27, 95] on icon at bounding box center [24, 99] width 12 height 9
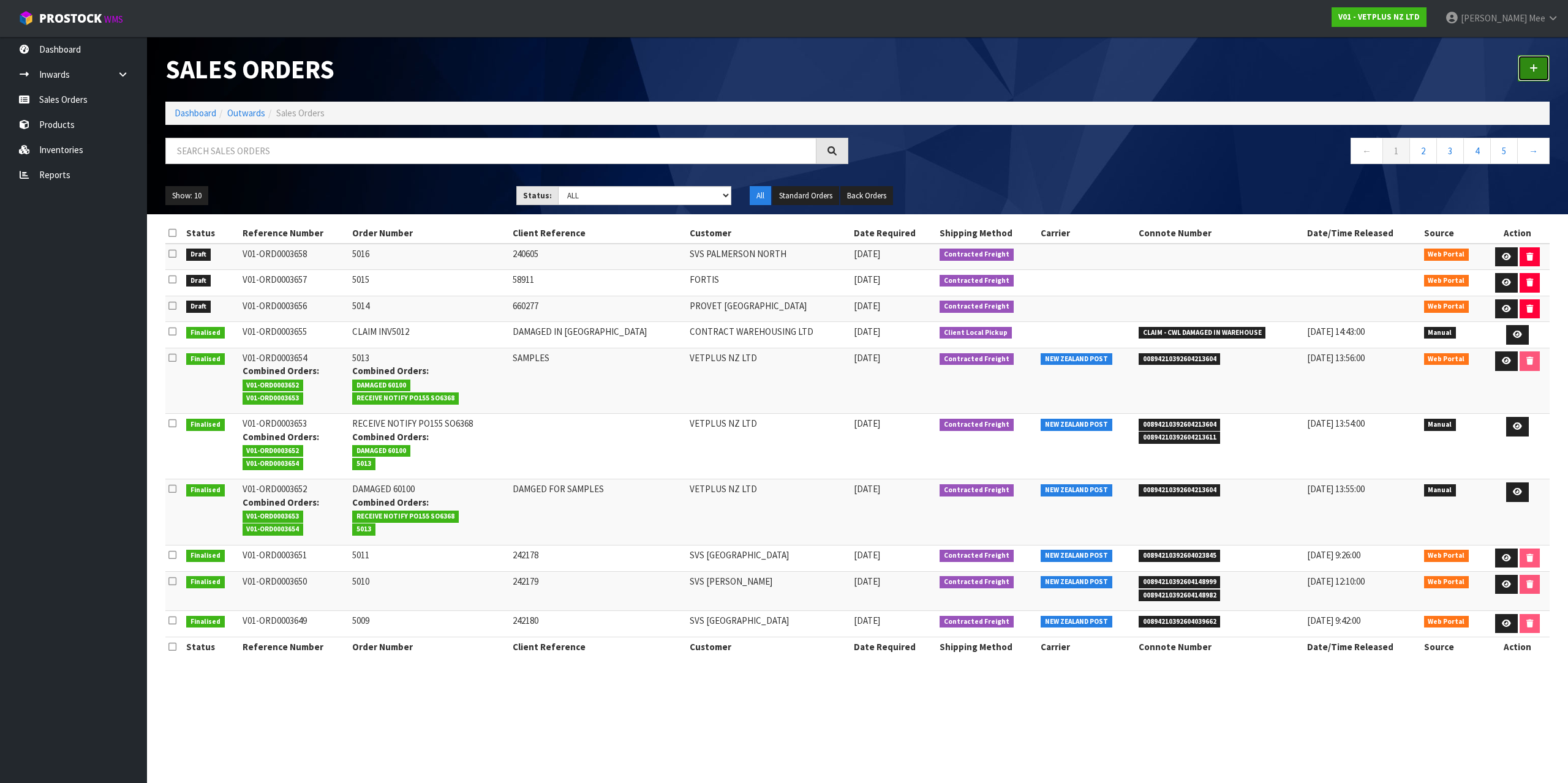
click at [1542, 68] on link at bounding box center [1533, 68] width 32 height 26
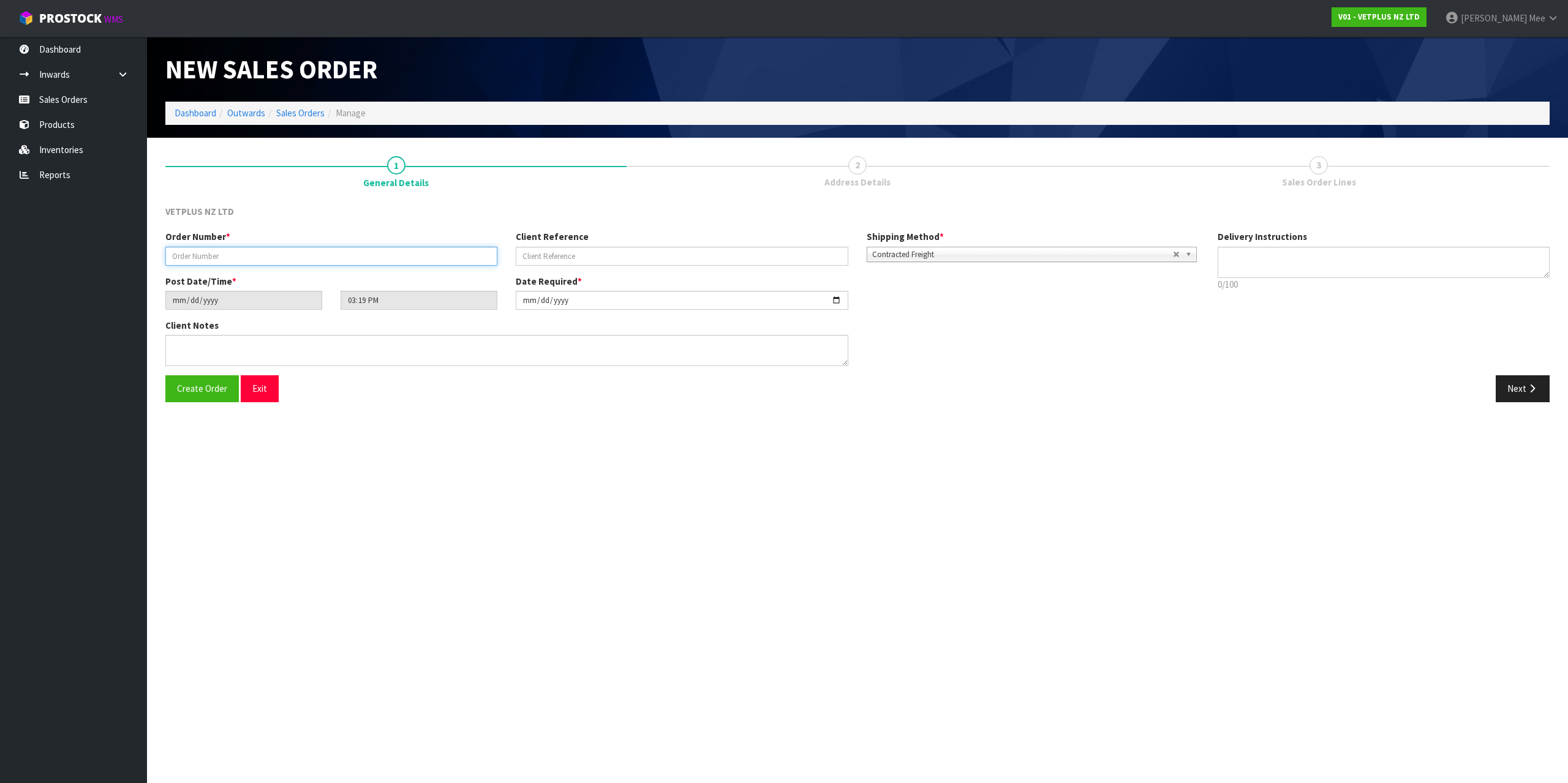
drag, startPoint x: 345, startPoint y: 255, endPoint x: 352, endPoint y: 258, distance: 7.6
click at [346, 255] on input "text" at bounding box center [331, 256] width 332 height 19
type input "5017"
type input "240603"
click at [204, 350] on textarea at bounding box center [507, 350] width 683 height 31
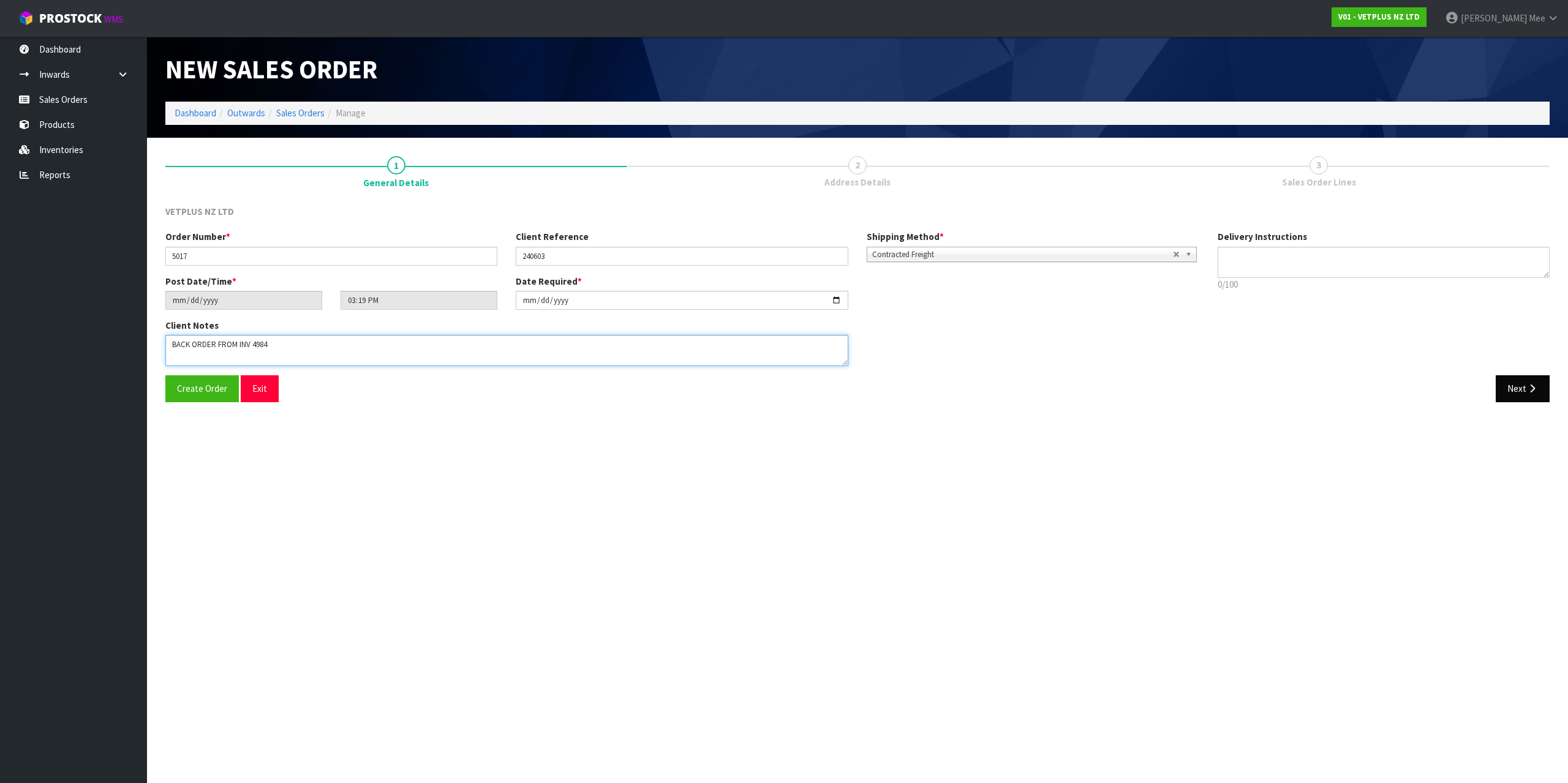
type textarea "BACK ORDER FROM INV 4984"
click at [1548, 383] on button "Next" at bounding box center [1523, 388] width 54 height 26
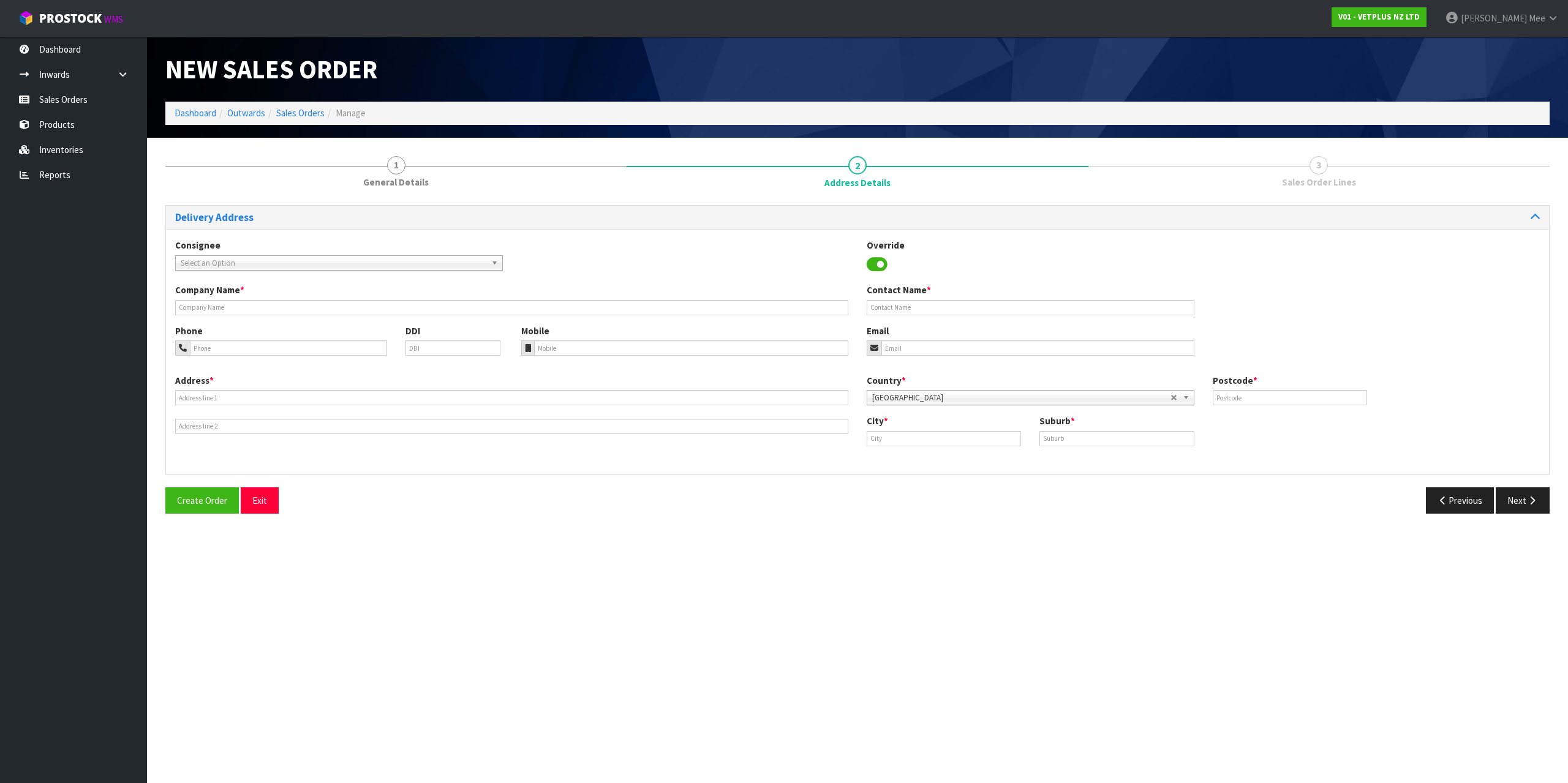
click at [234, 262] on span "Select an Option" at bounding box center [333, 263] width 306 height 15
type input "svs ch"
click at [250, 299] on em "SVS CH" at bounding box center [239, 298] width 23 height 10
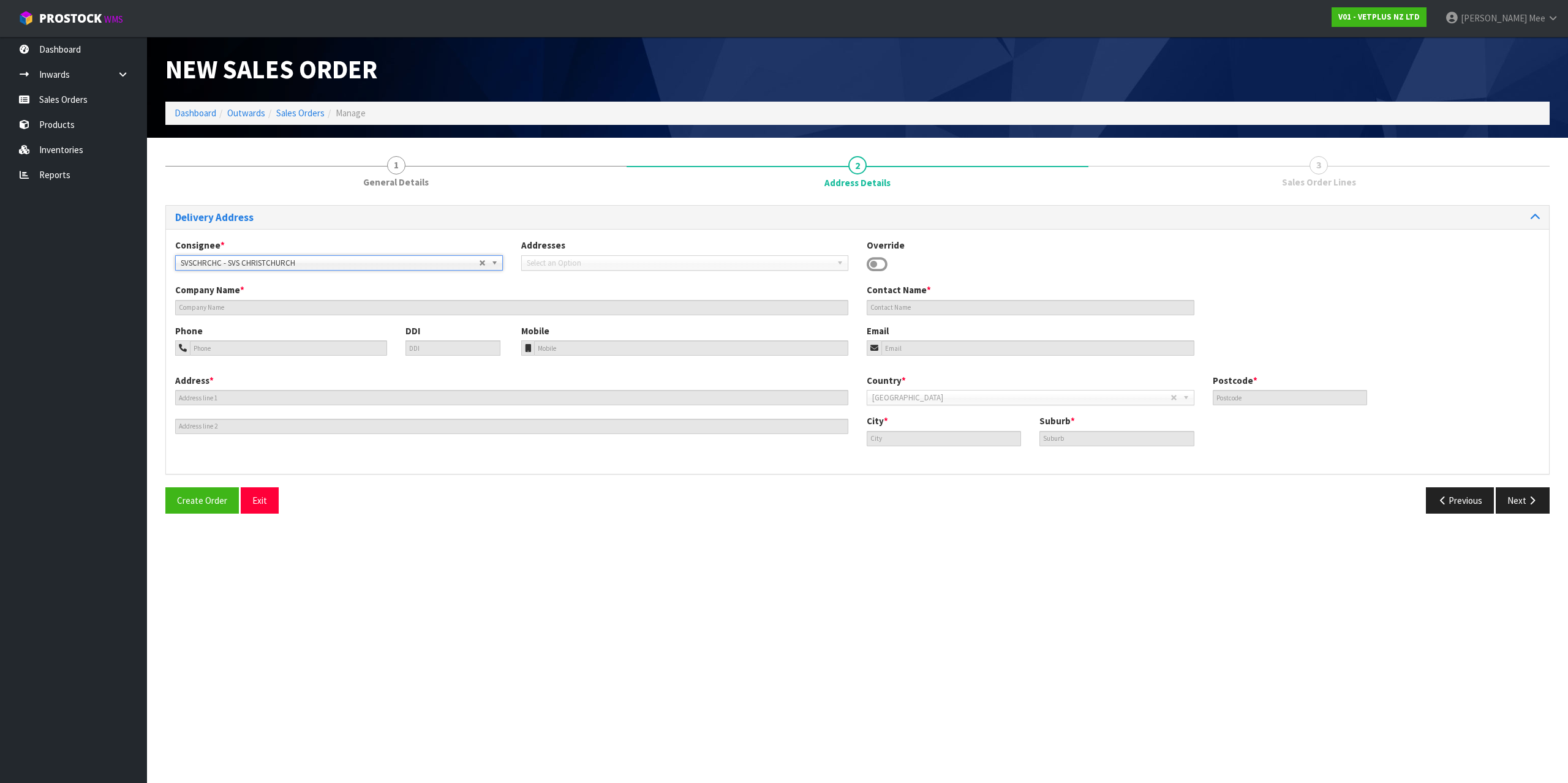
type input "SVS [GEOGRAPHIC_DATA]"
type input "[STREET_ADDRESS]"
type input "8042"
type input "[GEOGRAPHIC_DATA]"
type input "WIGRAM"
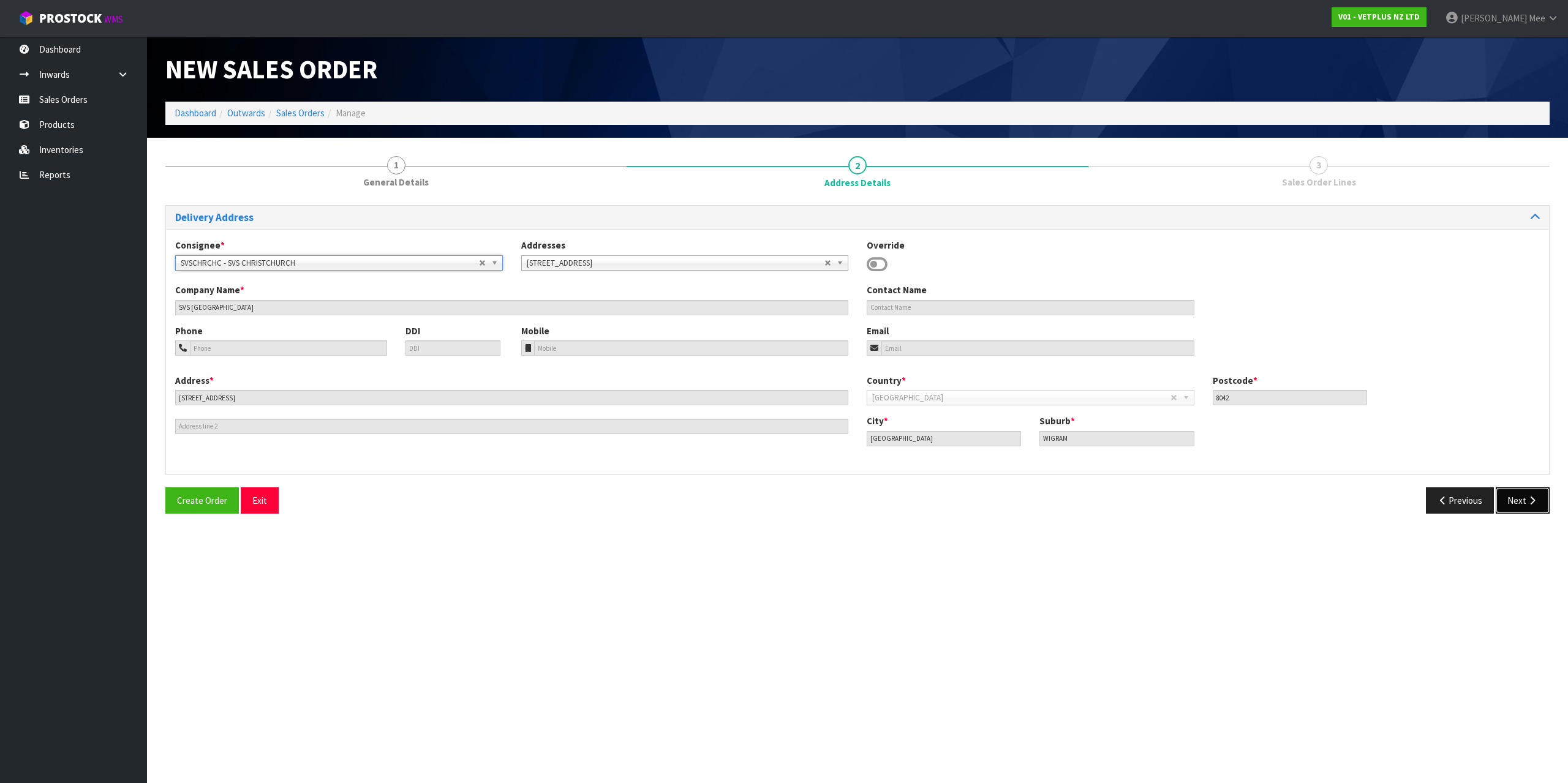
click at [1514, 494] on button "Next" at bounding box center [1523, 500] width 54 height 26
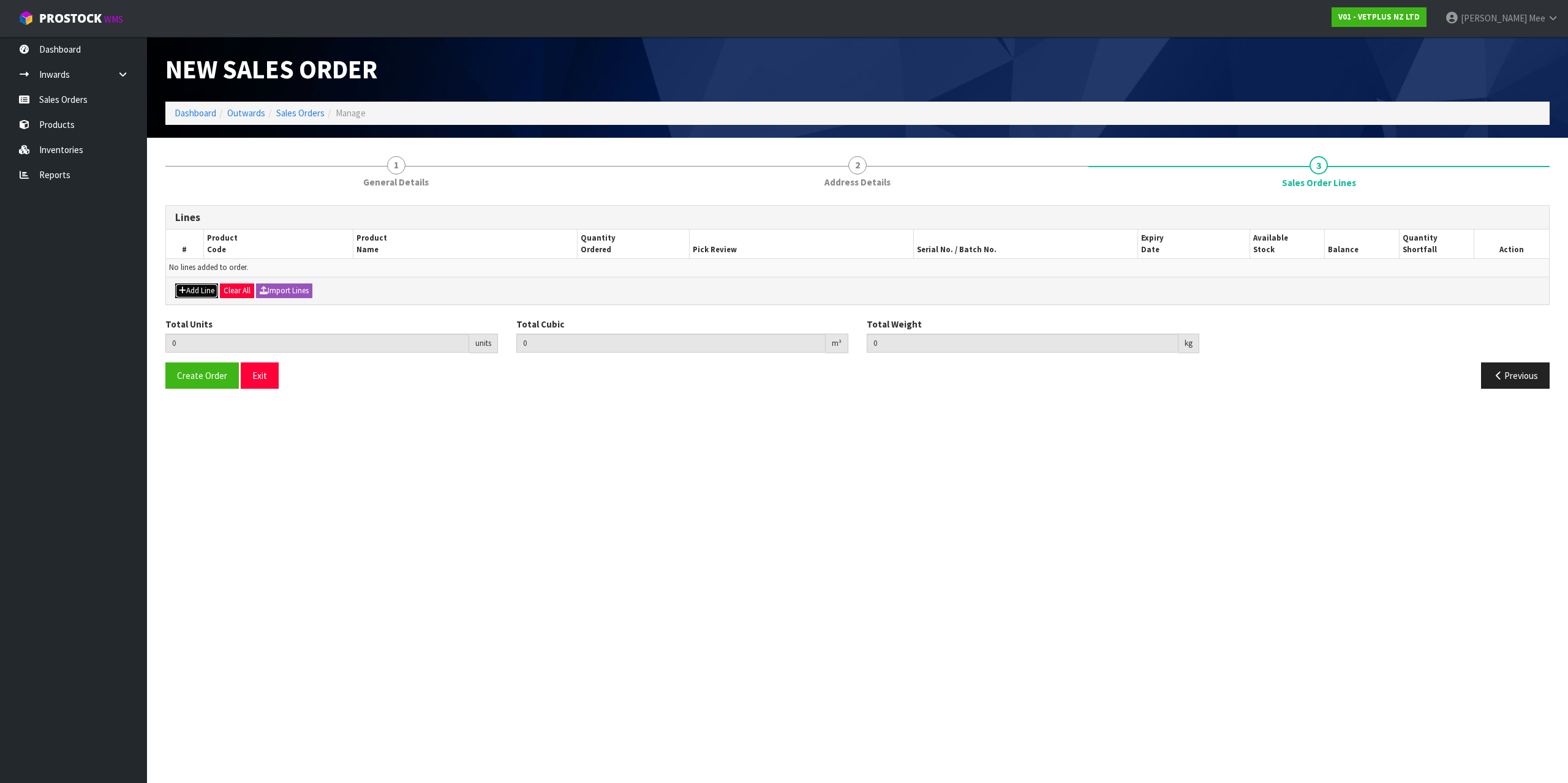
click at [199, 289] on button "Add Line" at bounding box center [196, 291] width 43 height 15
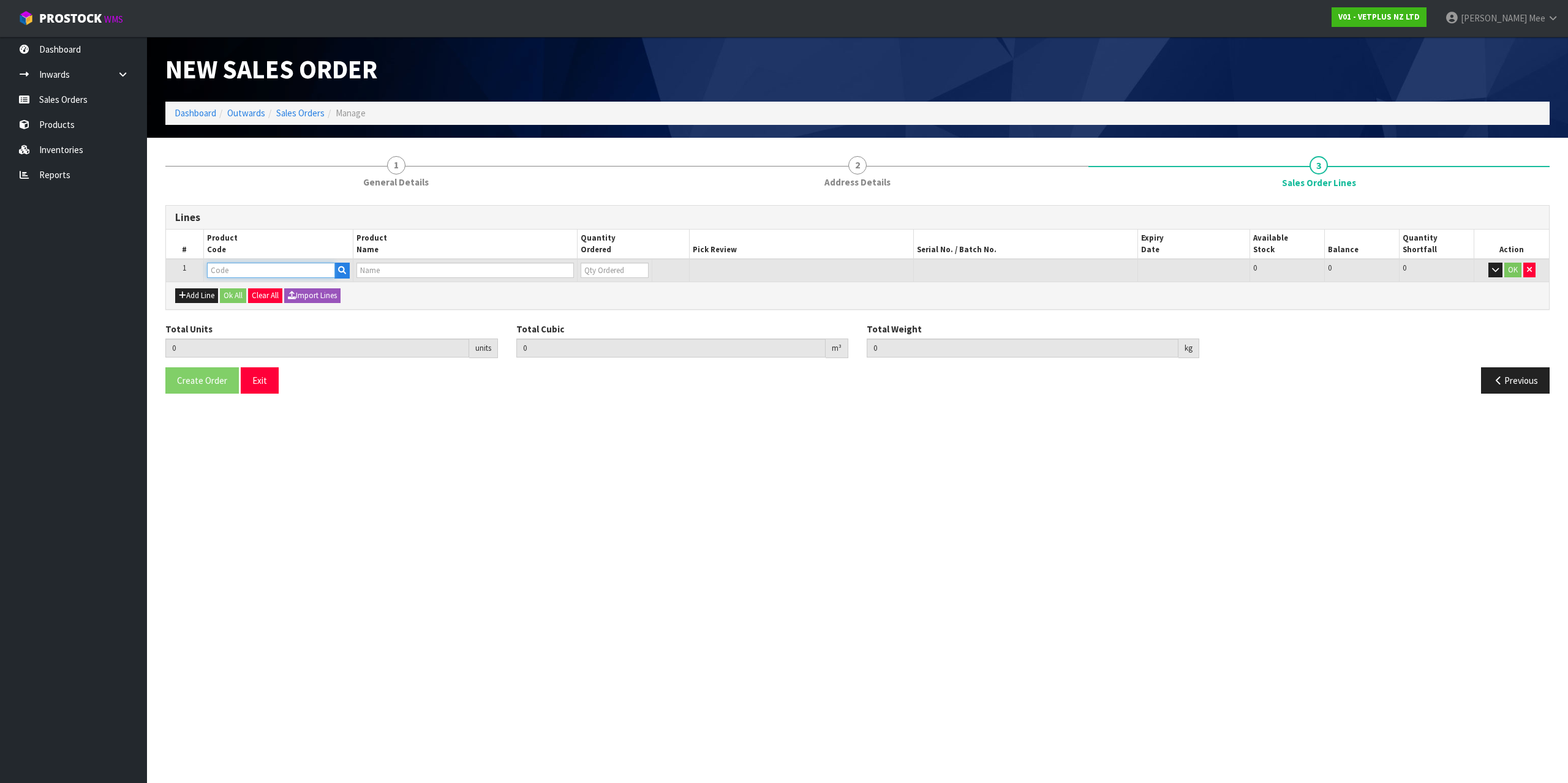
click at [228, 273] on input "text" at bounding box center [271, 270] width 128 height 15
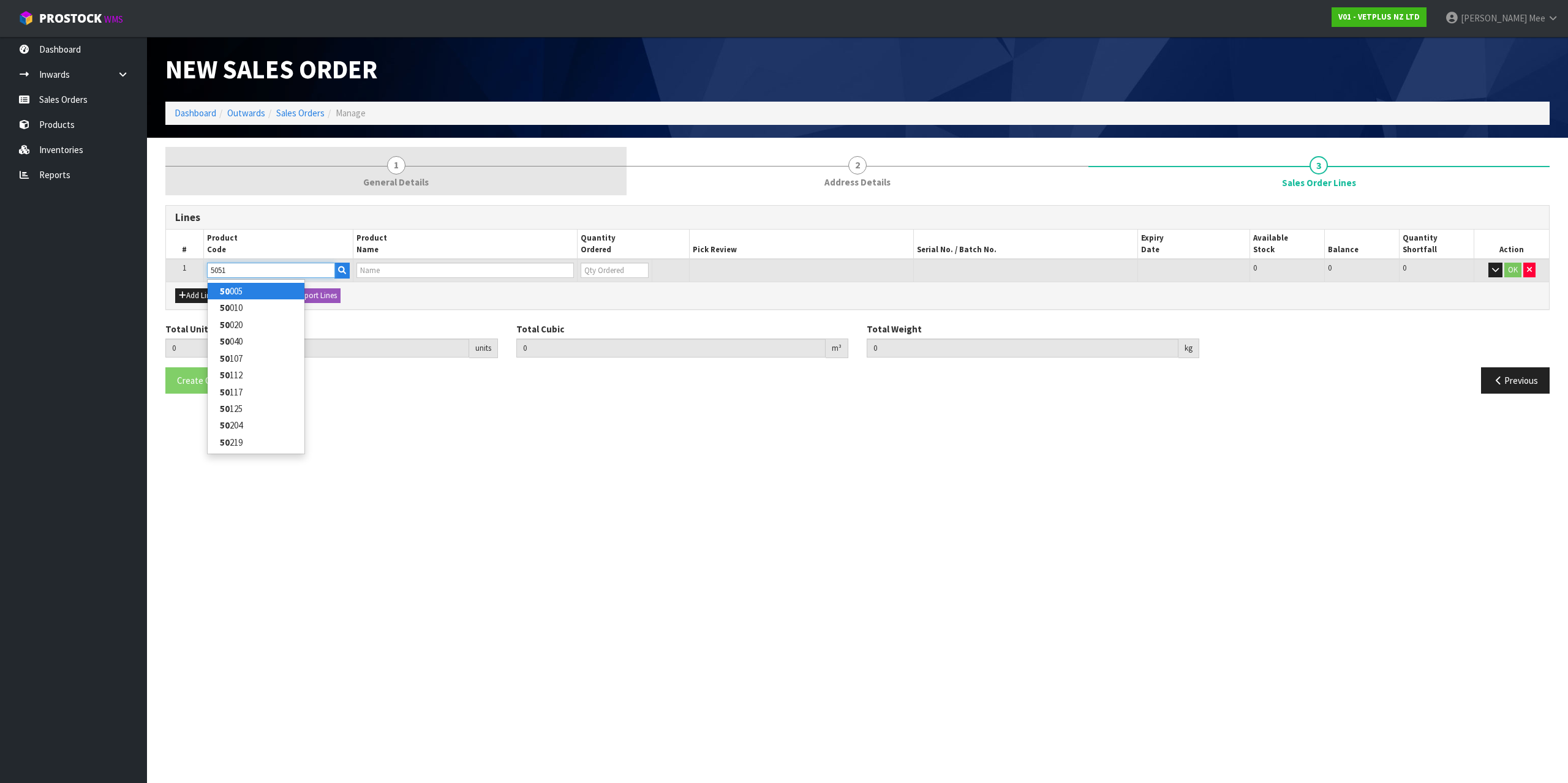
type input "50517"
type input "0.000000"
type input "0.000"
type input "LYPEX"
type input "0"
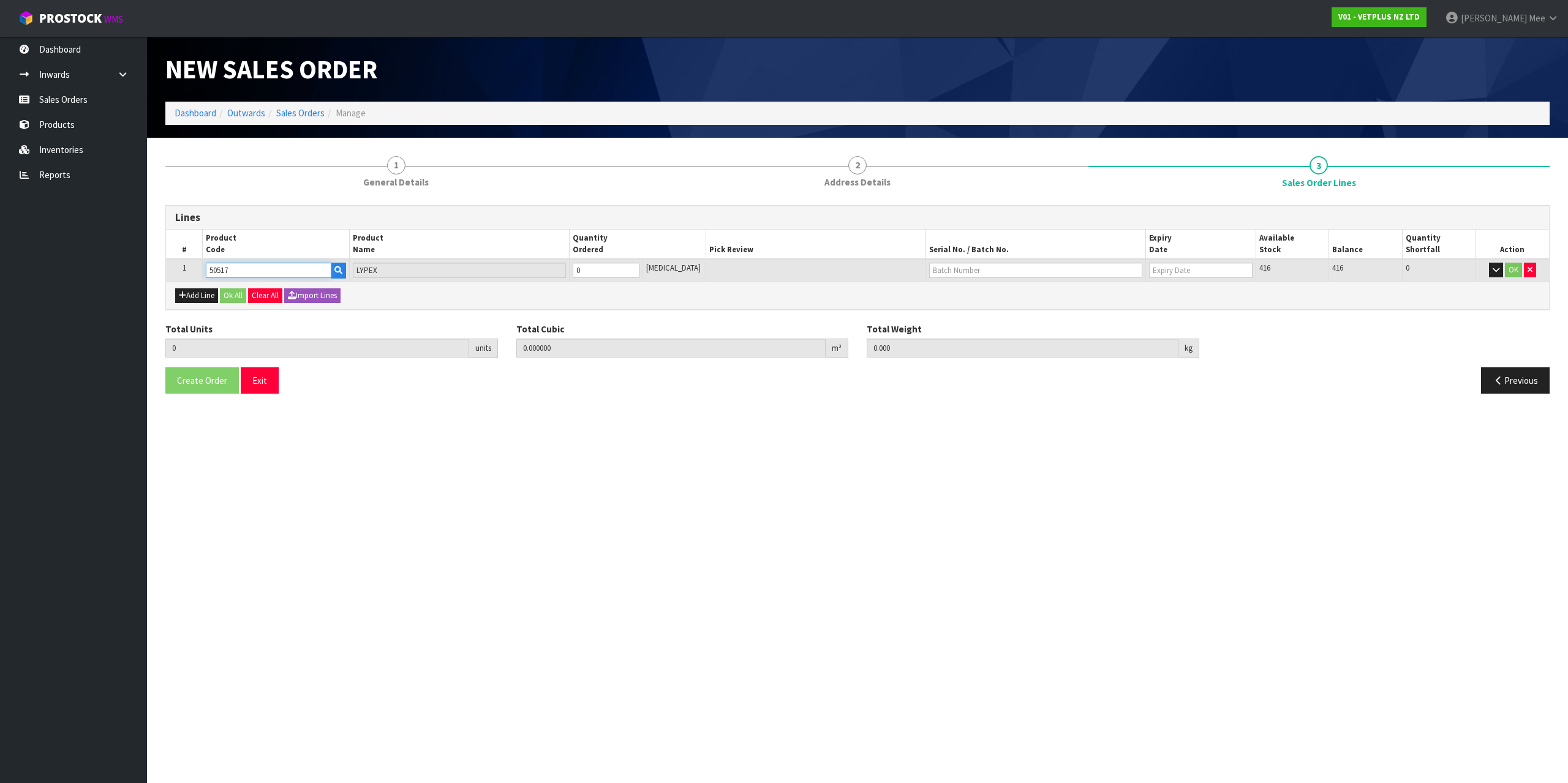
type input "50517"
click at [576, 266] on tr "1 50517 LYPEX 0 [MEDICAL_DATA] 416 416 0 OK" at bounding box center [857, 270] width 1383 height 22
type input "1"
type input "0.0007"
type input "0.1"
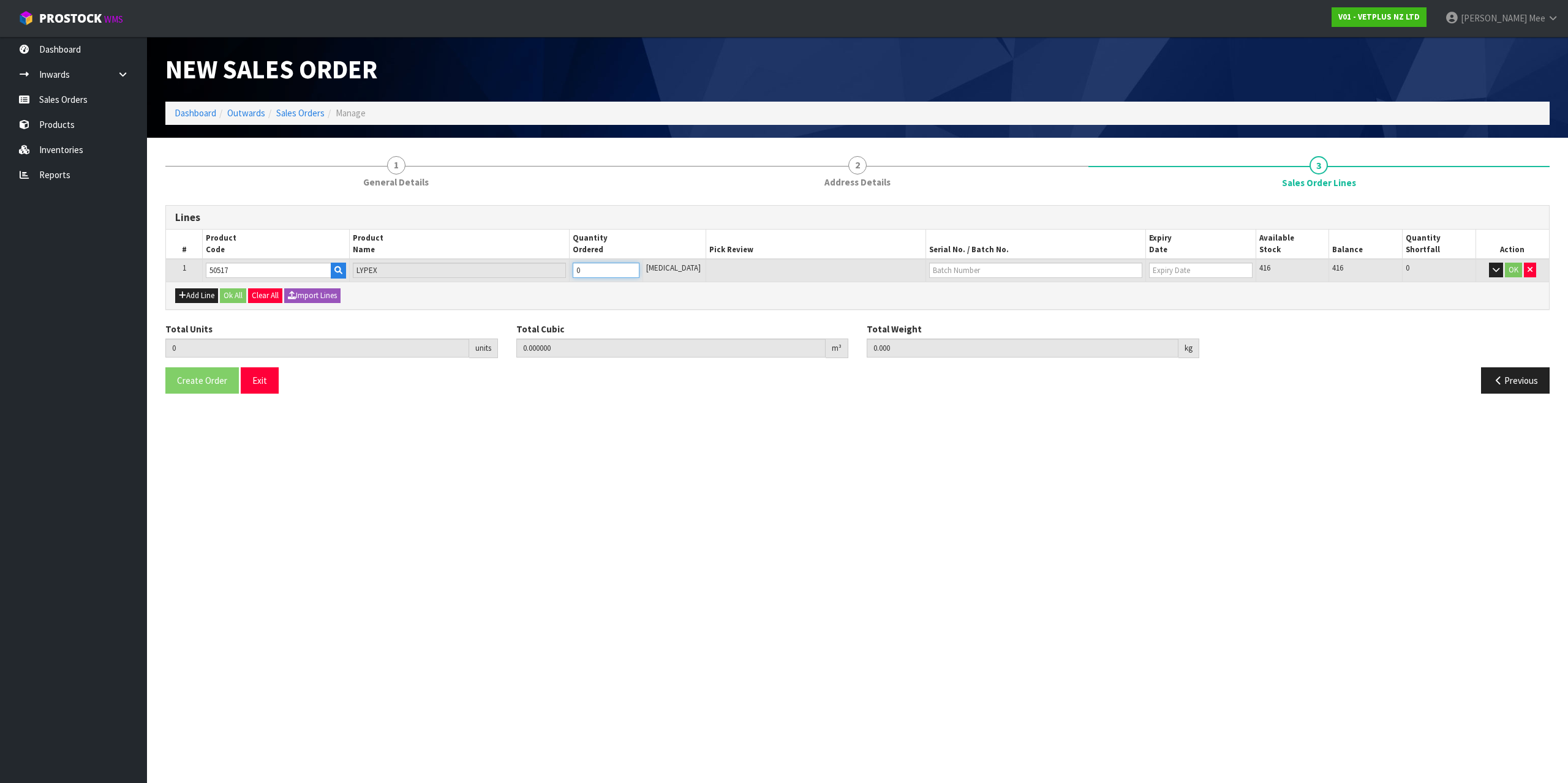
type input "1"
type input "12"
type input "0.0084"
type input "1.2"
type input "12"
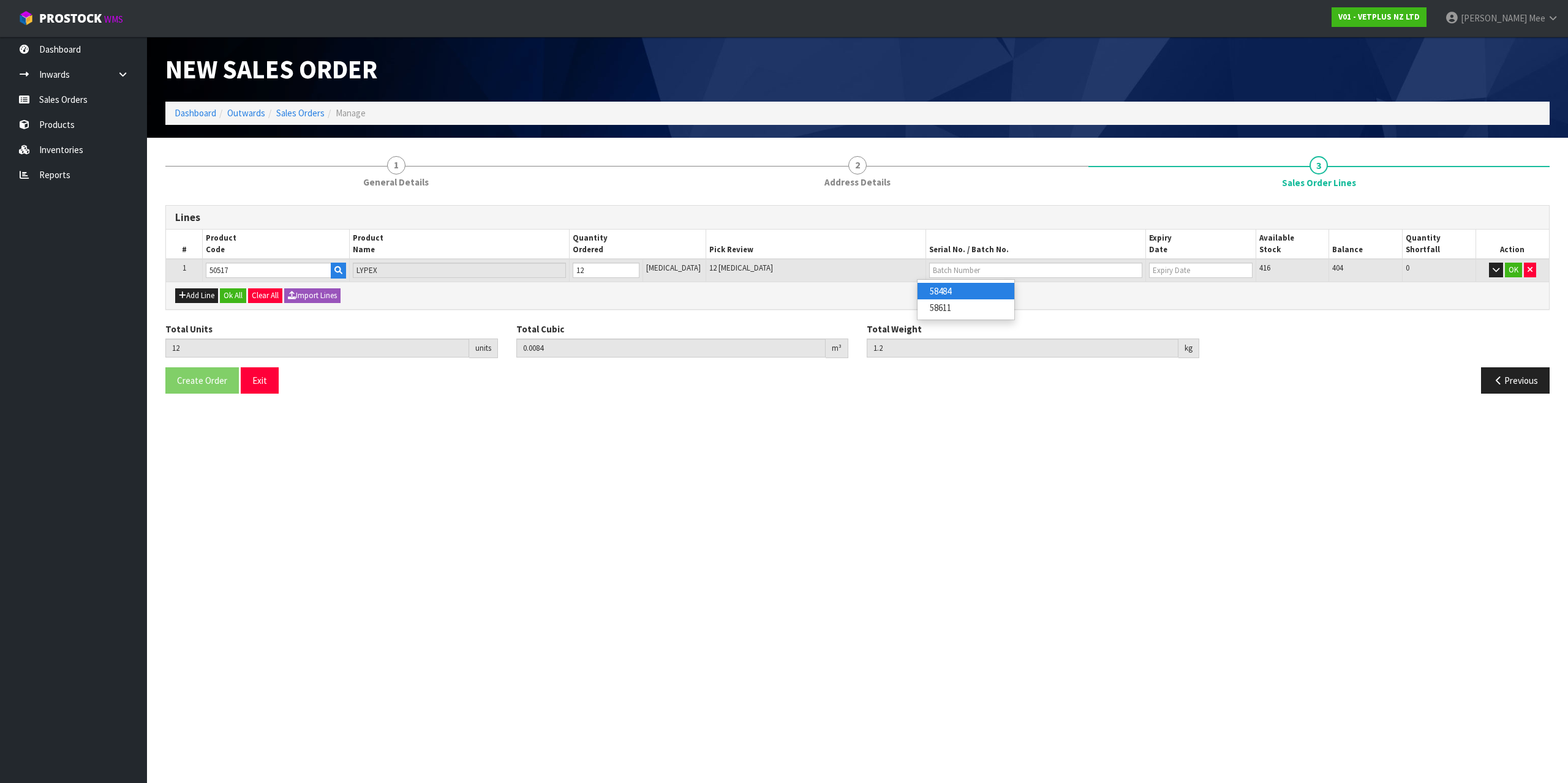
click at [591, 293] on div "Add Line Ok All Clear All Import Lines" at bounding box center [857, 295] width 1383 height 28
click at [233, 298] on button "Ok All" at bounding box center [233, 295] width 26 height 15
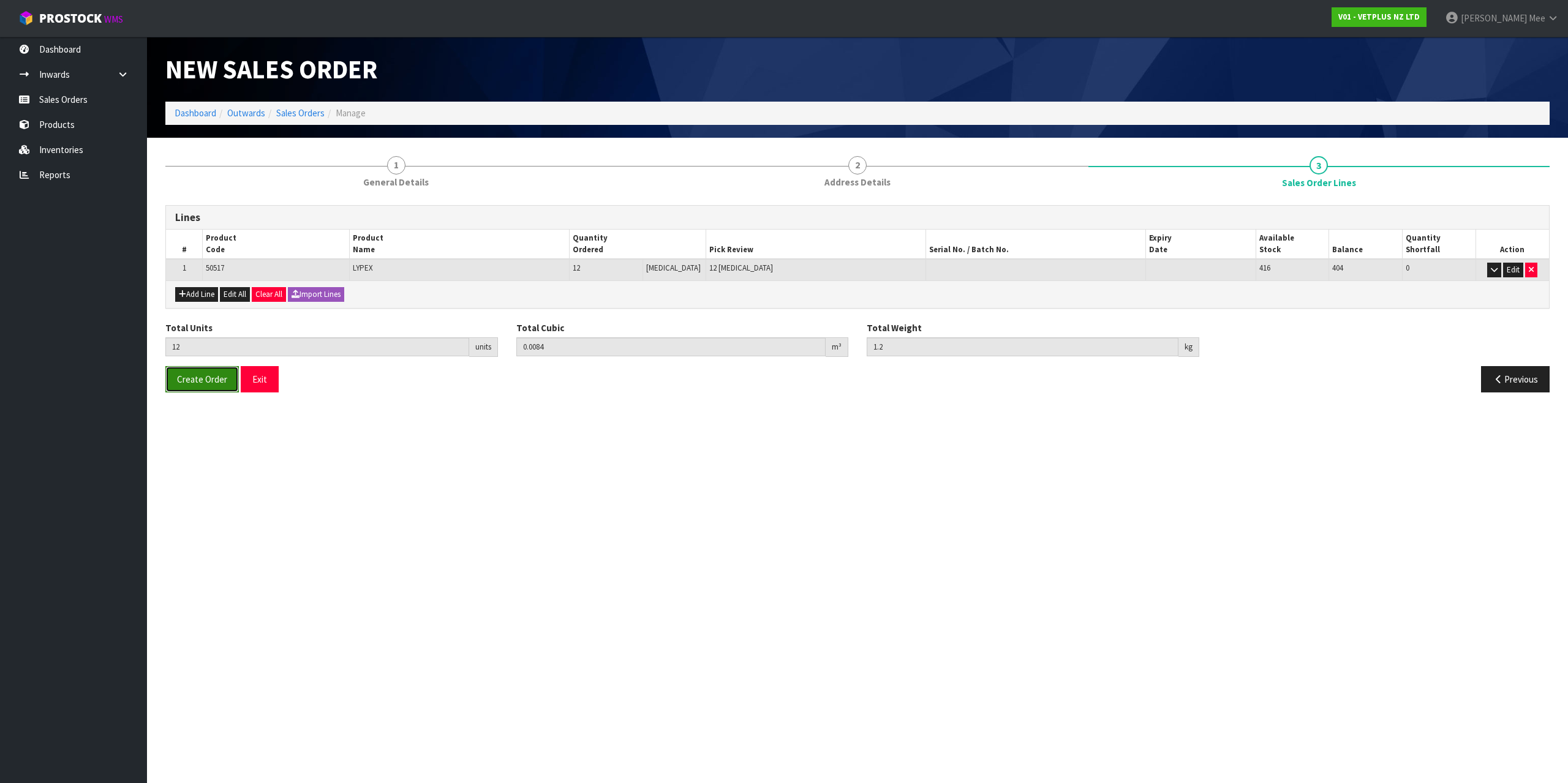
click at [193, 385] on button "Create Order" at bounding box center [202, 379] width 74 height 26
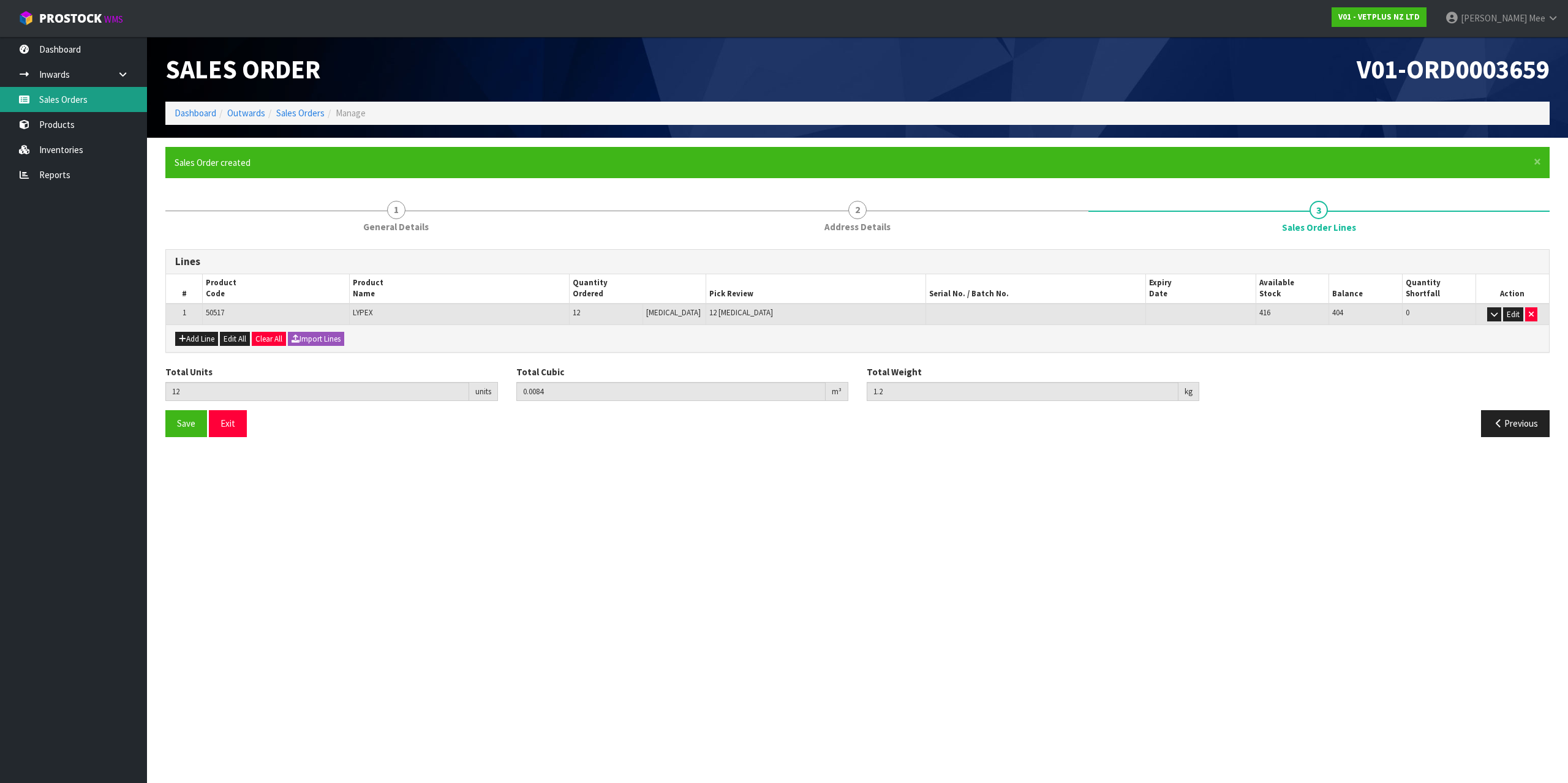
click at [37, 99] on link "Sales Orders" at bounding box center [73, 99] width 147 height 25
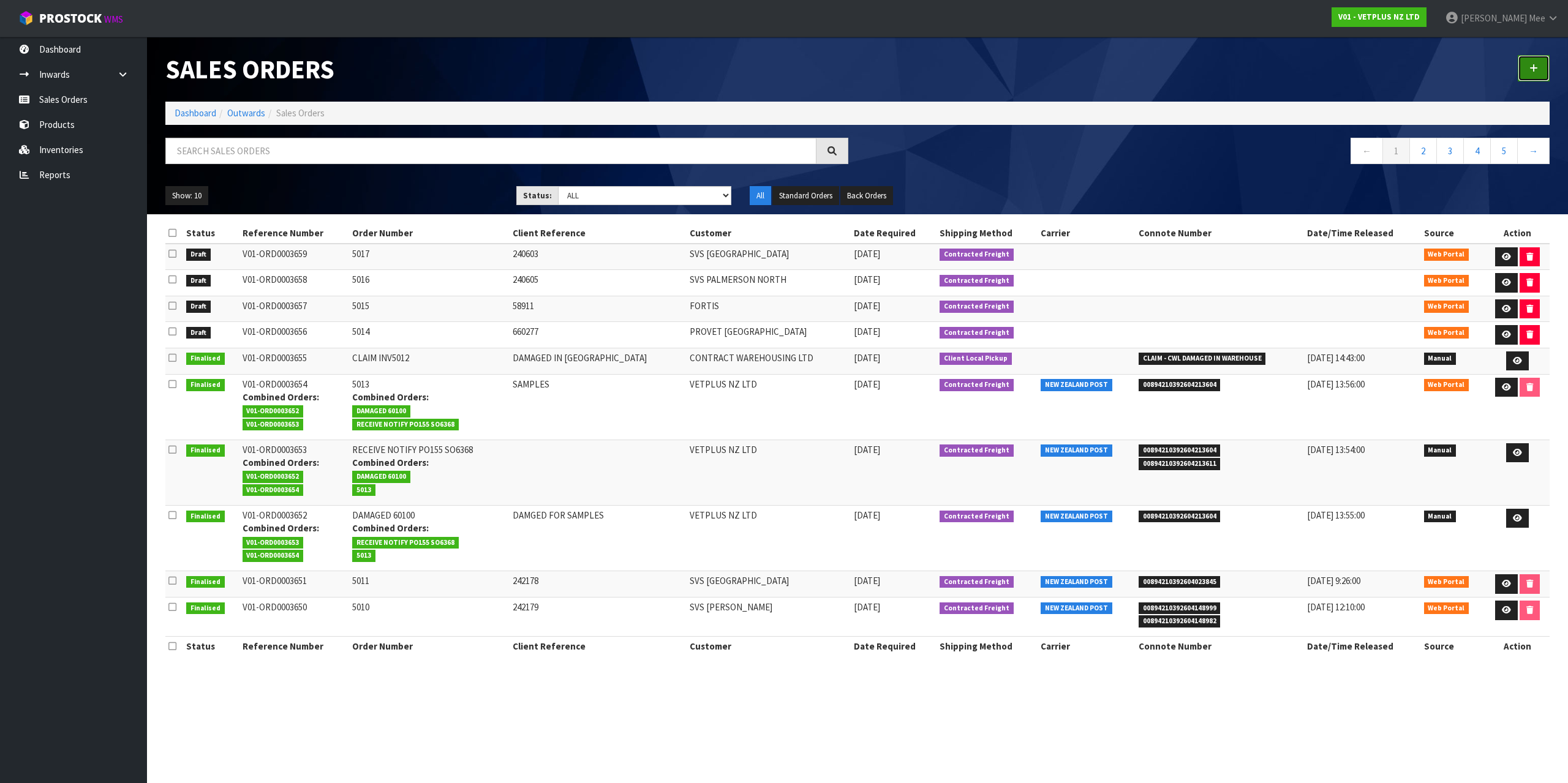
click at [1544, 73] on link at bounding box center [1533, 68] width 32 height 26
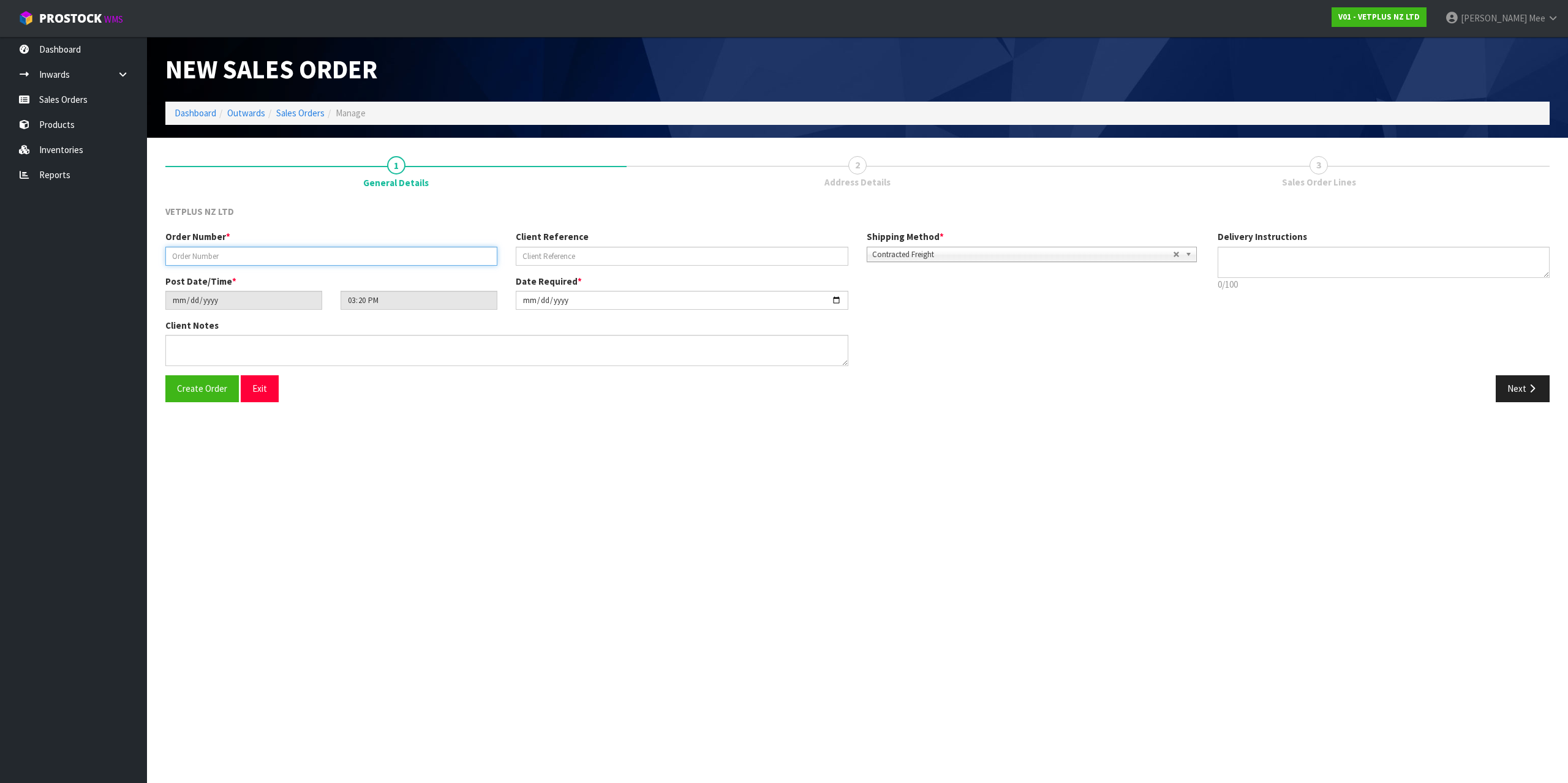
click at [268, 257] on input "text" at bounding box center [331, 256] width 332 height 19
type input "5018"
type input "240604"
drag, startPoint x: 207, startPoint y: 342, endPoint x: 282, endPoint y: 355, distance: 76.1
click at [207, 342] on textarea at bounding box center [507, 350] width 683 height 31
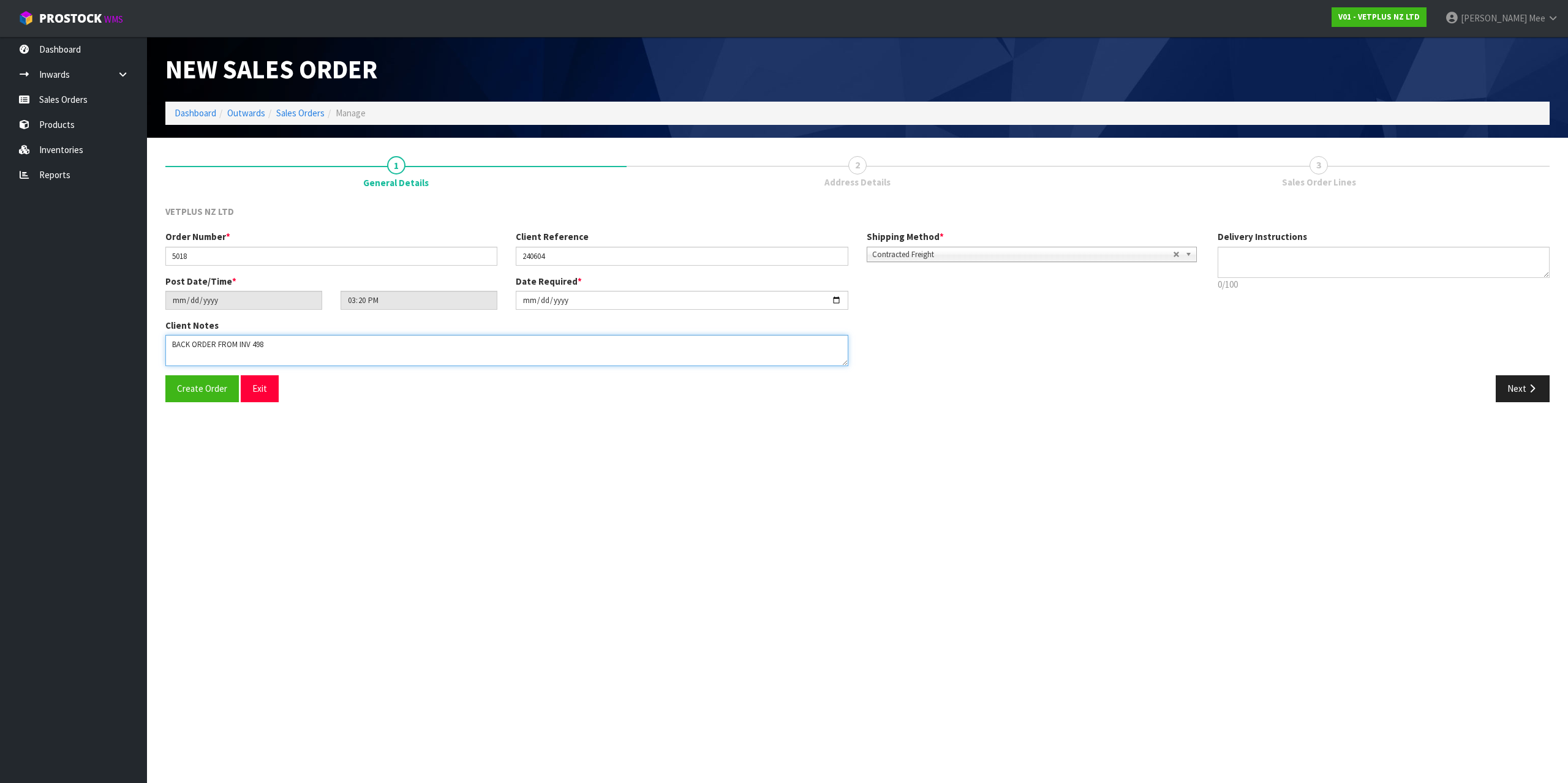
type textarea "BACK ORDER FROM INV 4983"
drag, startPoint x: 1515, startPoint y: 392, endPoint x: 983, endPoint y: 335, distance: 535.0
click at [1515, 392] on button "Next" at bounding box center [1523, 388] width 54 height 26
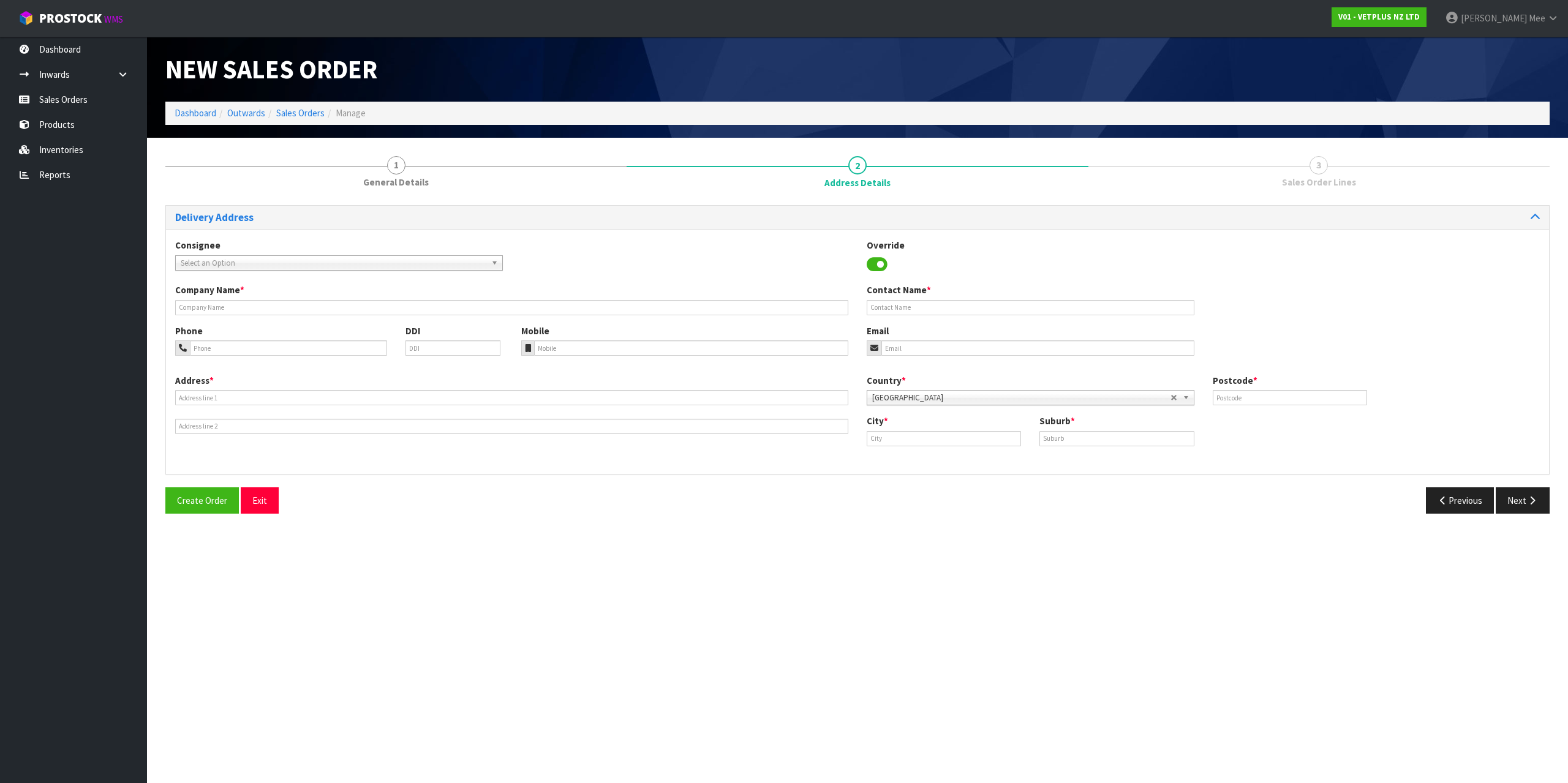
click at [176, 259] on link "Select an Option" at bounding box center [339, 263] width 328 height 15
type input "svs h"
click at [240, 293] on li "SVSHLZ - SVS H AMILTON" at bounding box center [339, 298] width 322 height 15
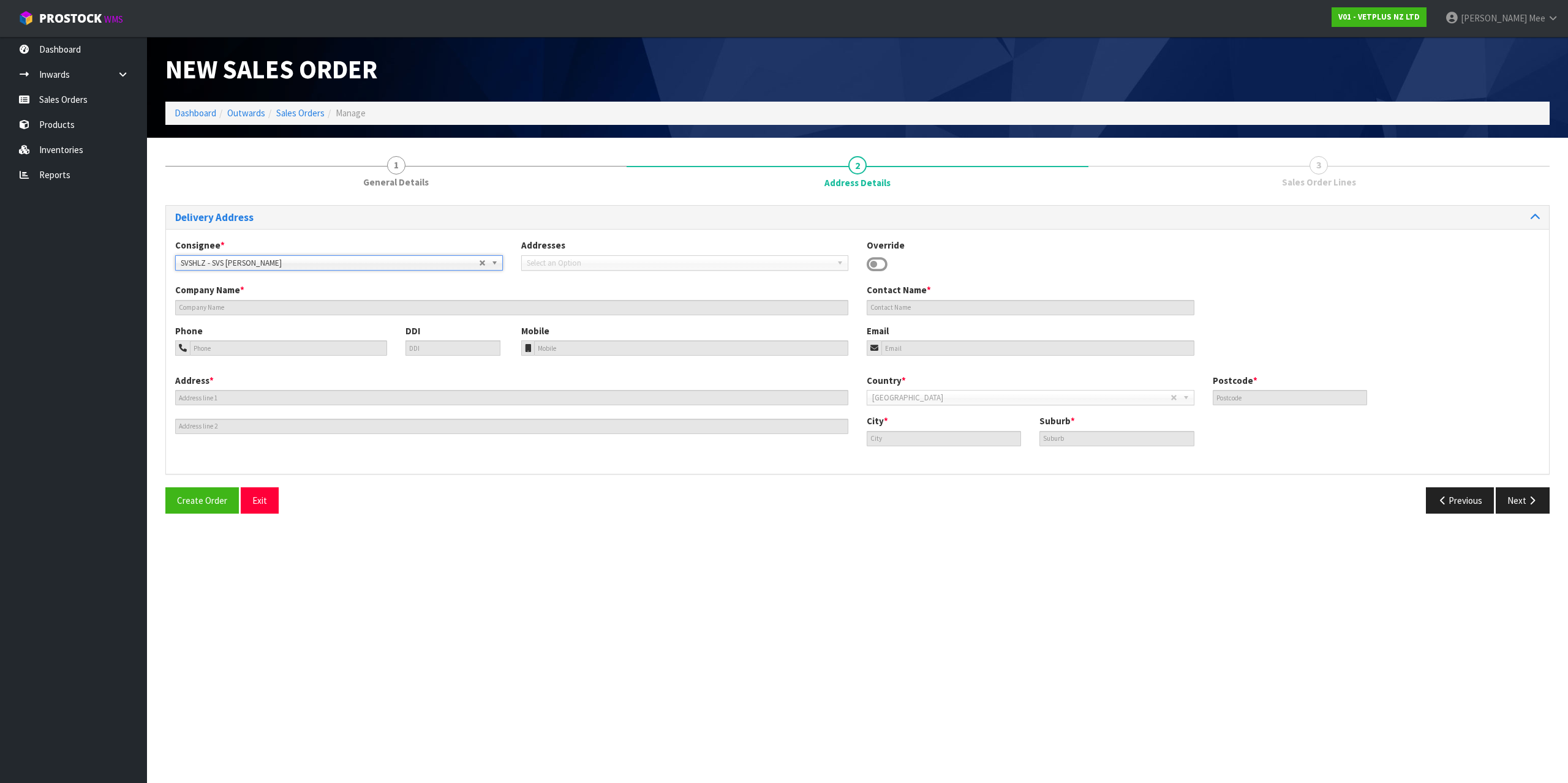
type input "SVS [PERSON_NAME]"
type input "[STREET_ADDRESS][PERSON_NAME]"
type input "3200"
type input "[PERSON_NAME]"
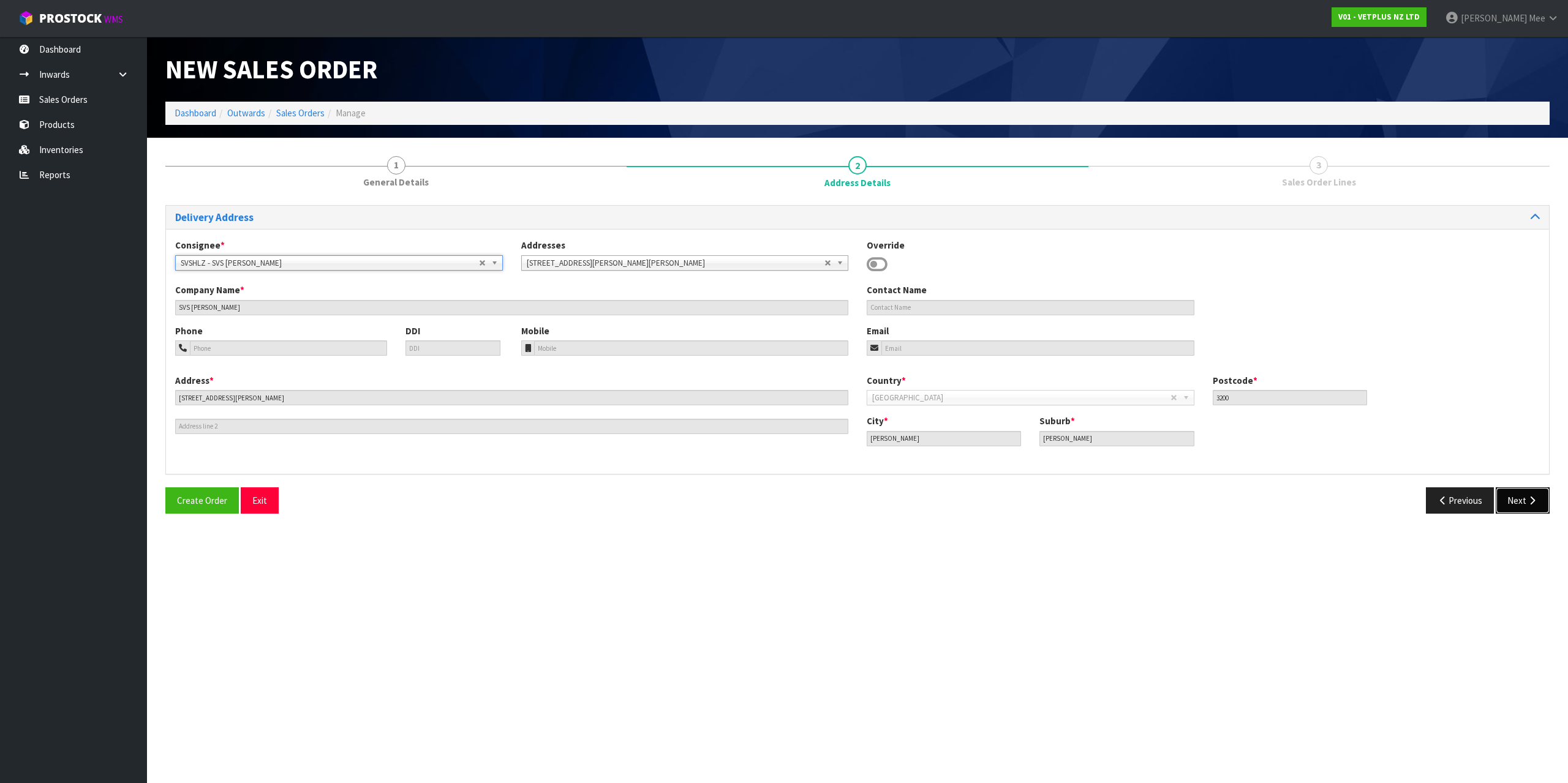
click at [1546, 503] on button "Next" at bounding box center [1523, 500] width 54 height 26
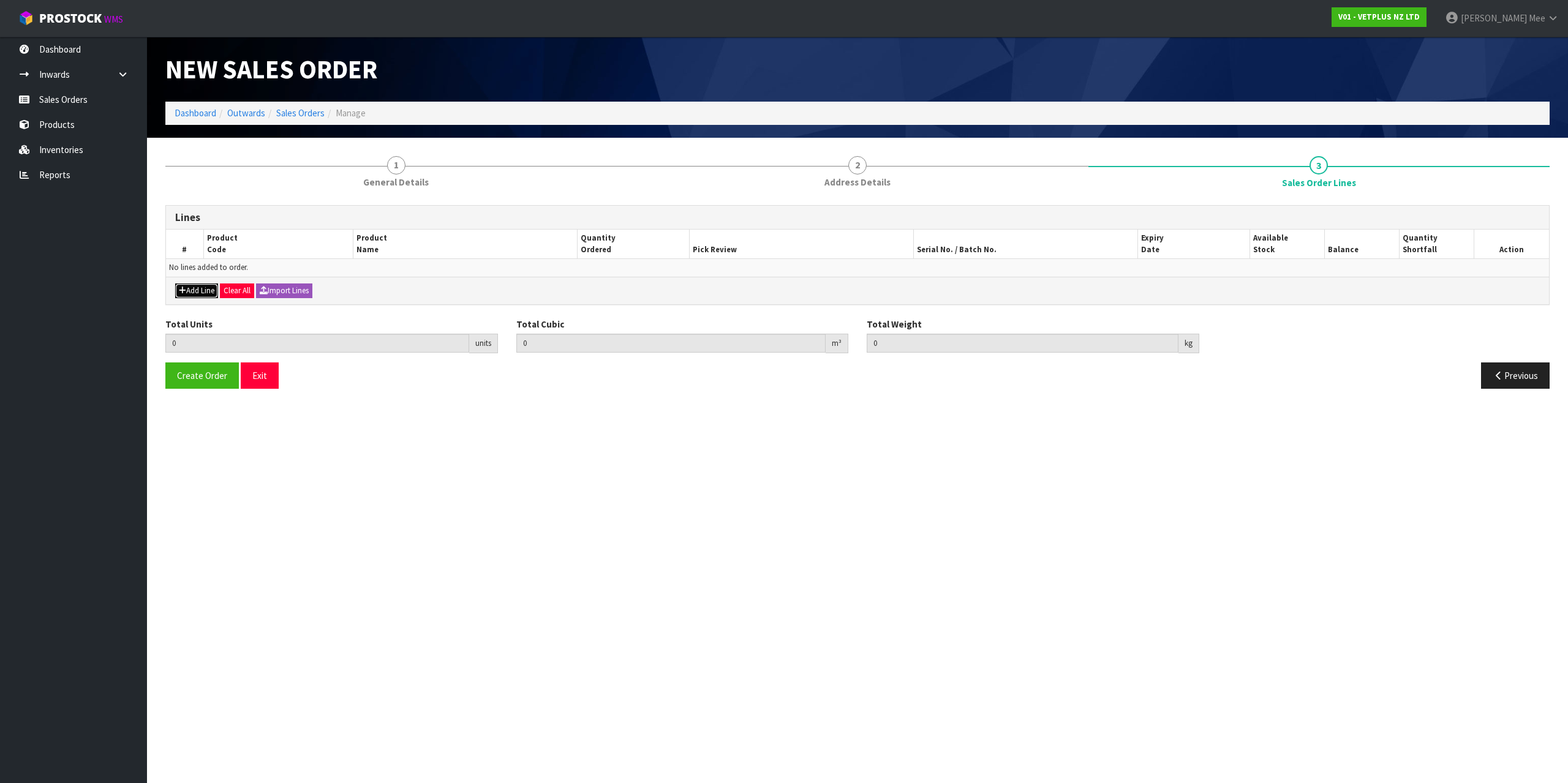
click at [211, 289] on button "Add Line" at bounding box center [196, 291] width 43 height 15
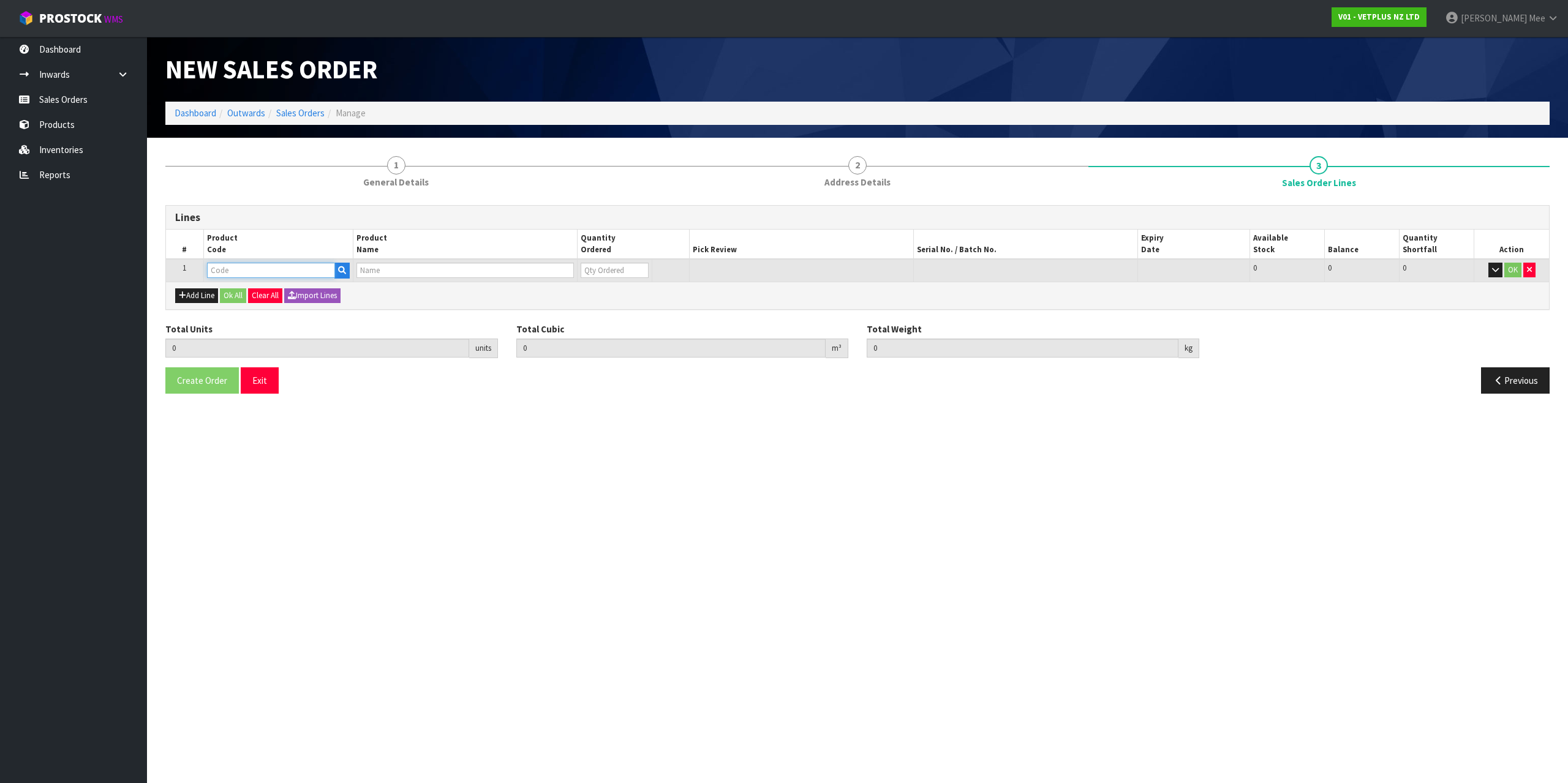
click at [238, 269] on input "text" at bounding box center [271, 270] width 128 height 15
type input "50517"
type input "0.000000"
type input "0.000"
type input "LYPEX"
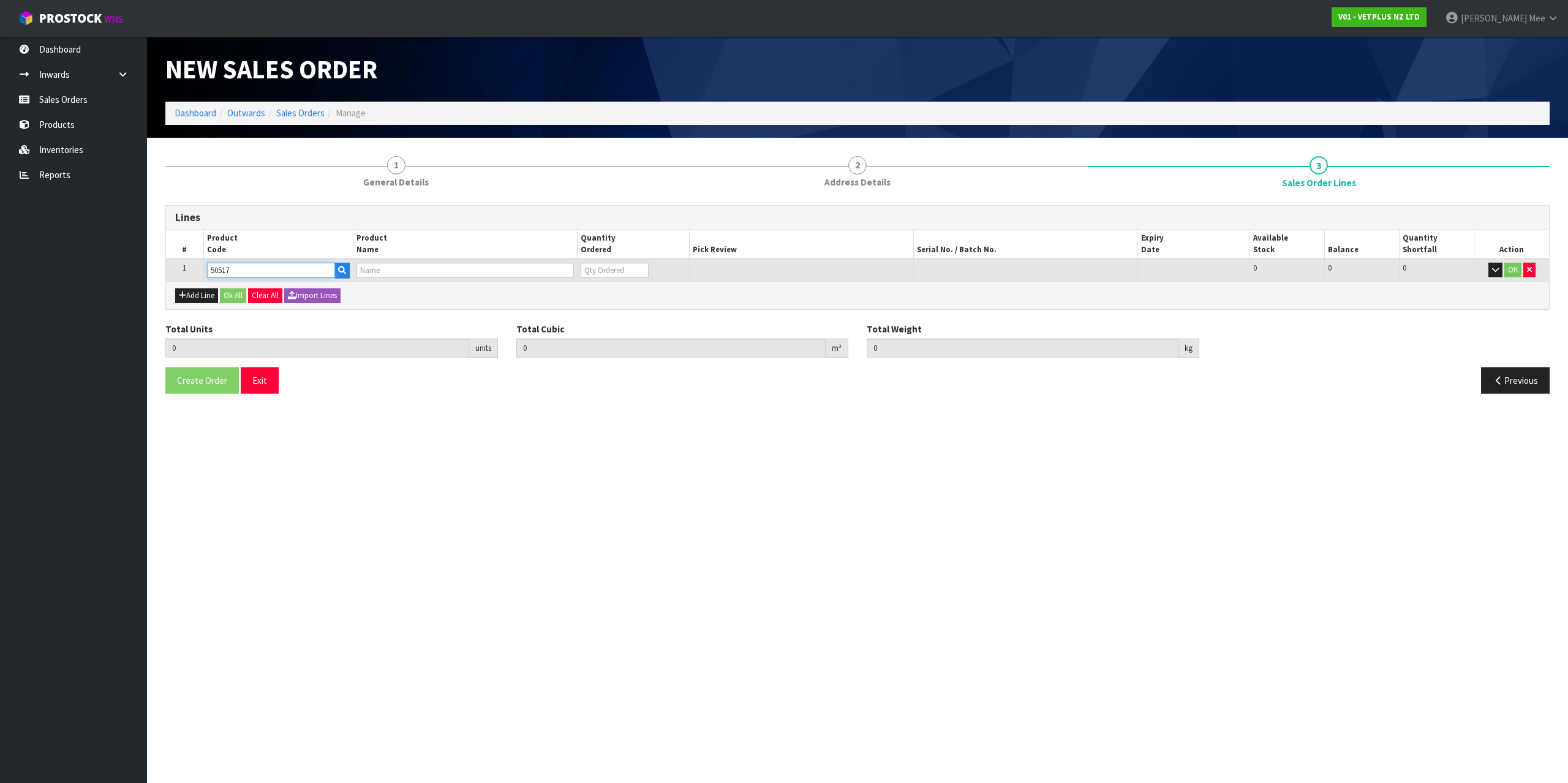
type input "0"
type input "50517"
drag, startPoint x: 596, startPoint y: 270, endPoint x: 548, endPoint y: 262, distance: 48.7
click at [550, 262] on tr "1 50517 LYPEX 0 [MEDICAL_DATA] 416 416 0 OK" at bounding box center [857, 270] width 1383 height 22
type input "2"
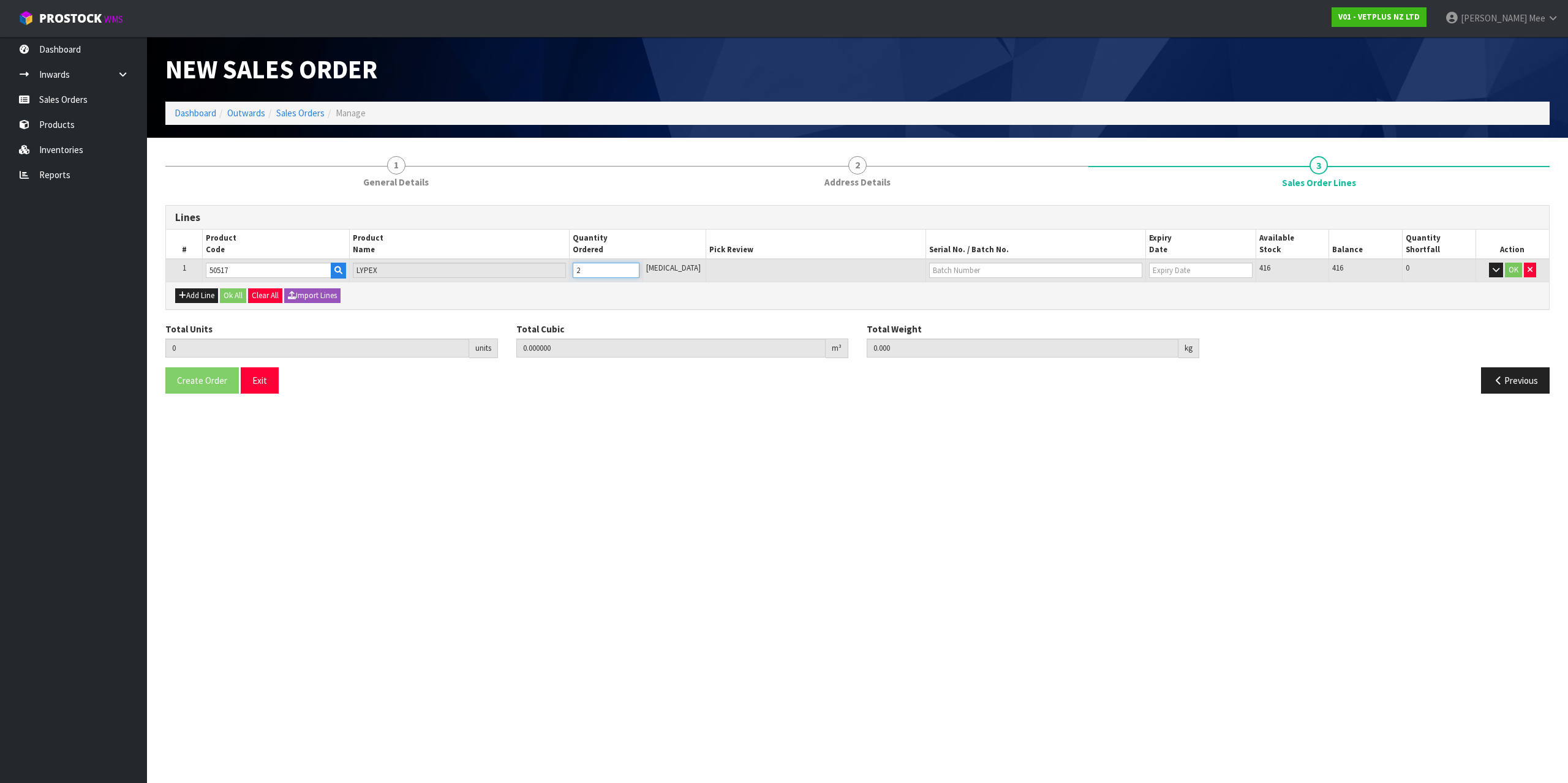
type input "2"
type input "0.0014"
type input "0.2"
type input "20"
type input "0.014"
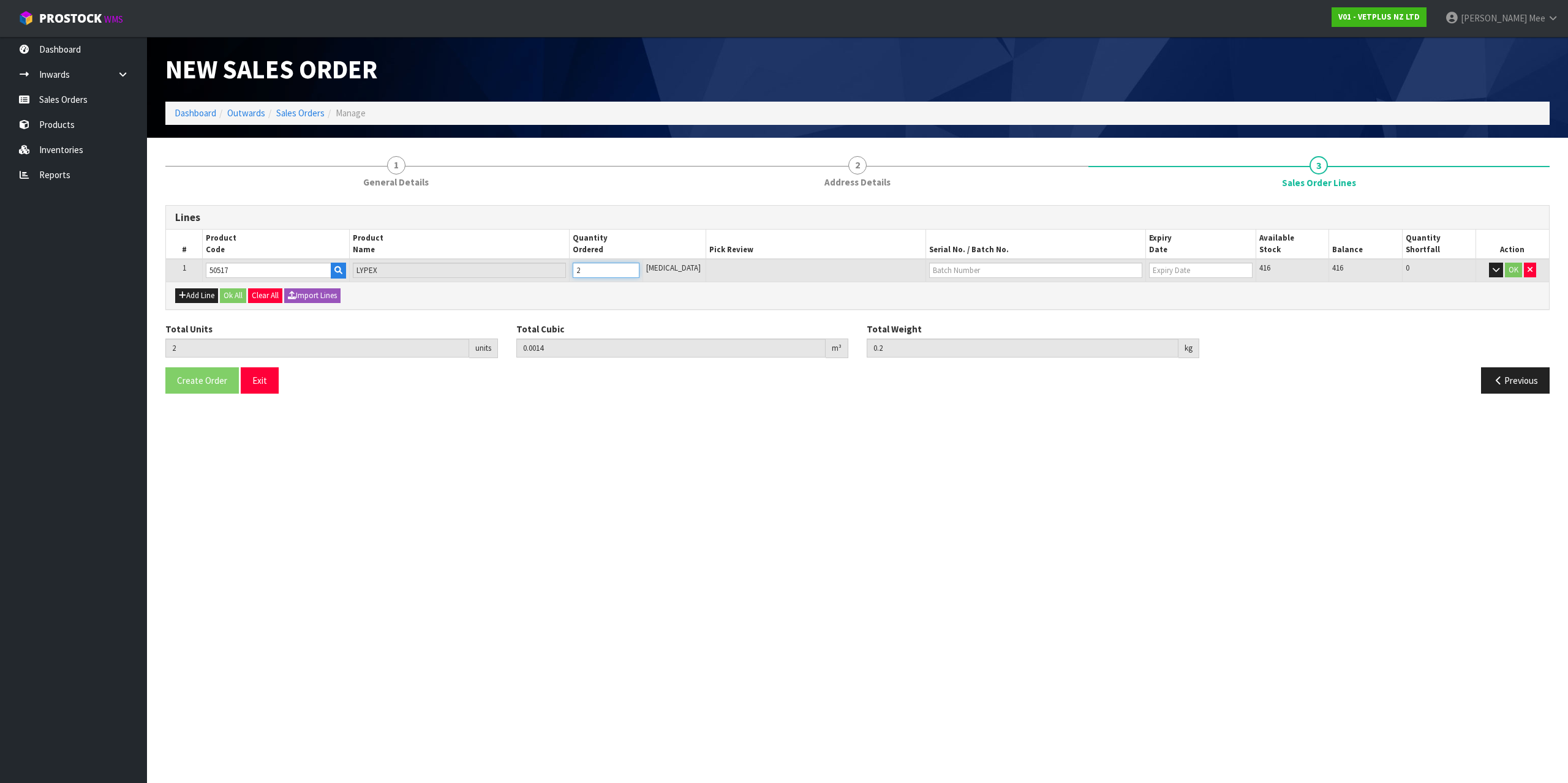
type input "2"
type input "20"
click at [749, 303] on div "Add Line Ok All Clear All Import Lines" at bounding box center [857, 295] width 1383 height 28
click at [235, 297] on button "Ok All" at bounding box center [233, 295] width 26 height 15
click at [190, 382] on span "Create Order" at bounding box center [202, 379] width 50 height 12
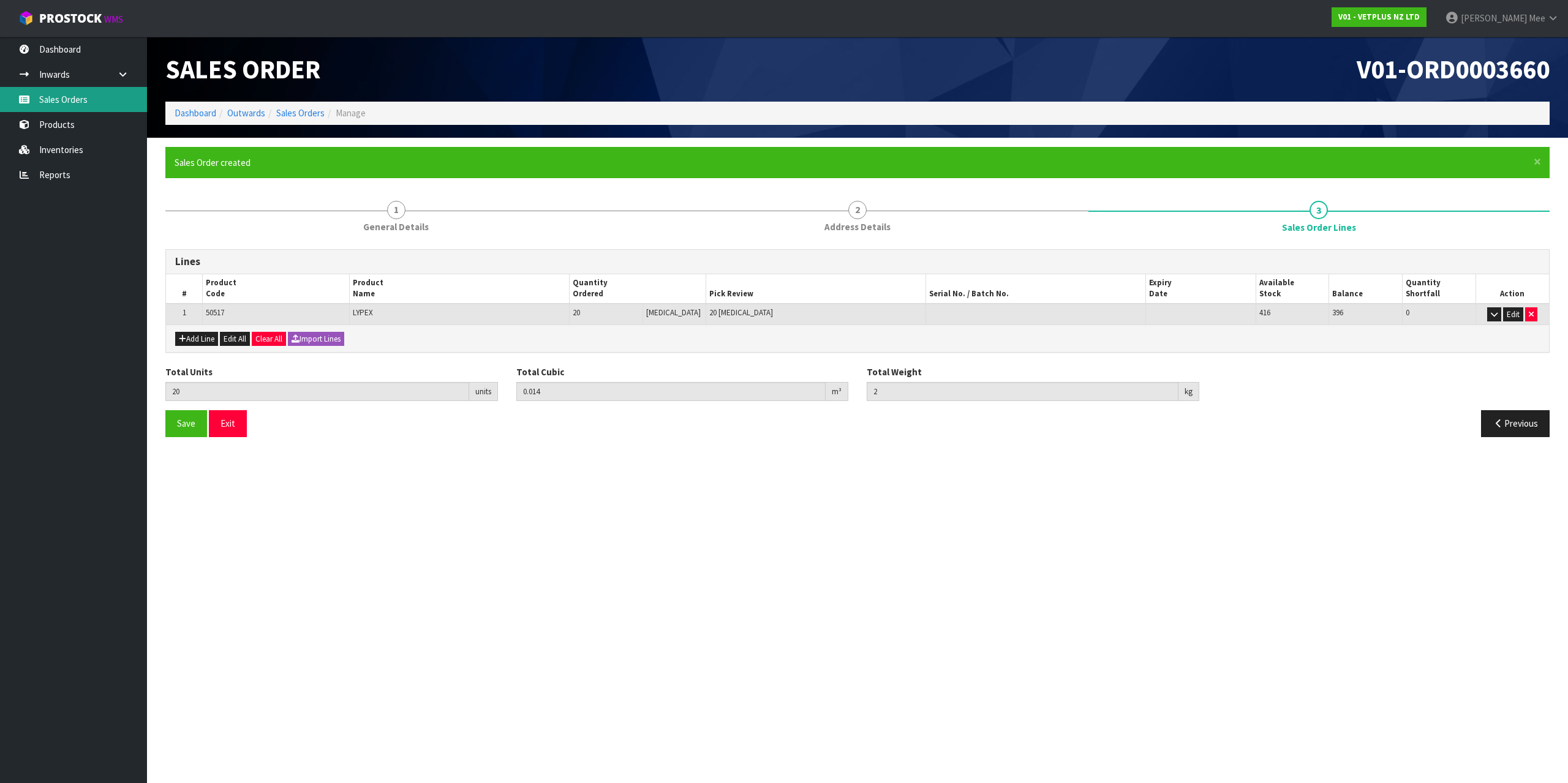
click at [85, 105] on link "Sales Orders" at bounding box center [73, 99] width 147 height 25
